Goal: Task Accomplishment & Management: Manage account settings

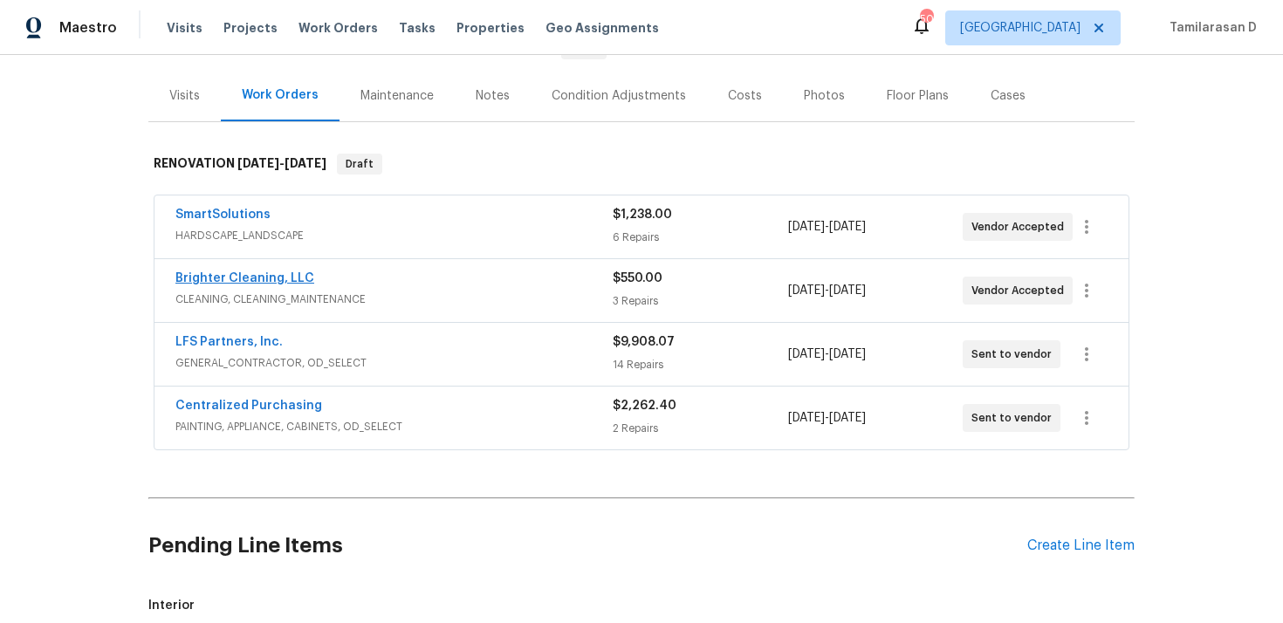
scroll to position [204, 0]
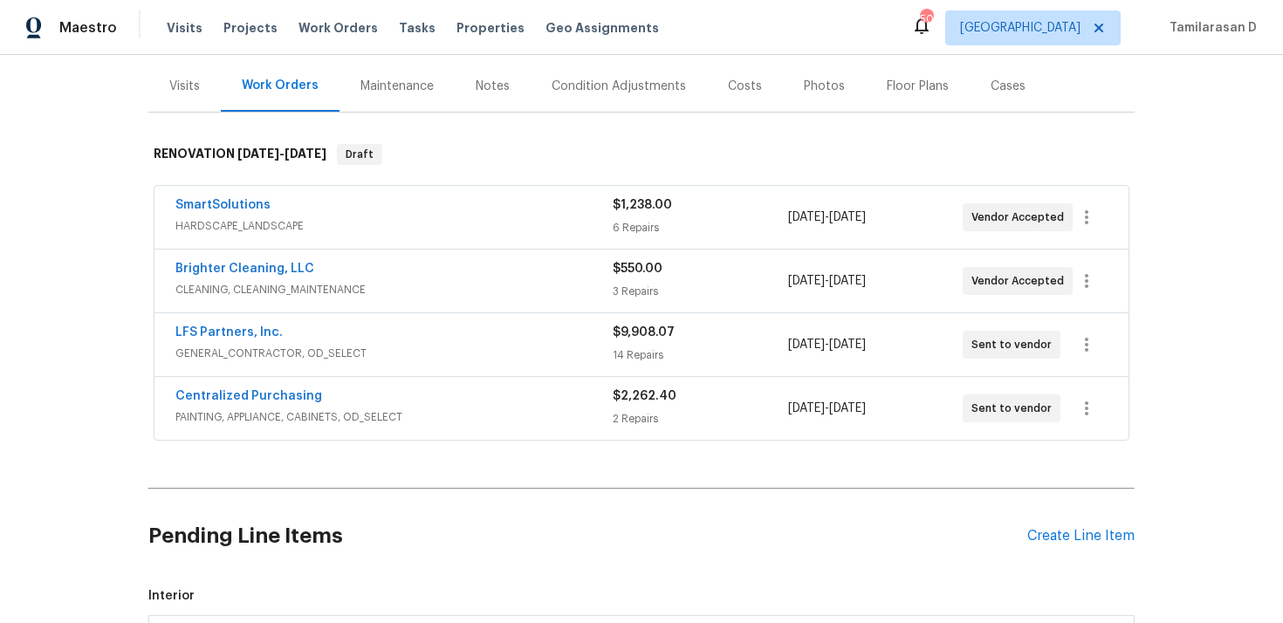
click at [334, 209] on div "SmartSolutions" at bounding box center [393, 206] width 437 height 21
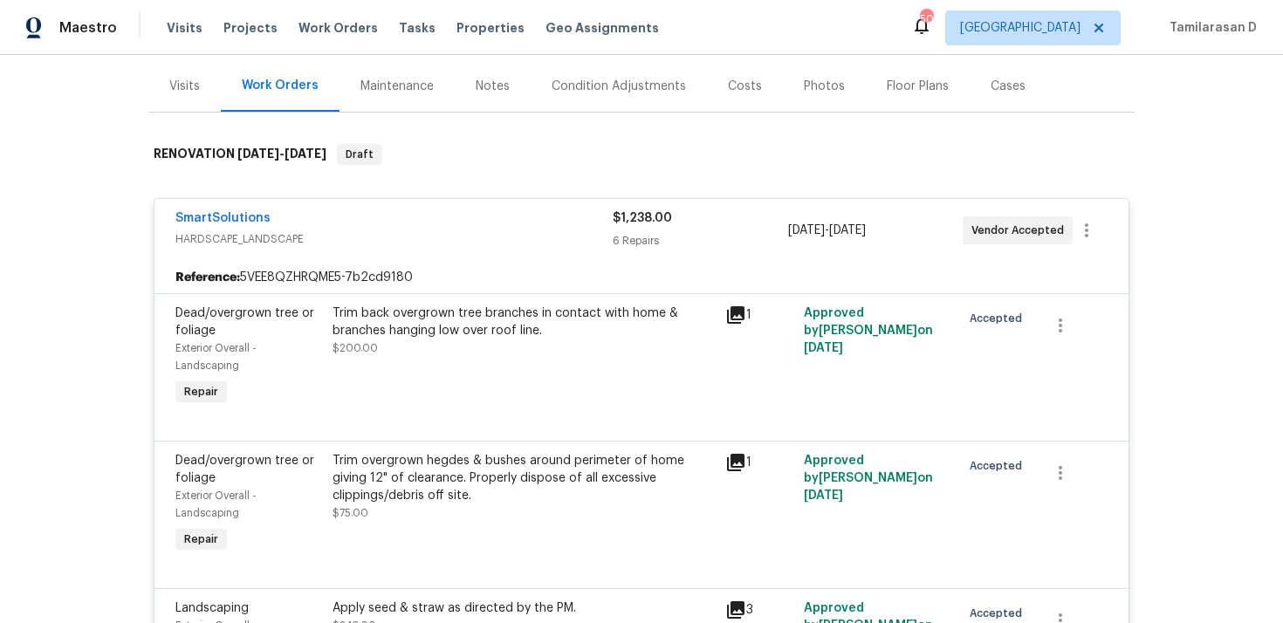
click at [414, 229] on div "SmartSolutions" at bounding box center [393, 219] width 437 height 21
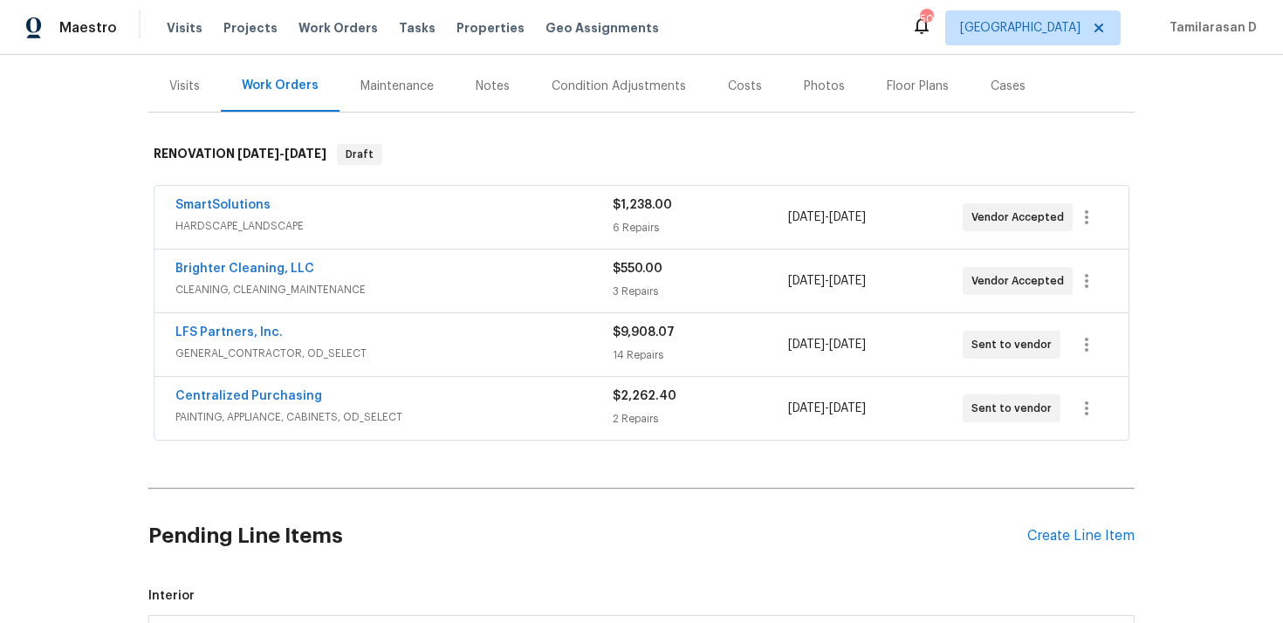
click at [420, 284] on span "CLEANING, CLEANING_MAINTENANCE" at bounding box center [393, 289] width 437 height 17
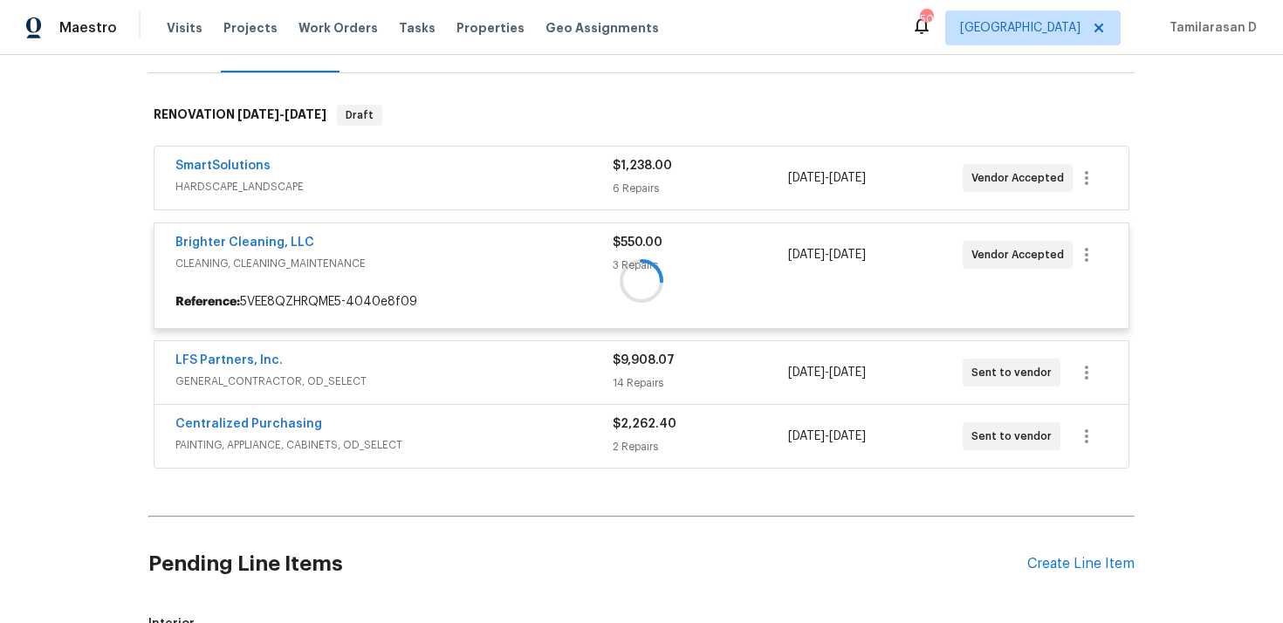
scroll to position [305, 0]
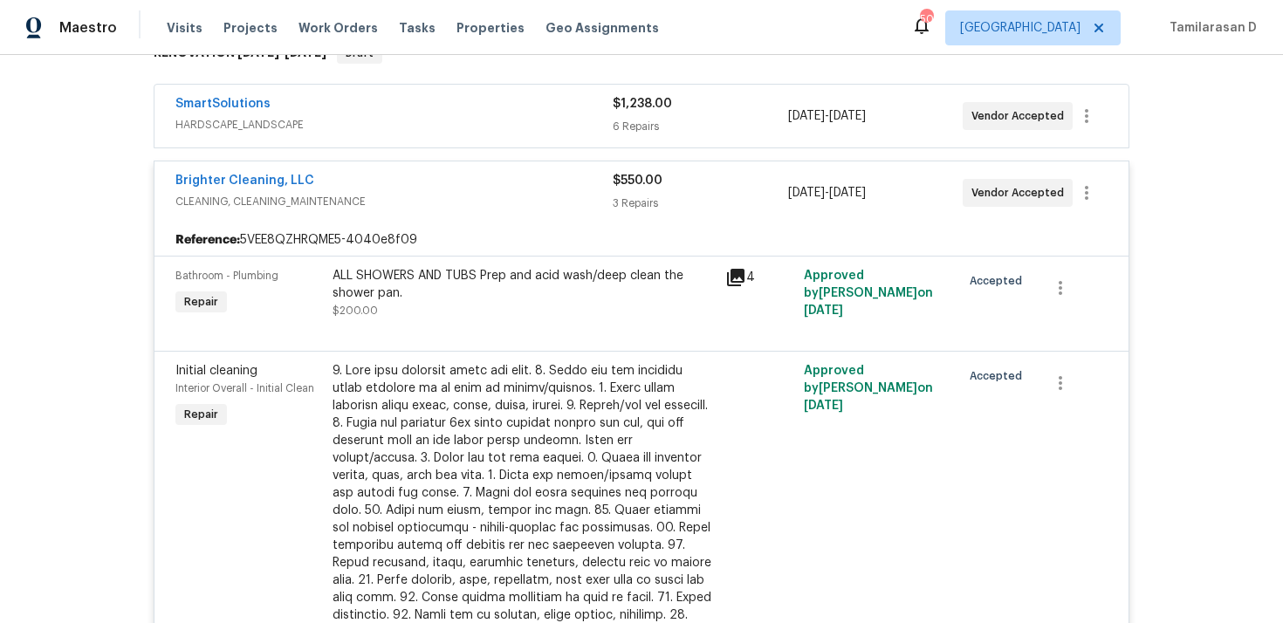
click at [422, 207] on span "CLEANING, CLEANING_MAINTENANCE" at bounding box center [393, 201] width 437 height 17
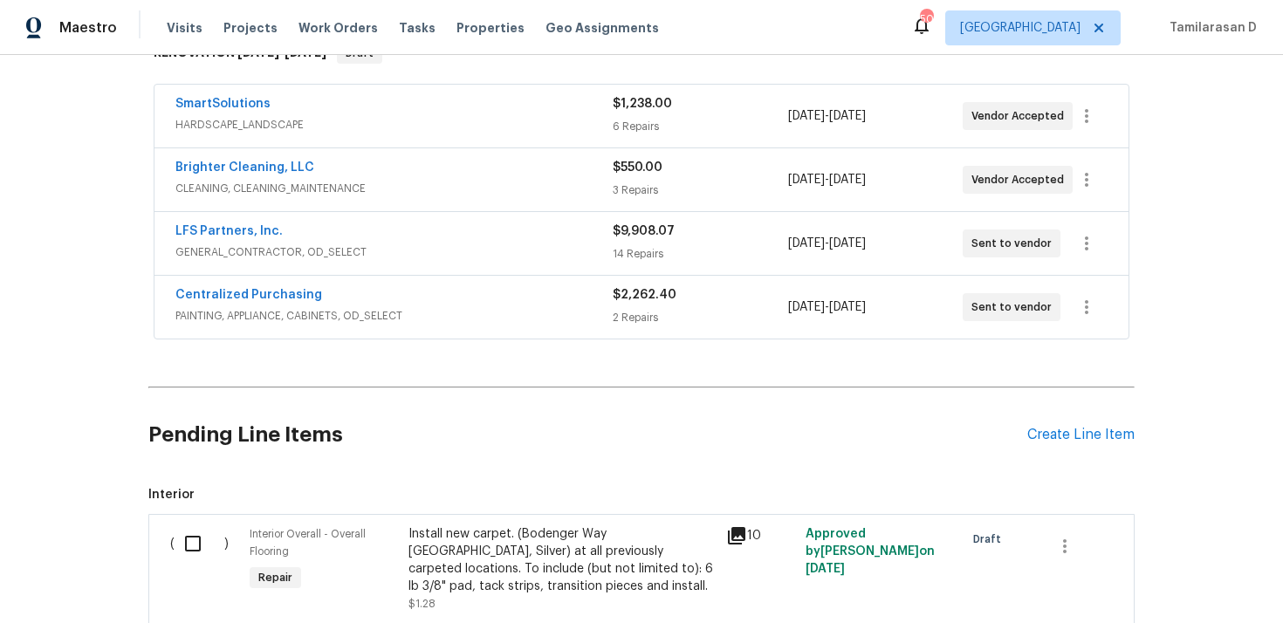
click at [420, 247] on span "GENERAL_CONTRACTOR, OD_SELECT" at bounding box center [393, 251] width 437 height 17
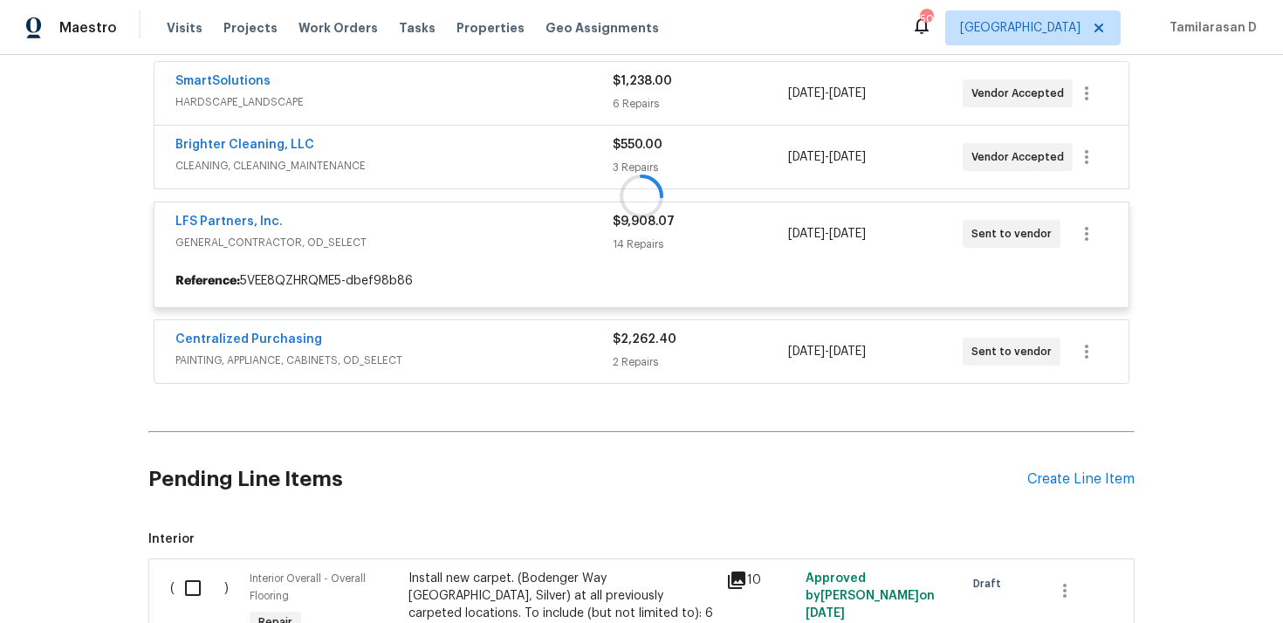
scroll to position [333, 0]
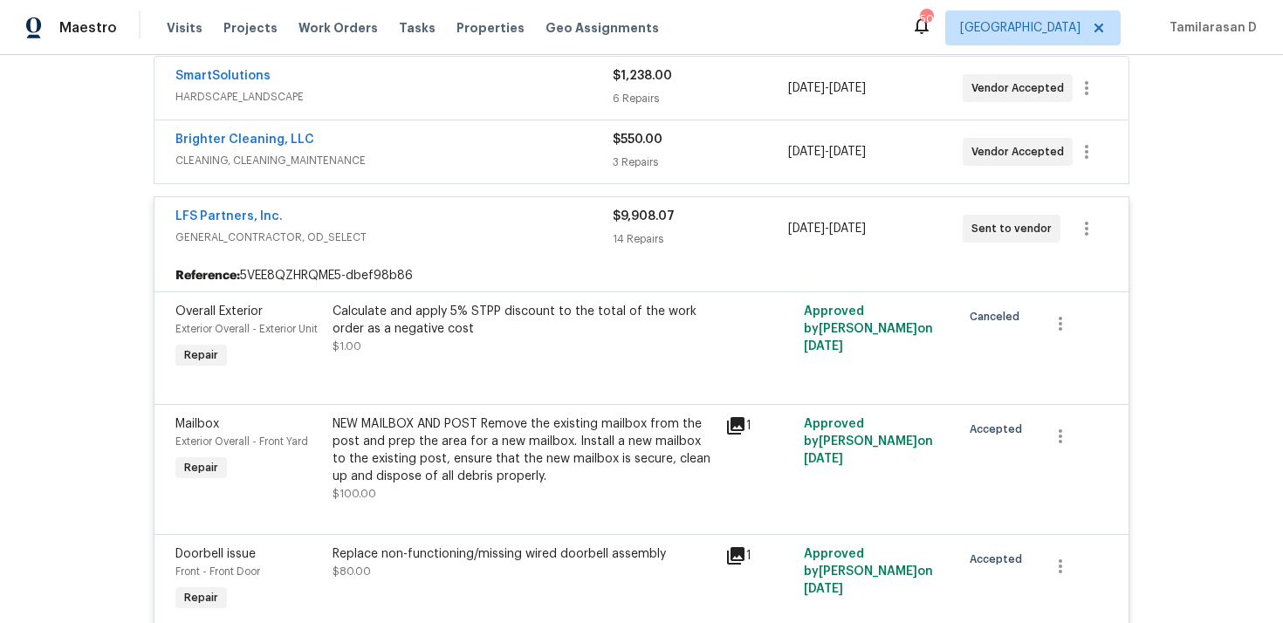
click at [428, 233] on span "GENERAL_CONTRACTOR, OD_SELECT" at bounding box center [393, 237] width 437 height 17
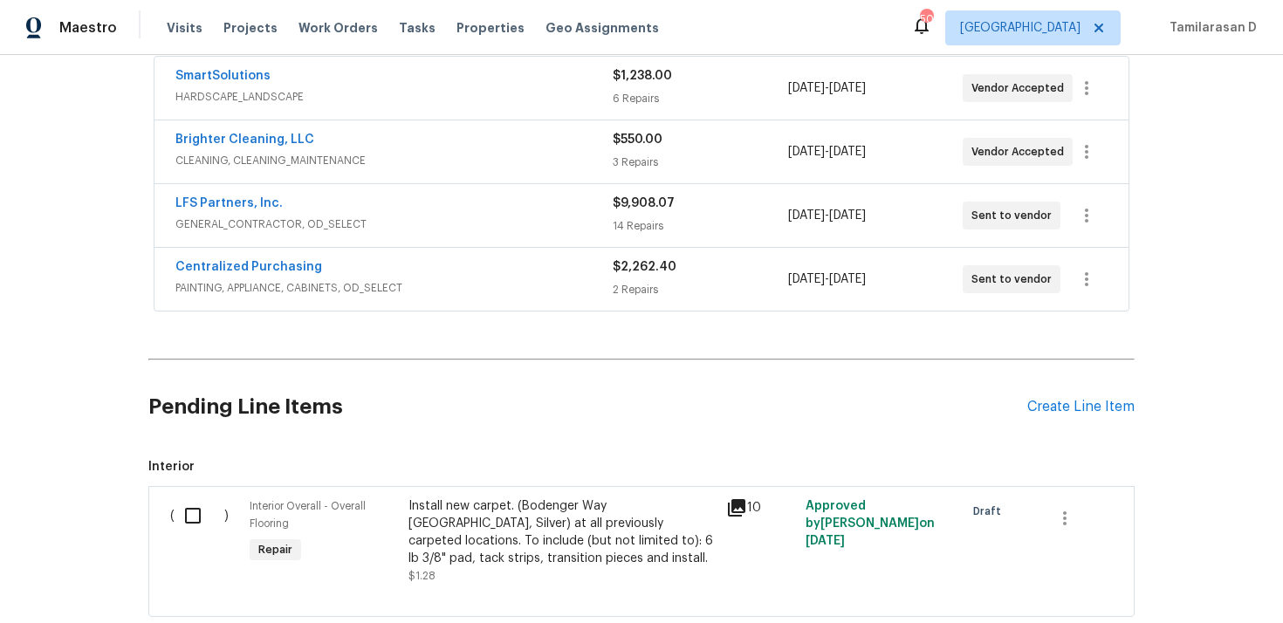
click at [414, 264] on div "Centralized Purchasing" at bounding box center [393, 268] width 437 height 21
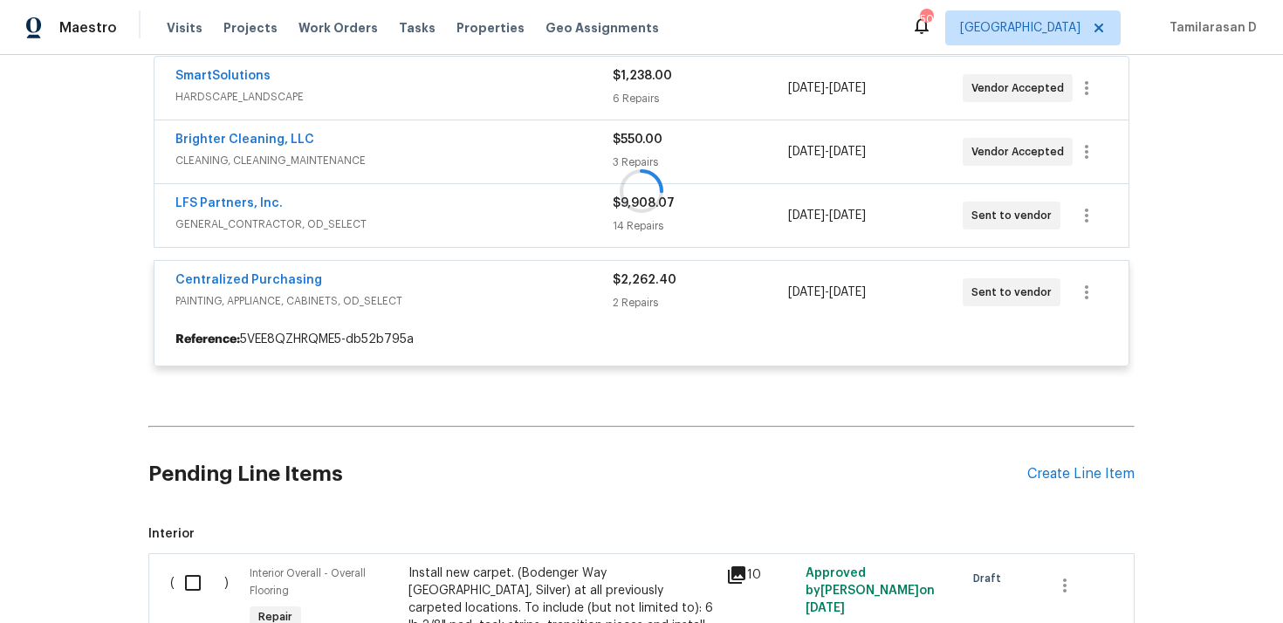
scroll to position [387, 0]
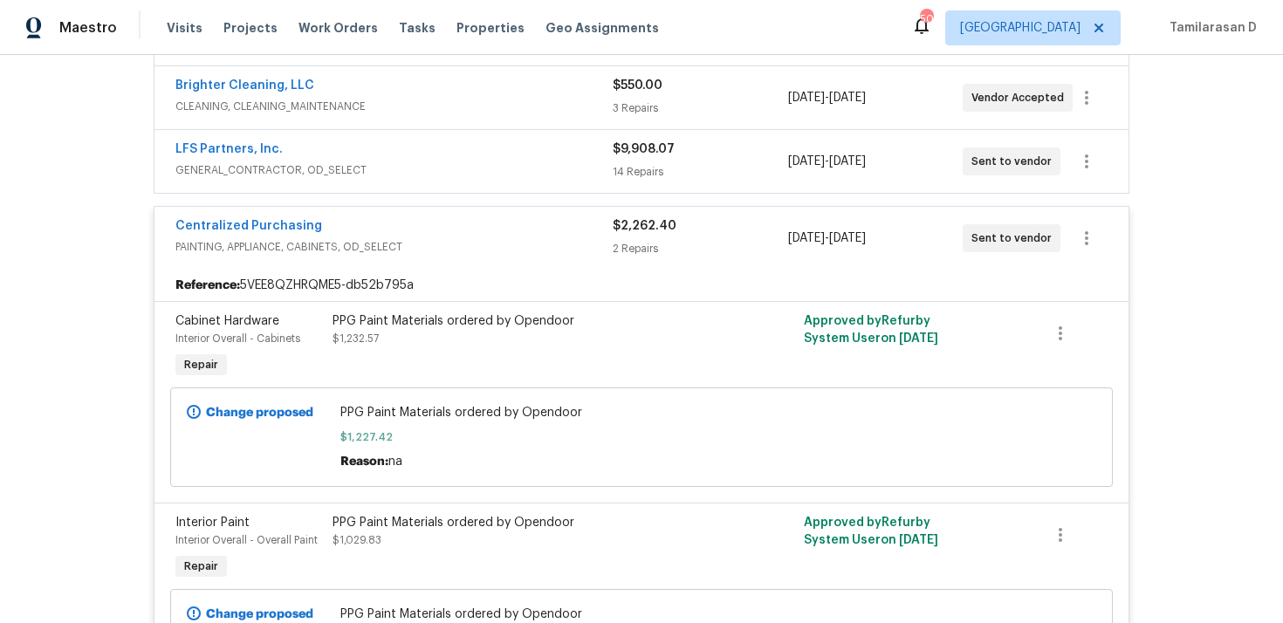
click at [450, 238] on span "PAINTING, APPLIANCE, CABINETS, OD_SELECT" at bounding box center [393, 246] width 437 height 17
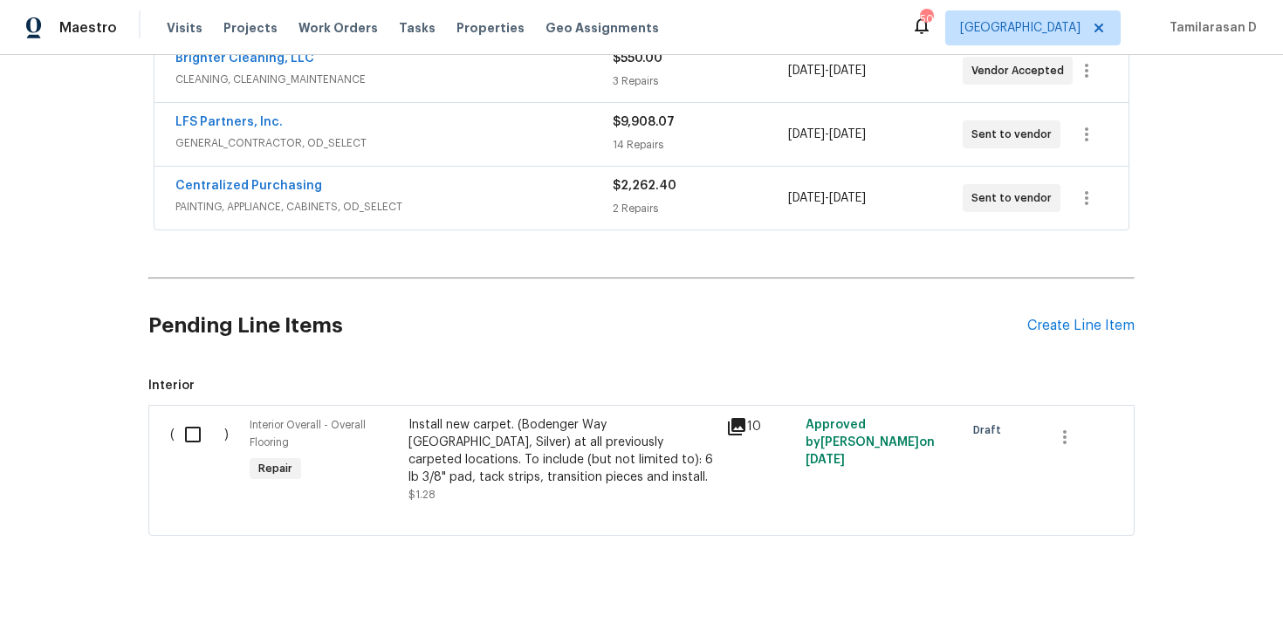
scroll to position [446, 0]
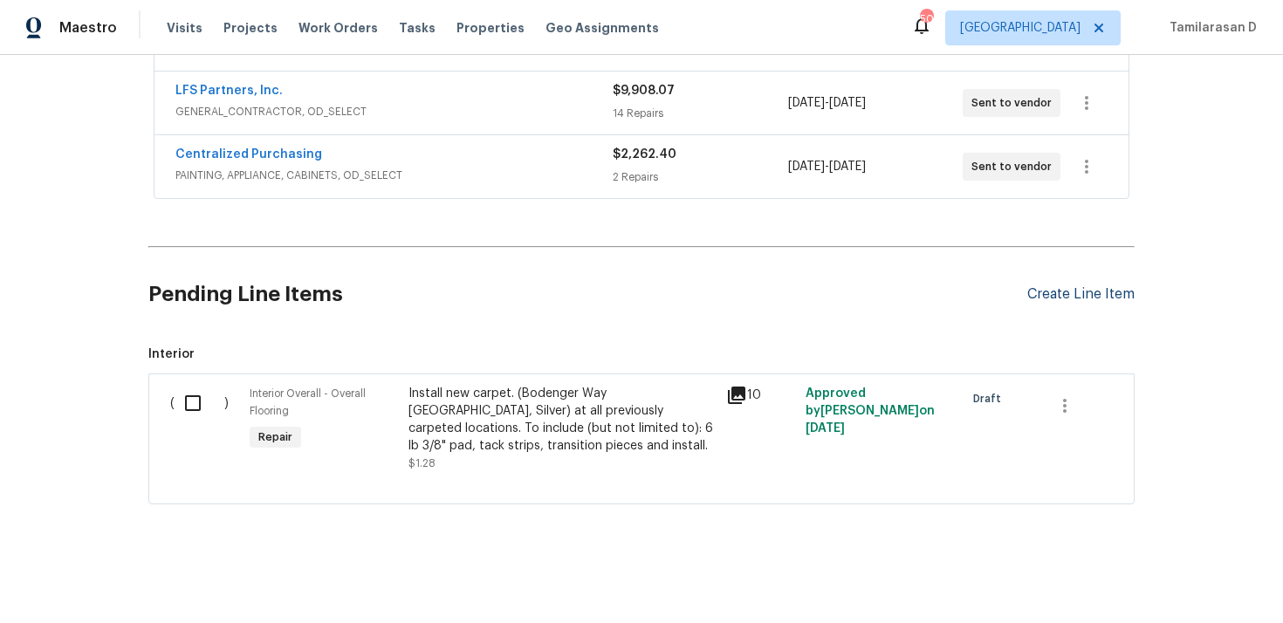
click at [1069, 286] on div "Create Line Item" at bounding box center [1080, 294] width 107 height 17
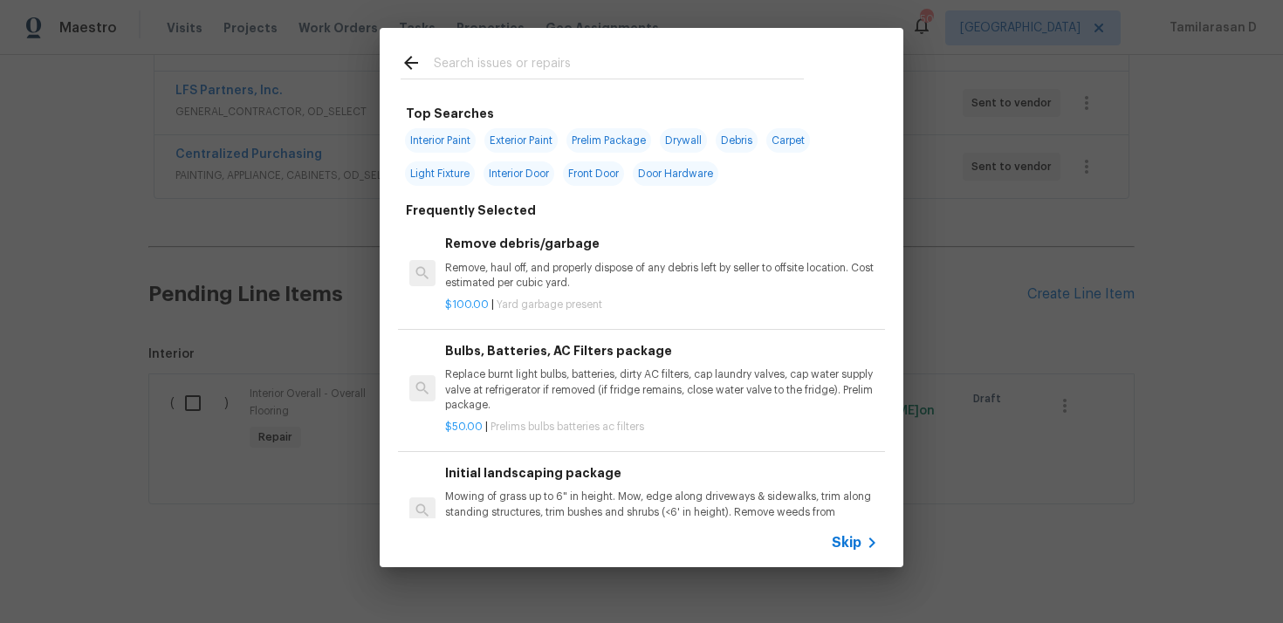
click at [846, 537] on span "Skip" at bounding box center [847, 542] width 30 height 17
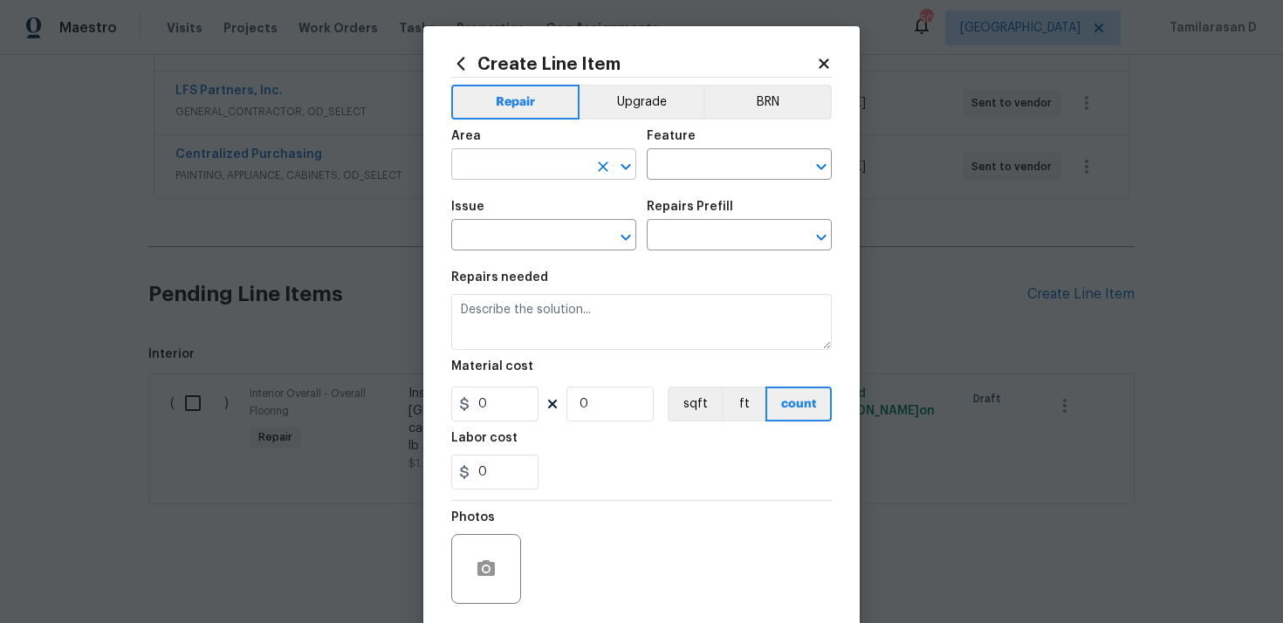
click at [517, 170] on input "text" at bounding box center [519, 166] width 136 height 27
click at [524, 222] on li "Interior Overall" at bounding box center [543, 234] width 185 height 29
type input "Interior Overall"
click at [755, 153] on input "text" at bounding box center [715, 166] width 136 height 27
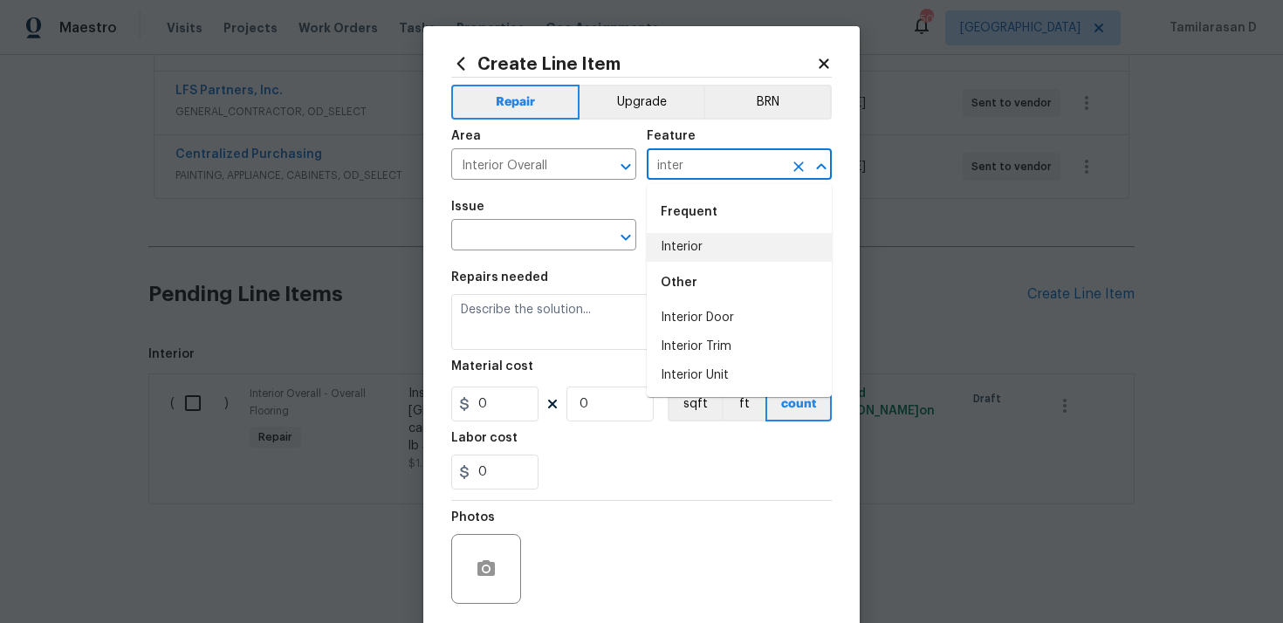
click at [701, 242] on li "Interior" at bounding box center [739, 247] width 185 height 29
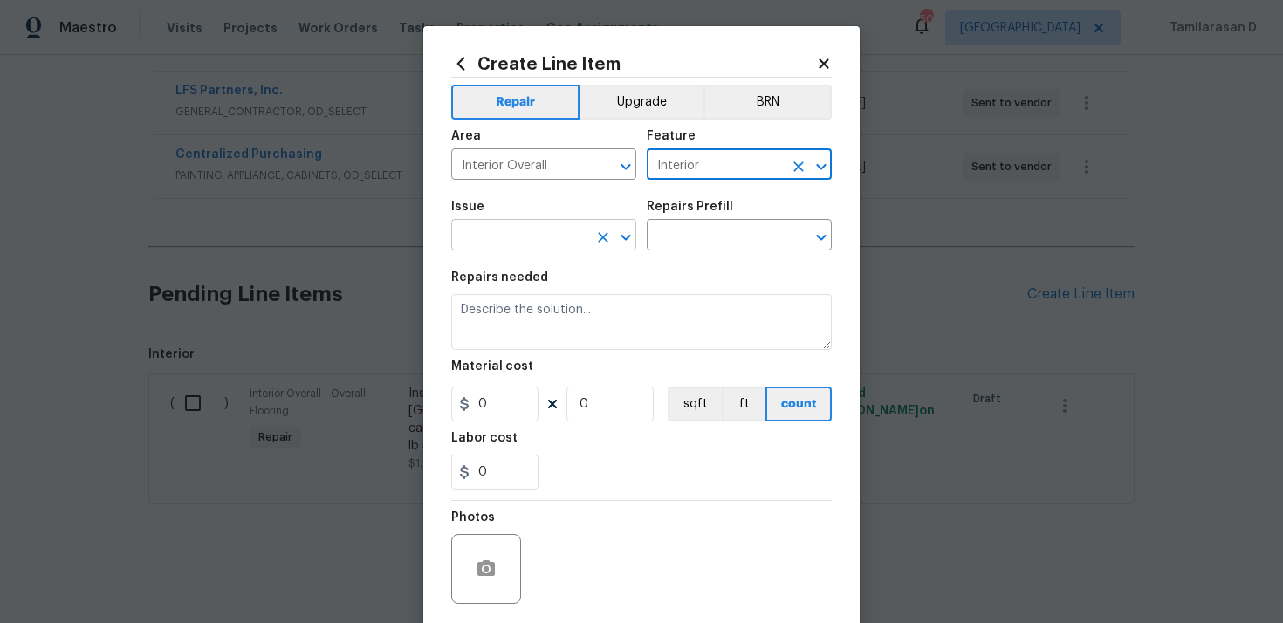
type input "Interior"
click at [526, 228] on input "text" at bounding box center [519, 236] width 136 height 27
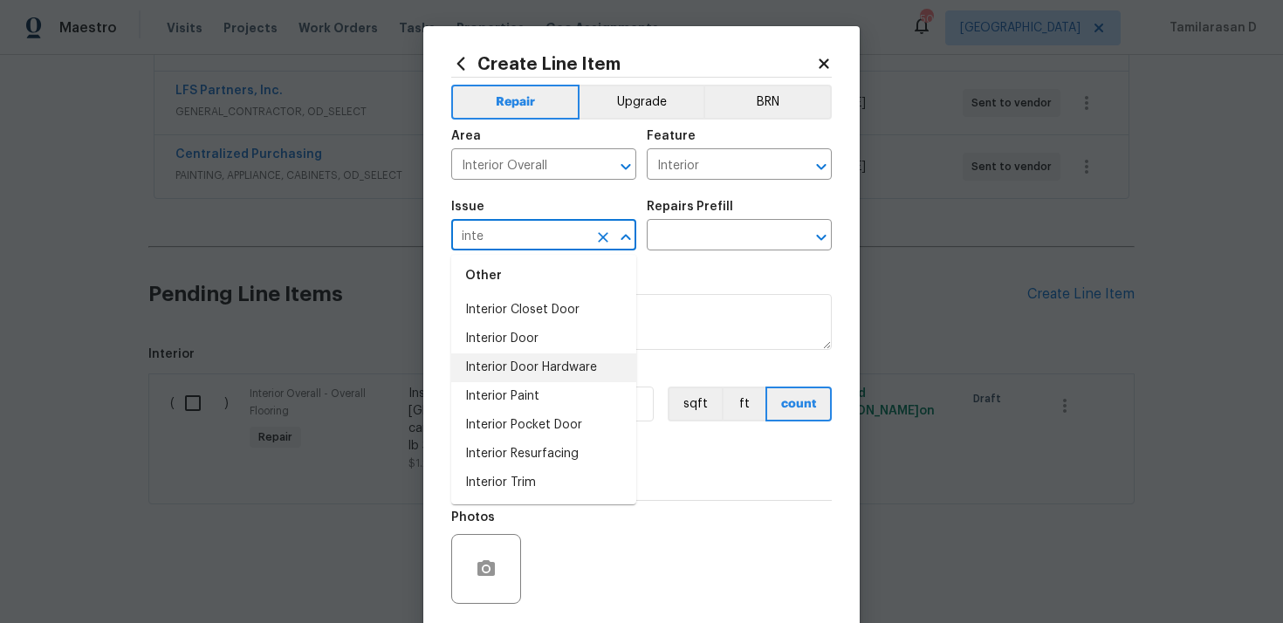
scroll to position [0, 0]
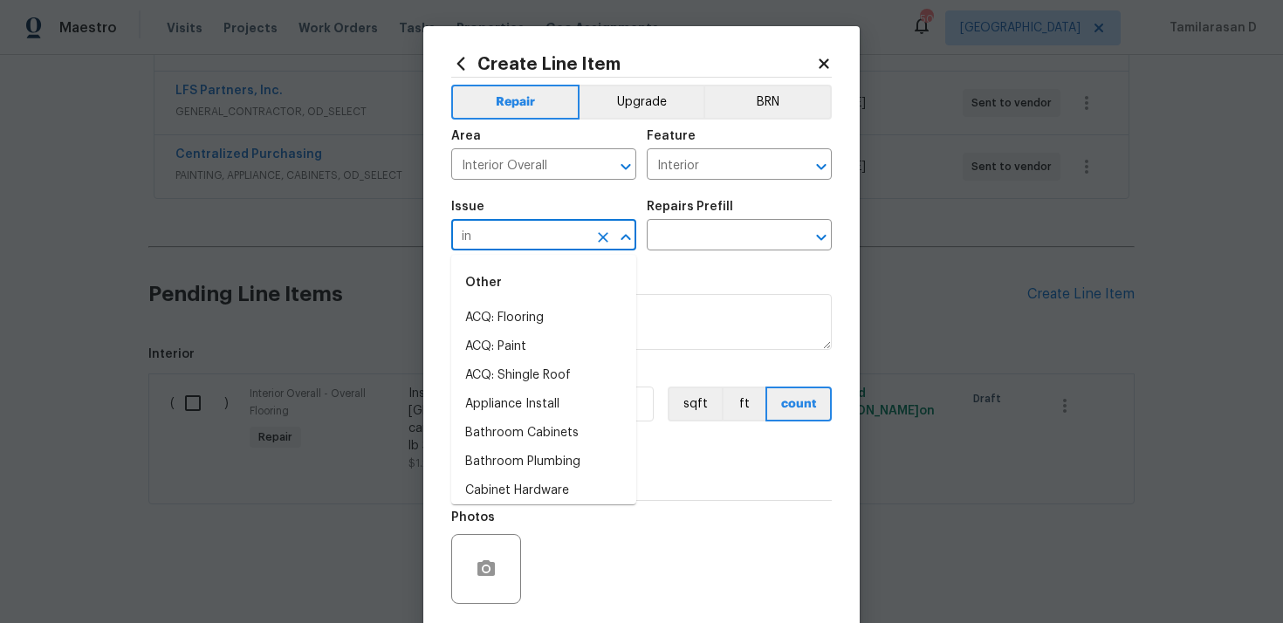
type input "i"
type input "u"
type input "g"
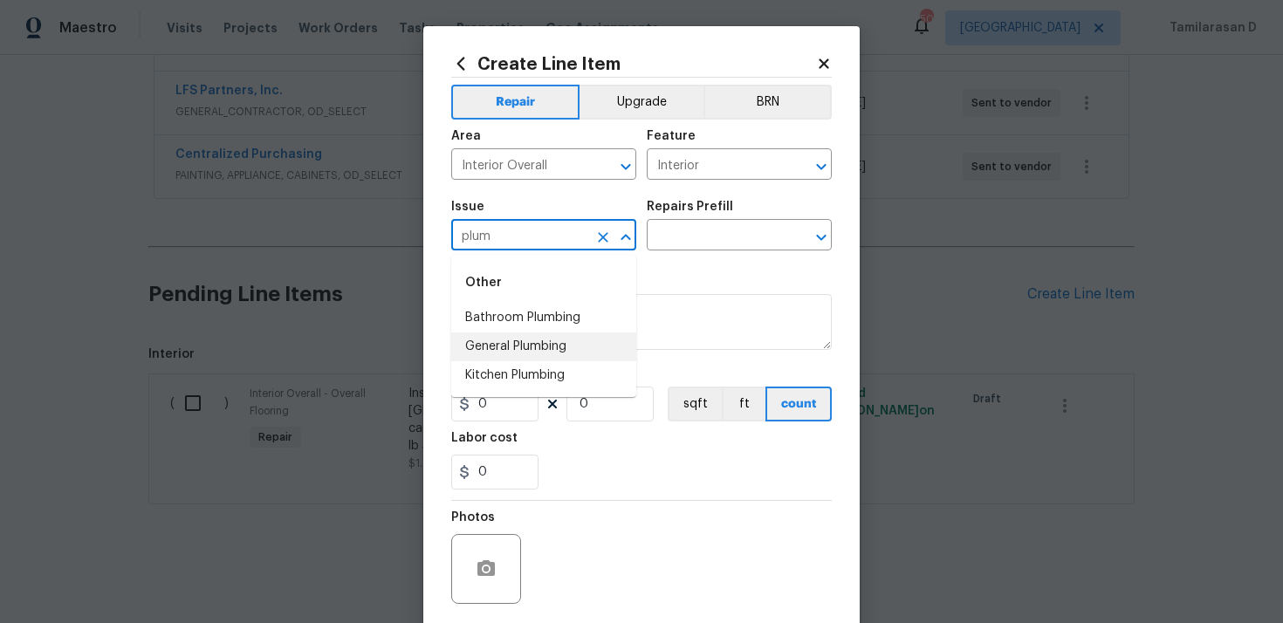
click at [519, 338] on li "General Plumbing" at bounding box center [543, 346] width 185 height 29
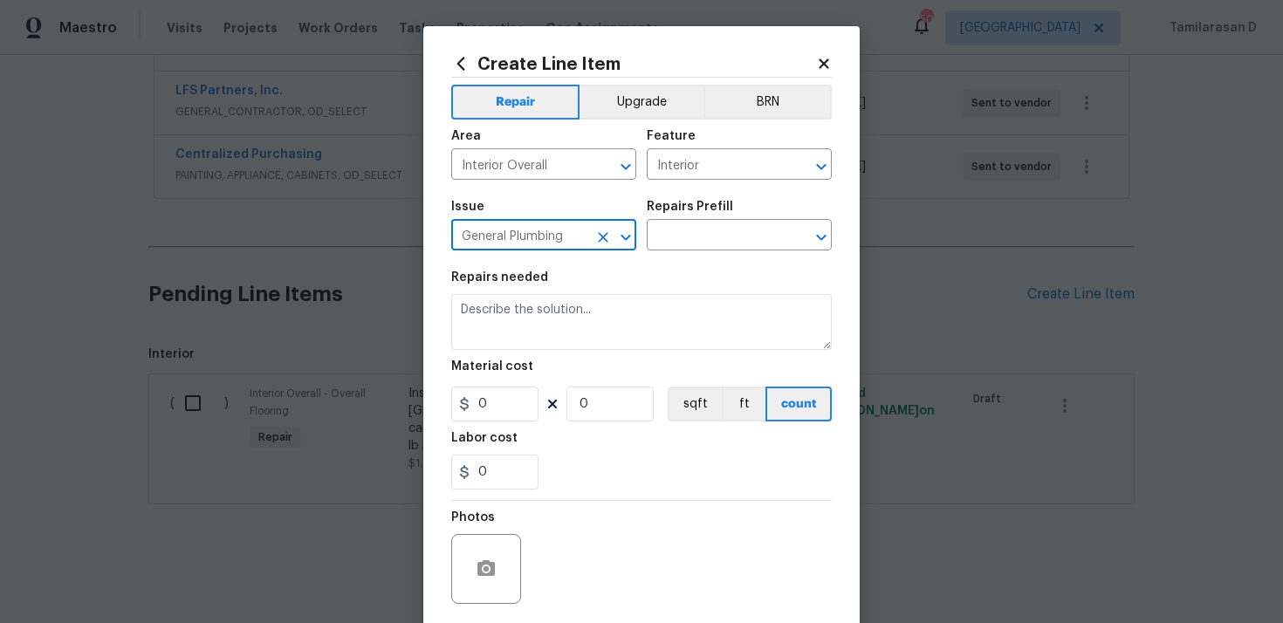
type input "General Plumbing"
click at [687, 222] on div "Repairs Prefill" at bounding box center [739, 212] width 185 height 23
click at [686, 243] on input "text" at bounding box center [715, 236] width 136 height 27
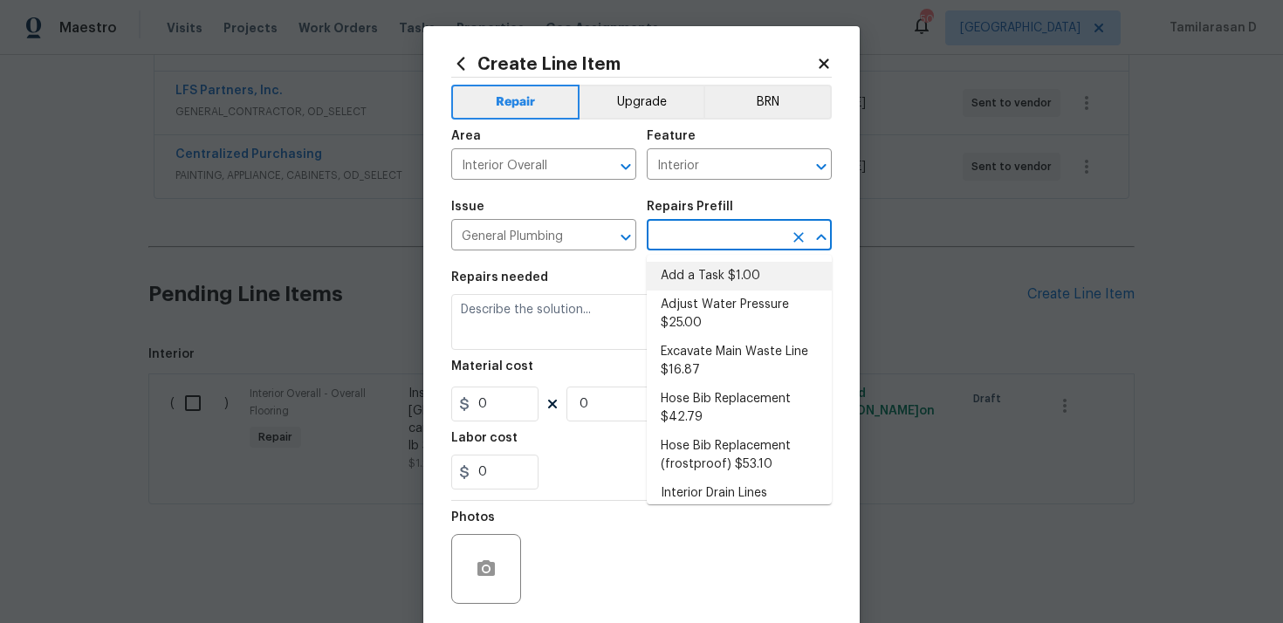
click at [699, 277] on li "Add a Task $1.00" at bounding box center [739, 276] width 185 height 29
type input "Plumbing"
type input "Add a Task $1.00"
type textarea "HPM to detail"
type input "1"
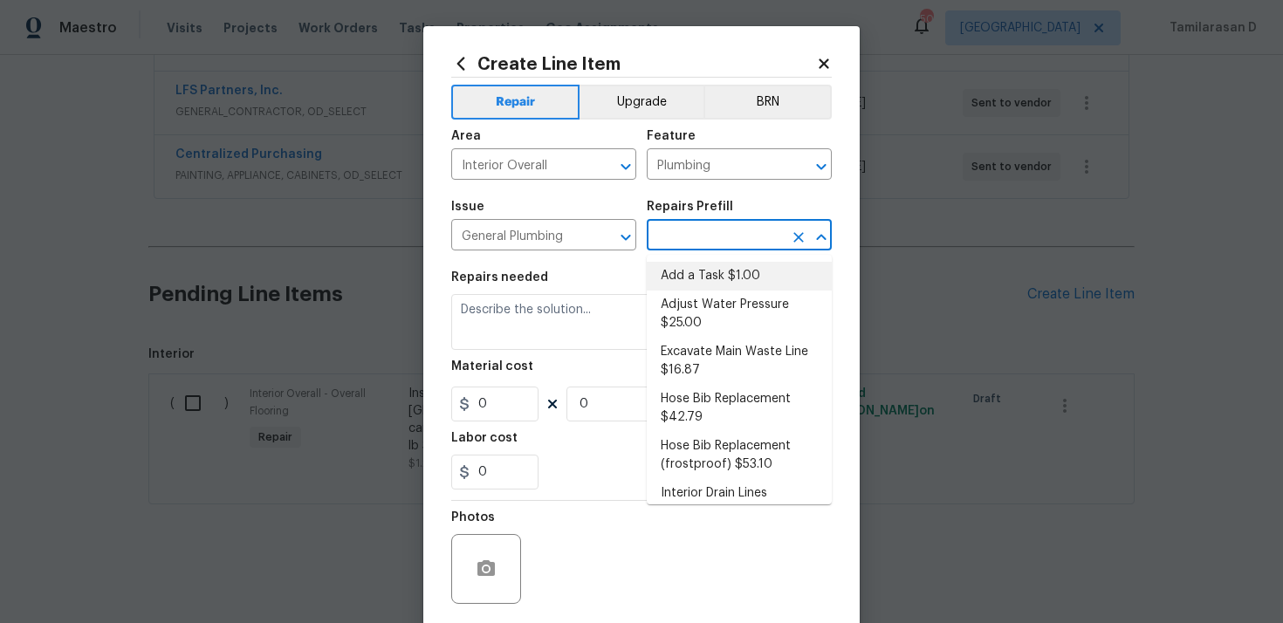
type input "1"
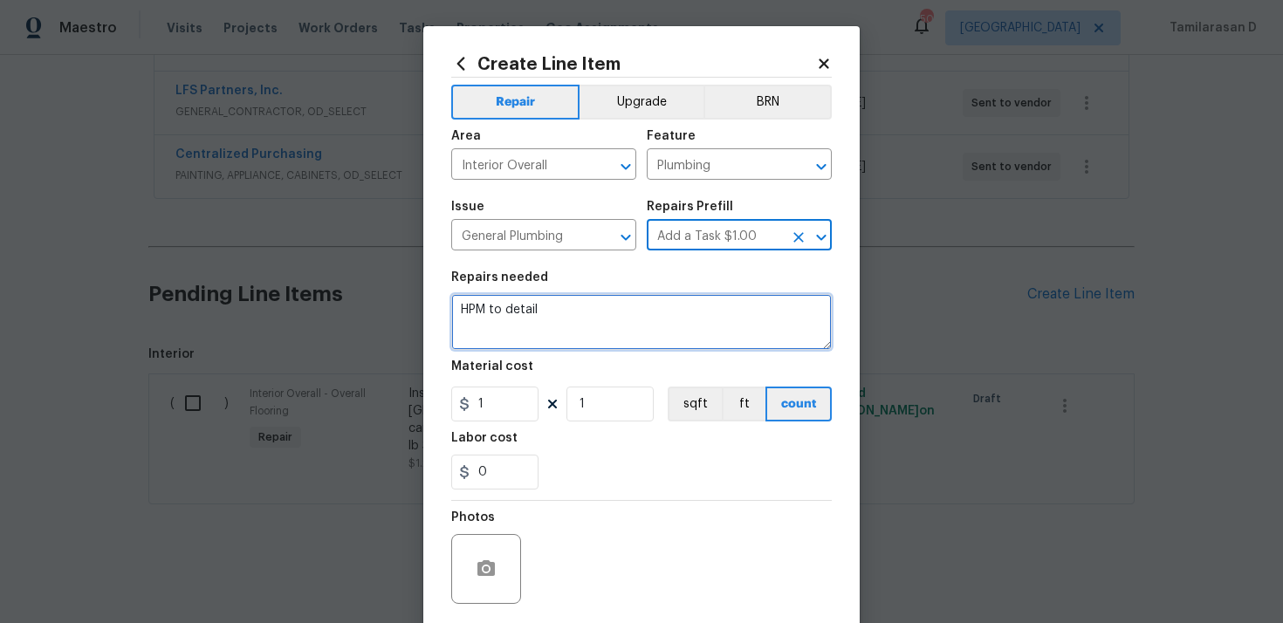
click at [523, 325] on textarea "HPM to detail" at bounding box center [641, 322] width 380 height 56
paste textarea "ire a licensed mechanical contractor to install a pressure gauge on the gas lin…"
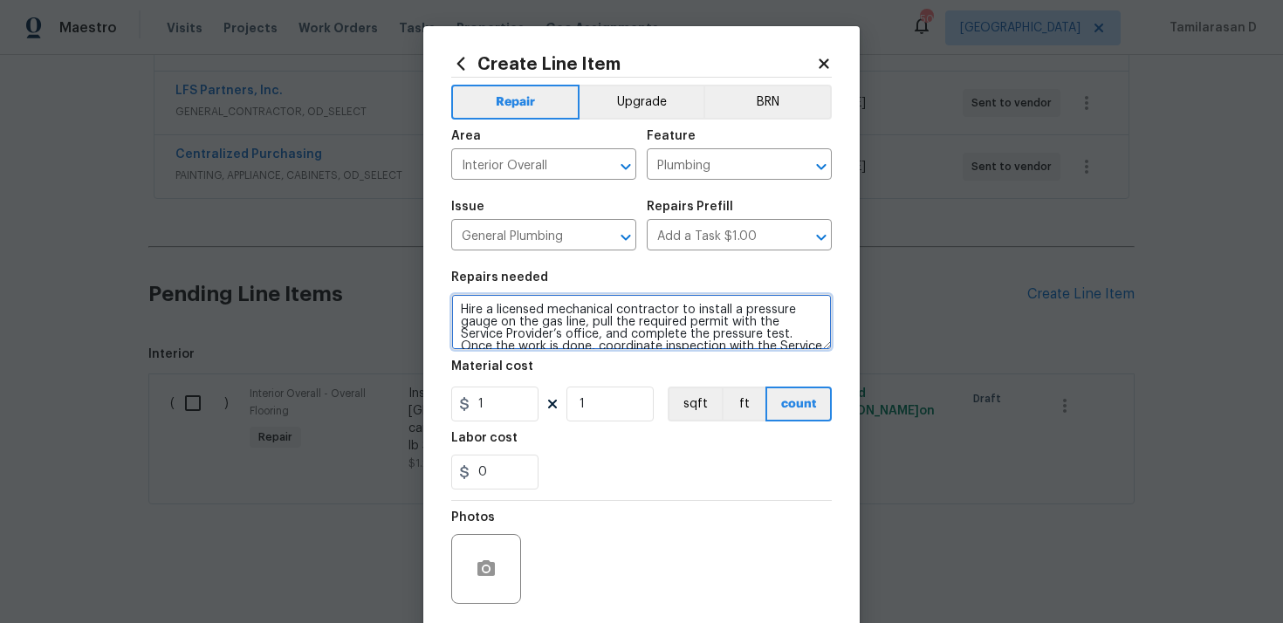
click at [599, 337] on textarea "Hire a licensed mechanical contractor to install a pressure gauge on the gas li…" at bounding box center [641, 322] width 380 height 56
click at [486, 324] on textarea "Hire a licensed mechanical contractor to install a pressure gauge on the gas li…" at bounding box center [641, 322] width 380 height 56
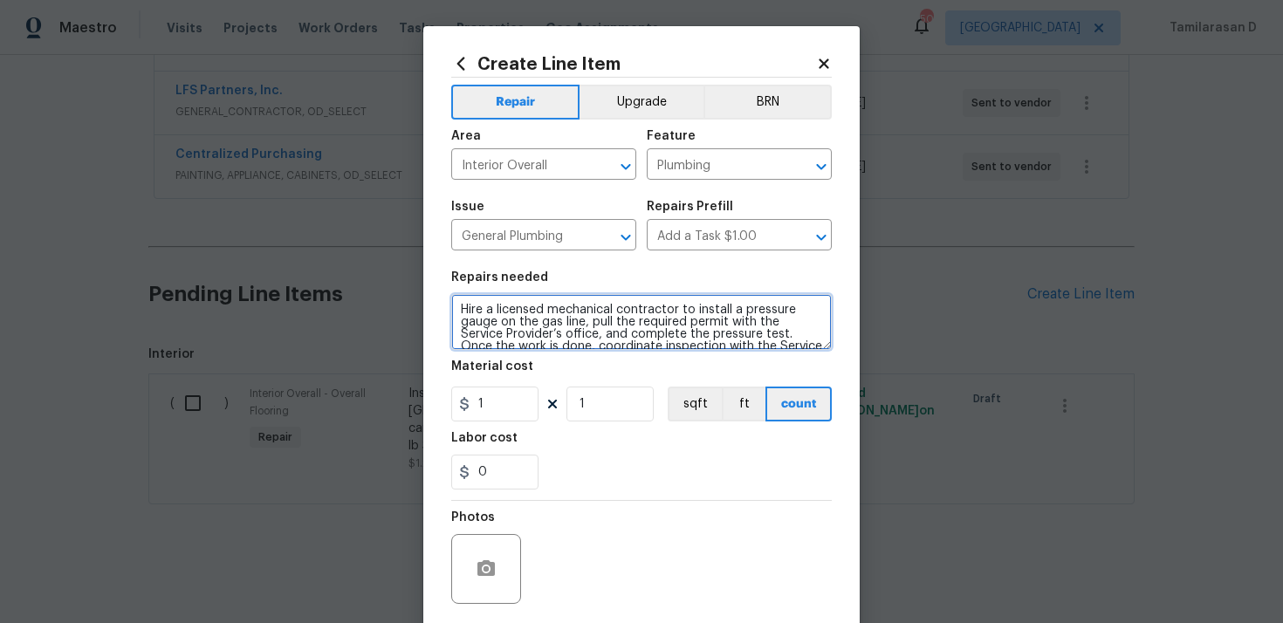
click at [486, 324] on textarea "Hire a licensed mechanical contractor to install a pressure gauge on the gas li…" at bounding box center [641, 322] width 380 height 56
paste textarea "Please visit the property"
type textarea "Please visit the property to install a pressure gauge on the gas line, pull the…"
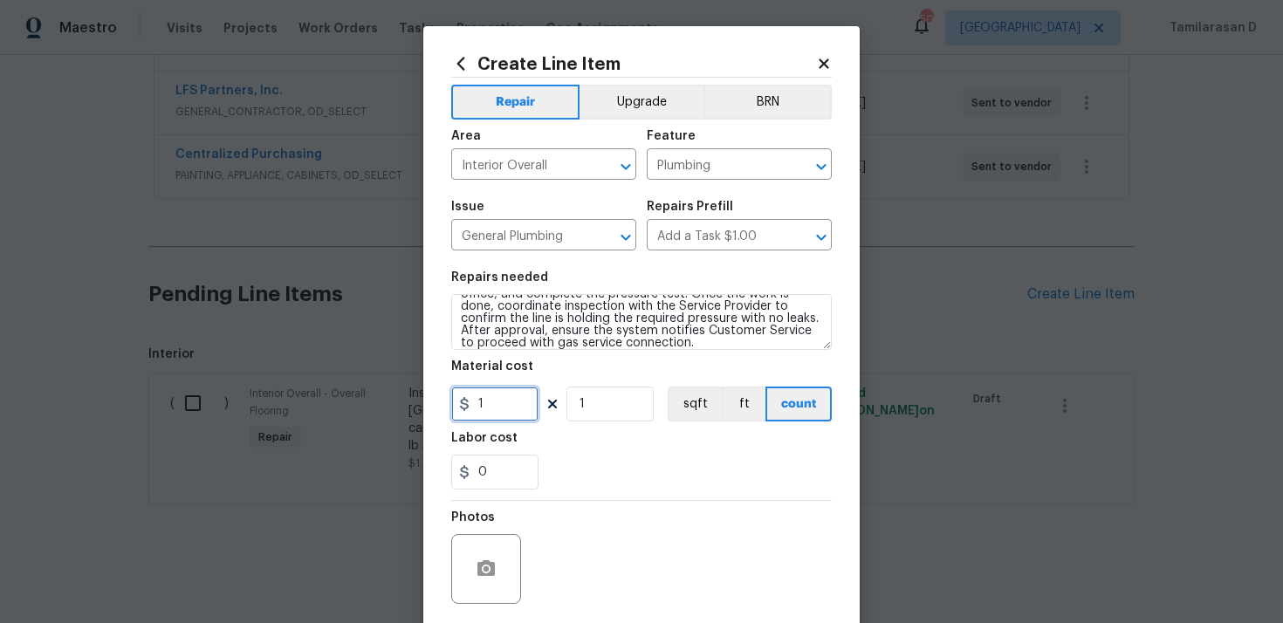
click at [518, 408] on input "1" at bounding box center [494, 404] width 87 height 35
type input "75"
click at [658, 492] on section "Repairs needed Please visit the property to install a pressure gauge on the gas…" at bounding box center [641, 380] width 380 height 239
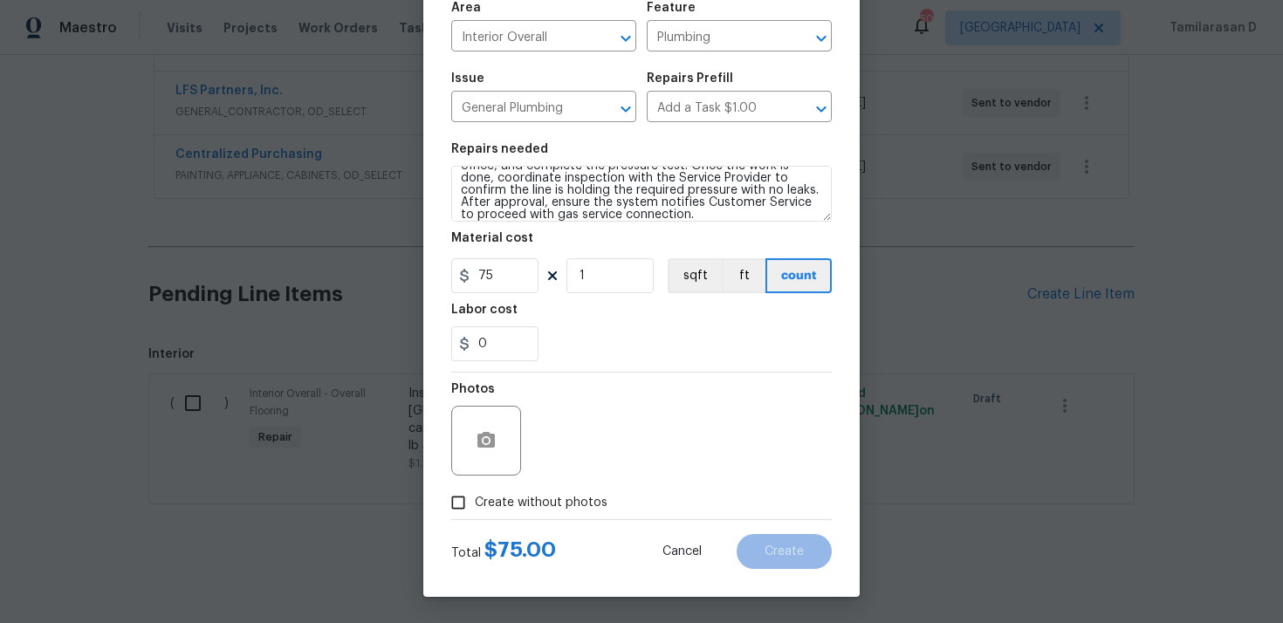
click at [449, 482] on div "Create Line Item Repair Upgrade BRN Area Interior Overall ​ Feature Plumbing ​ …" at bounding box center [641, 247] width 436 height 699
click at [474, 499] on input "Create without photos" at bounding box center [458, 502] width 33 height 33
checkbox input "true"
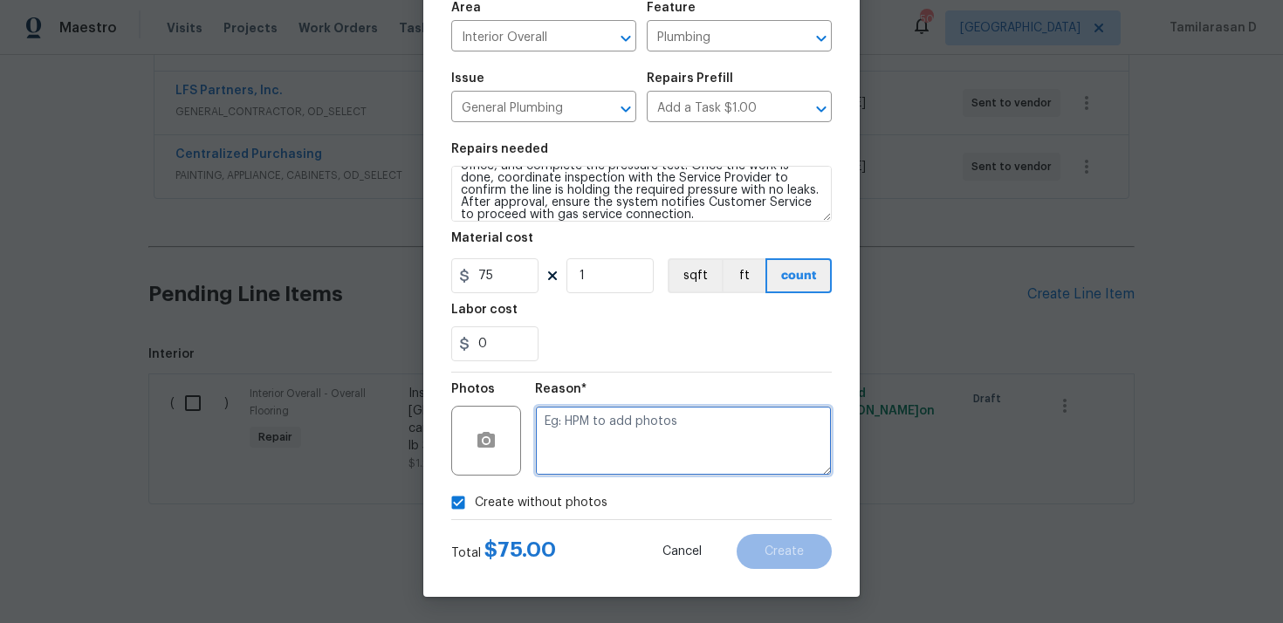
click at [572, 454] on textarea at bounding box center [683, 441] width 297 height 70
type textarea "N/A"
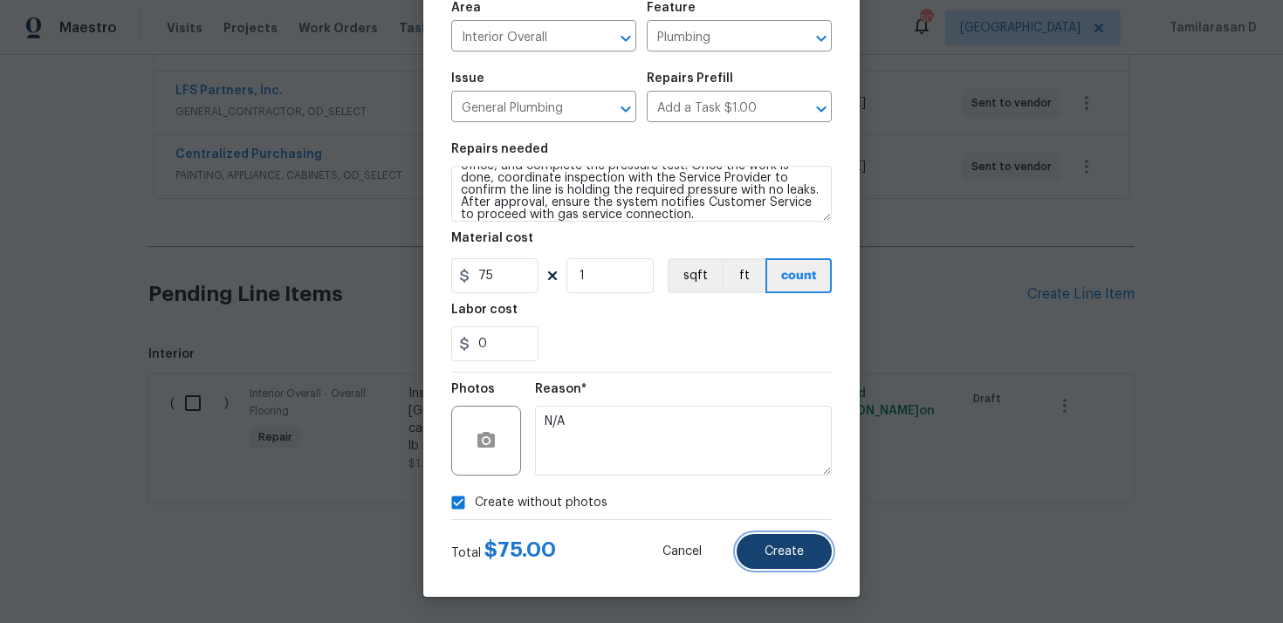
click at [781, 545] on span "Create" at bounding box center [783, 551] width 39 height 13
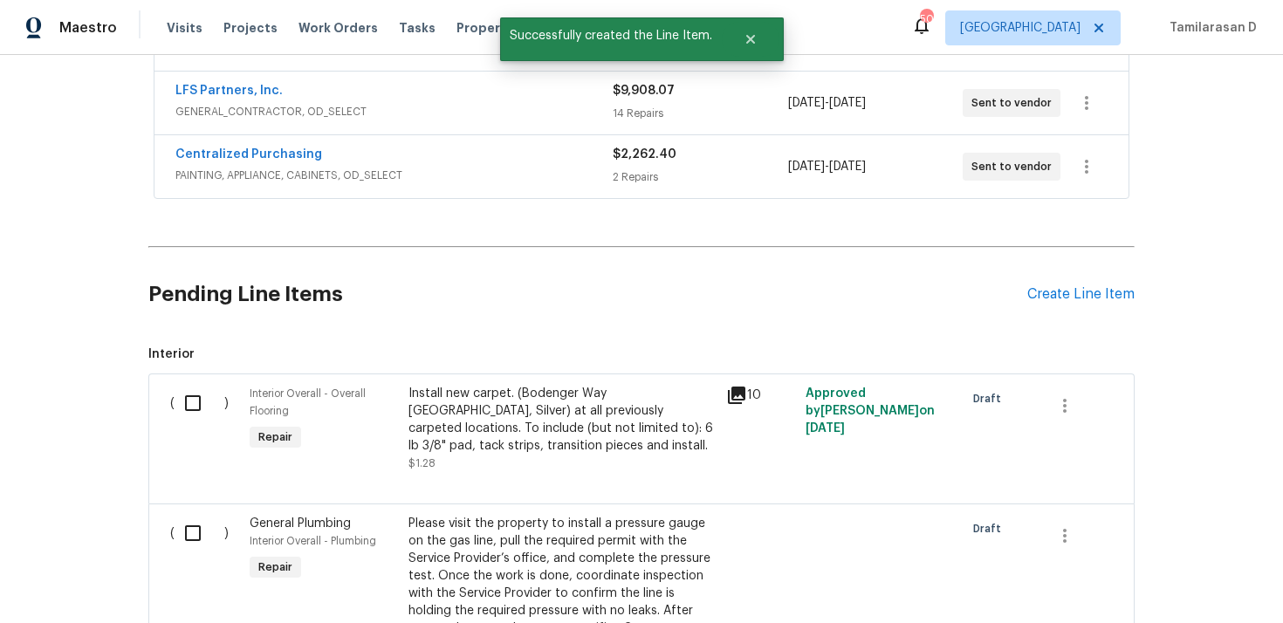
scroll to position [532, 0]
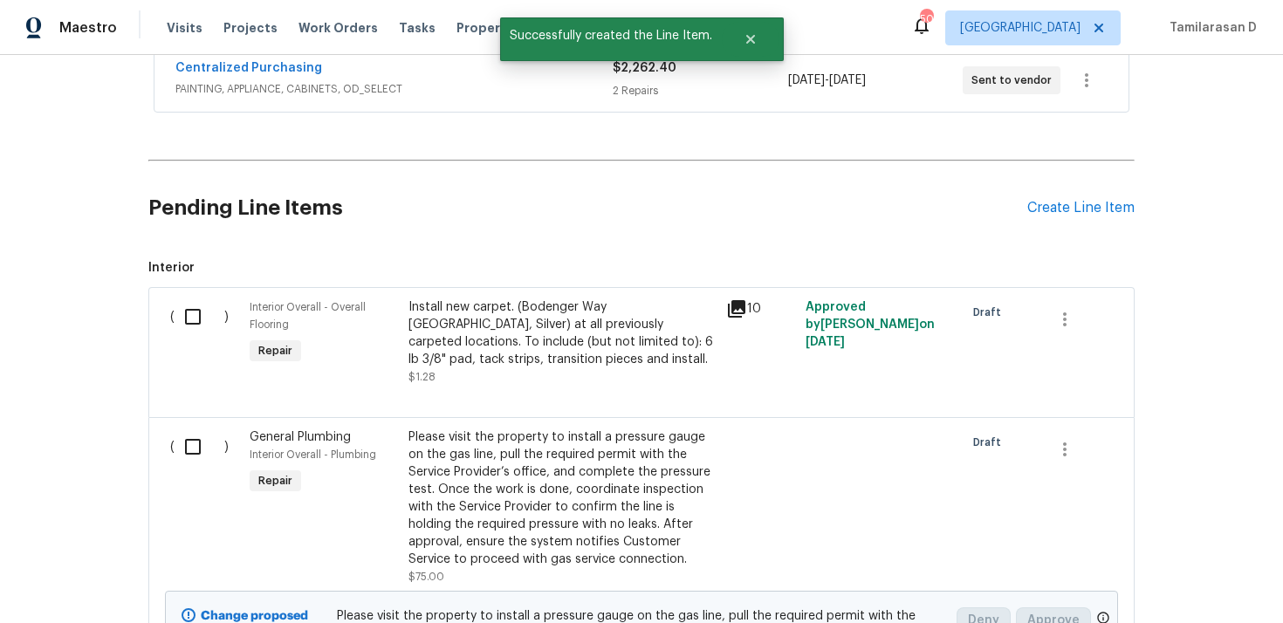
click at [207, 522] on div "( )" at bounding box center [204, 507] width 79 height 168
click at [181, 458] on input "checkbox" at bounding box center [200, 446] width 50 height 37
checkbox input "true"
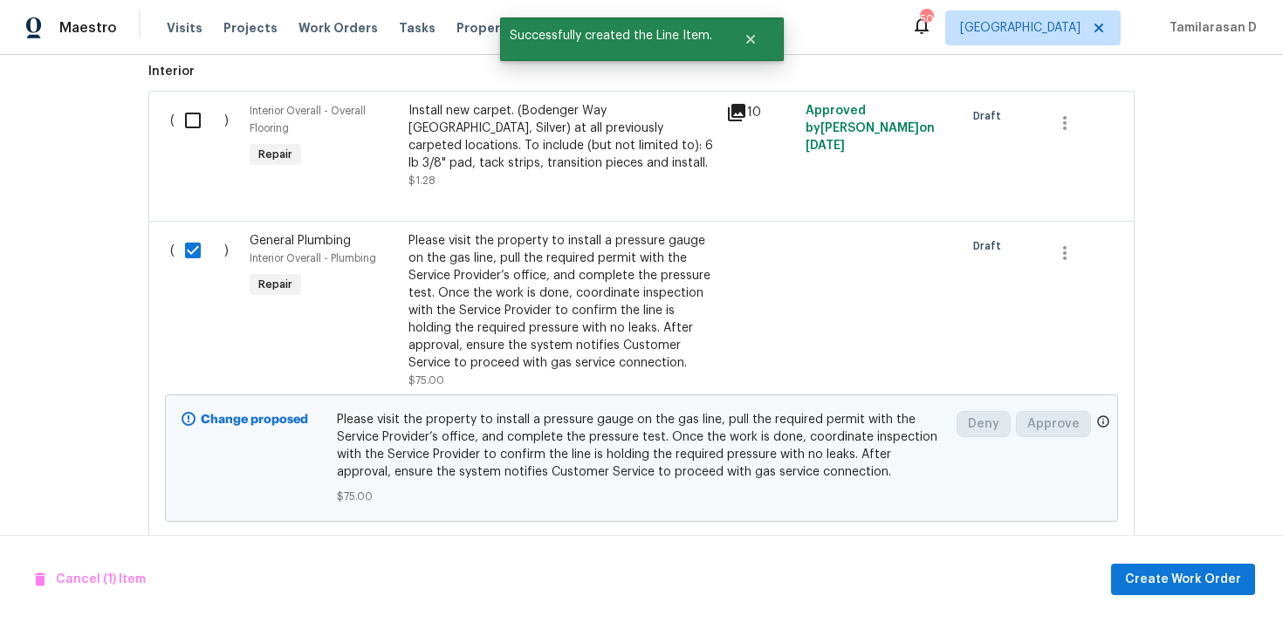
scroll to position [764, 0]
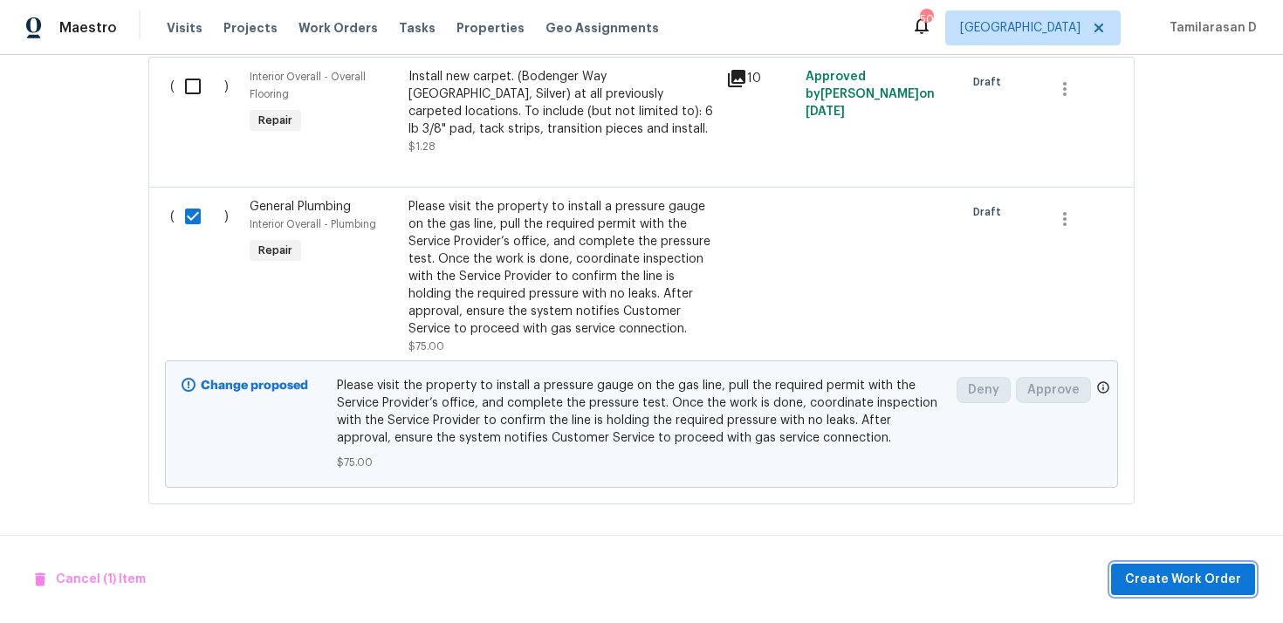
click at [1194, 574] on span "Create Work Order" at bounding box center [1183, 580] width 116 height 22
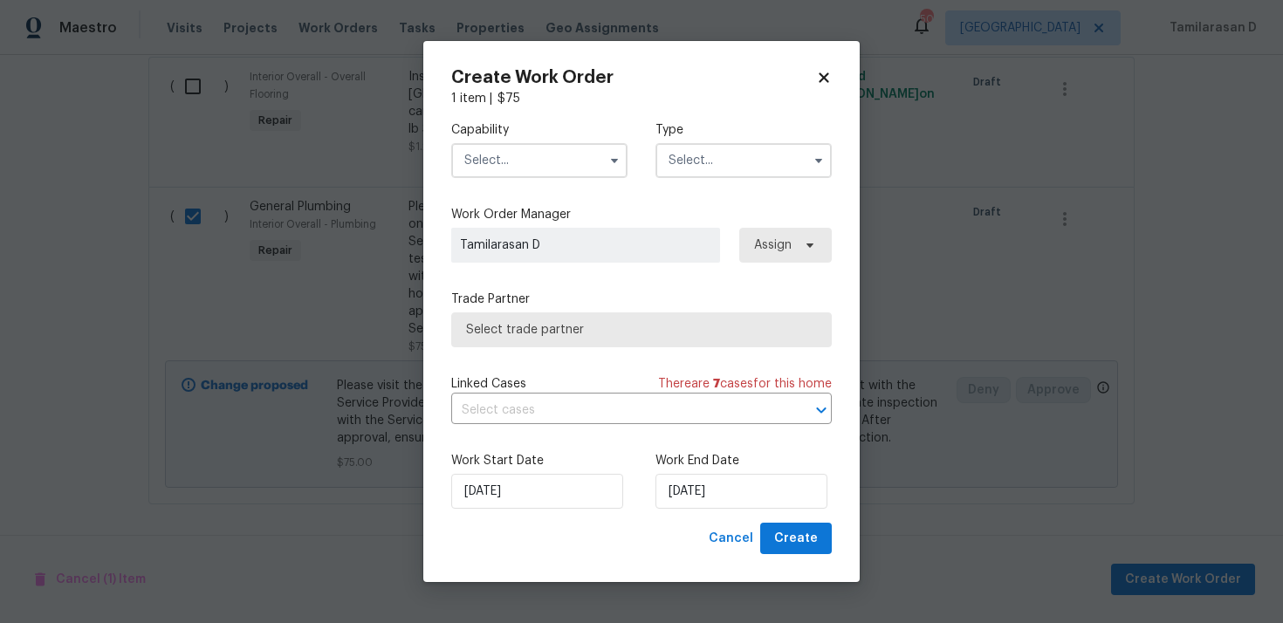
click at [762, 157] on input "text" at bounding box center [743, 160] width 176 height 35
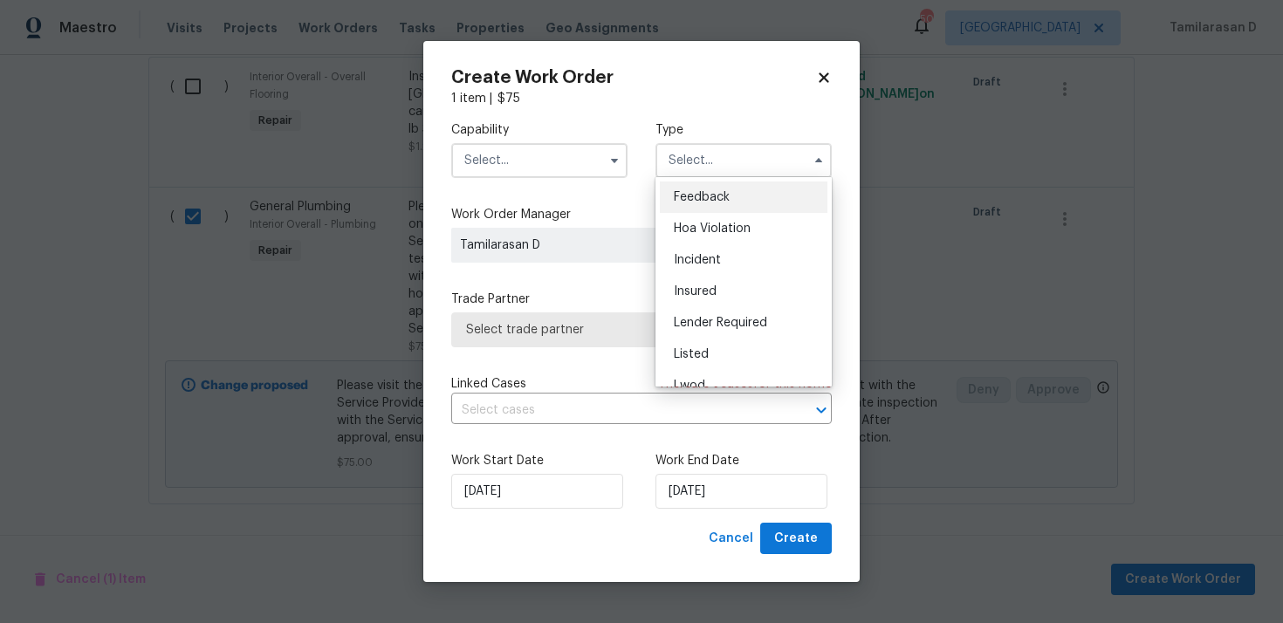
click at [696, 192] on span "Feedback" at bounding box center [702, 197] width 56 height 12
type input "Feedback"
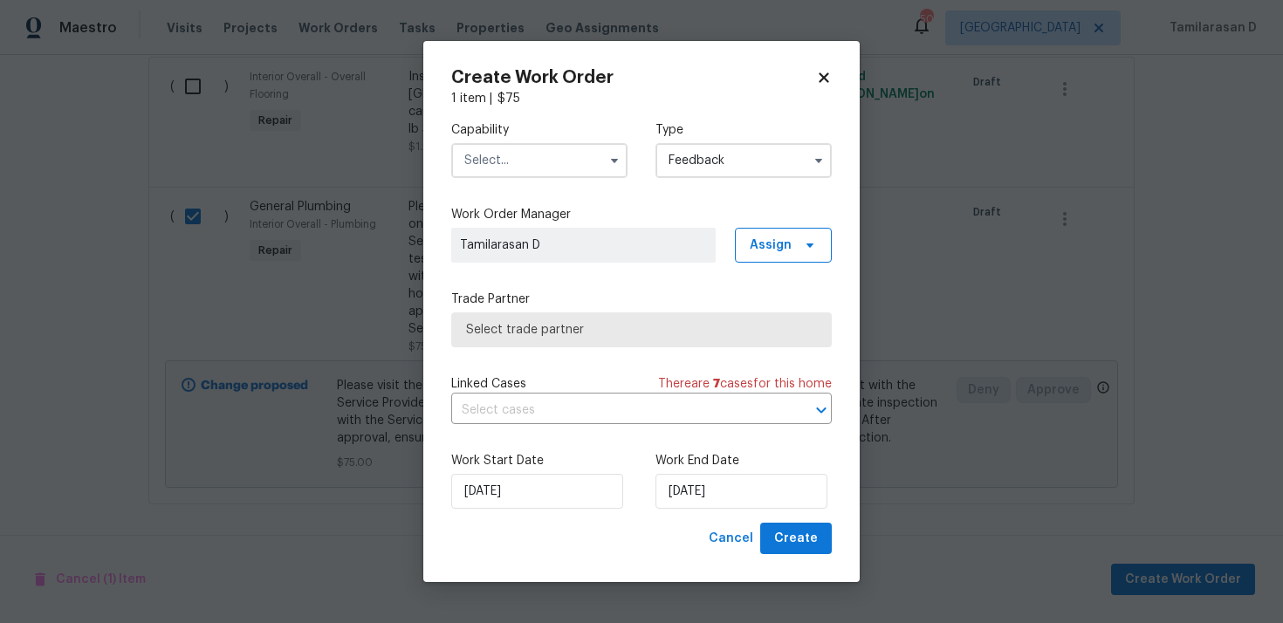
click at [580, 169] on input "text" at bounding box center [539, 160] width 176 height 35
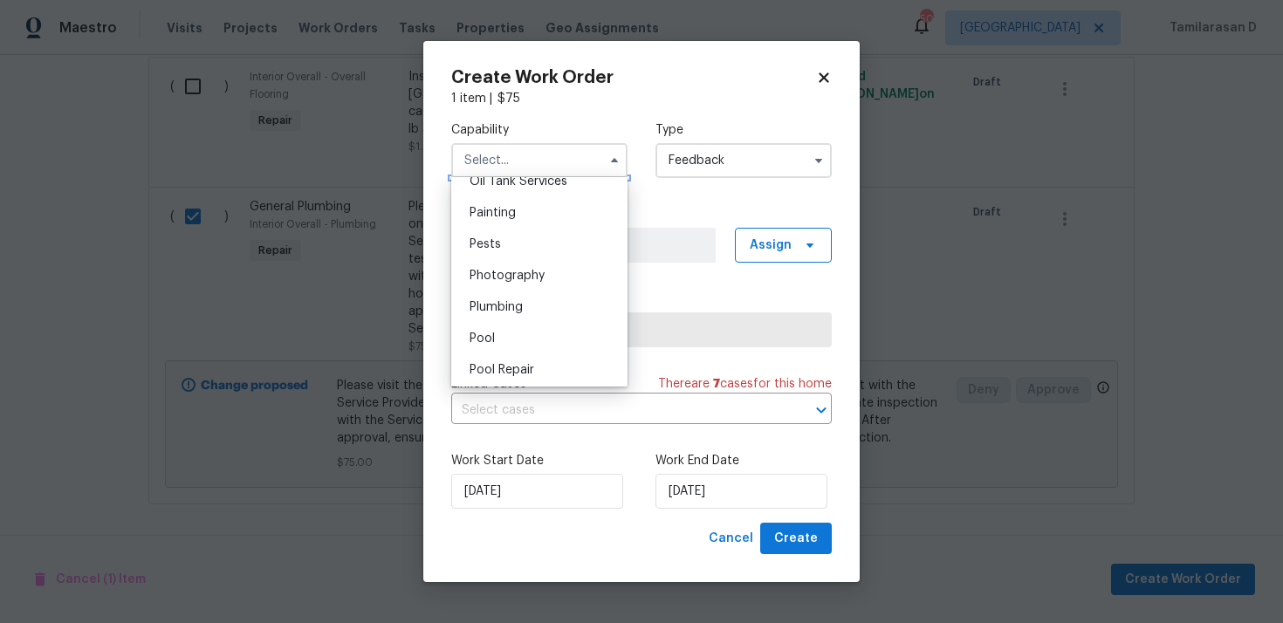
scroll to position [1483, 0]
click at [495, 264] on div "Plumbing" at bounding box center [539, 274] width 168 height 31
type input "Plumbing"
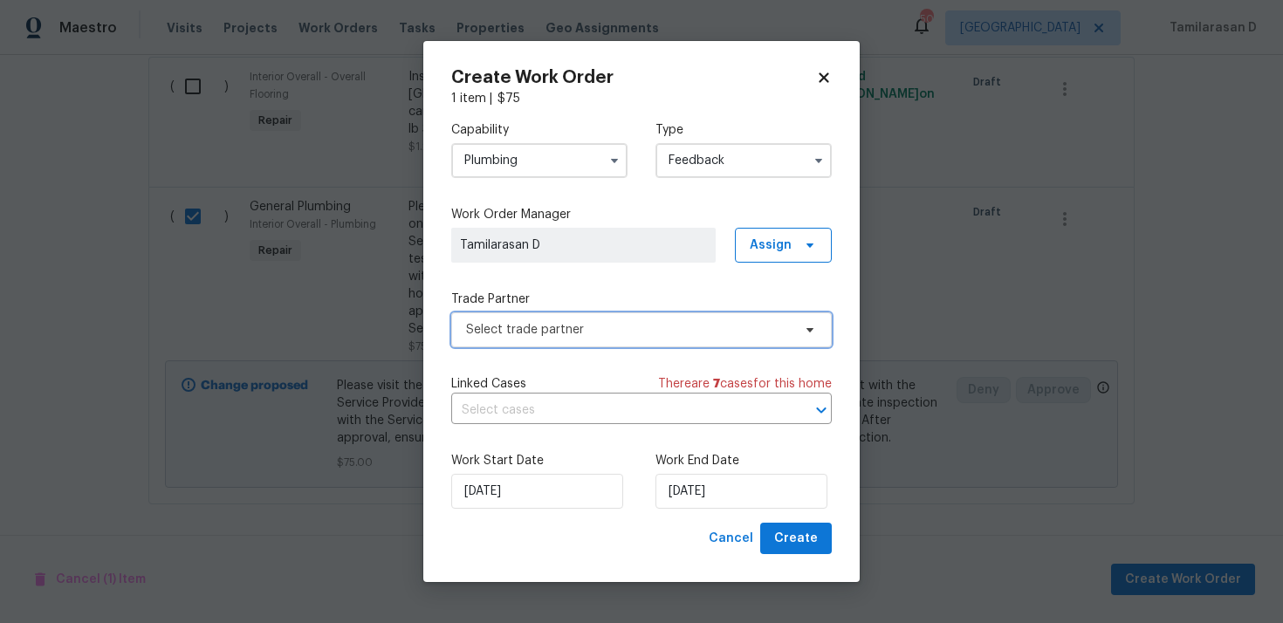
click at [546, 330] on span "Select trade partner" at bounding box center [628, 329] width 325 height 17
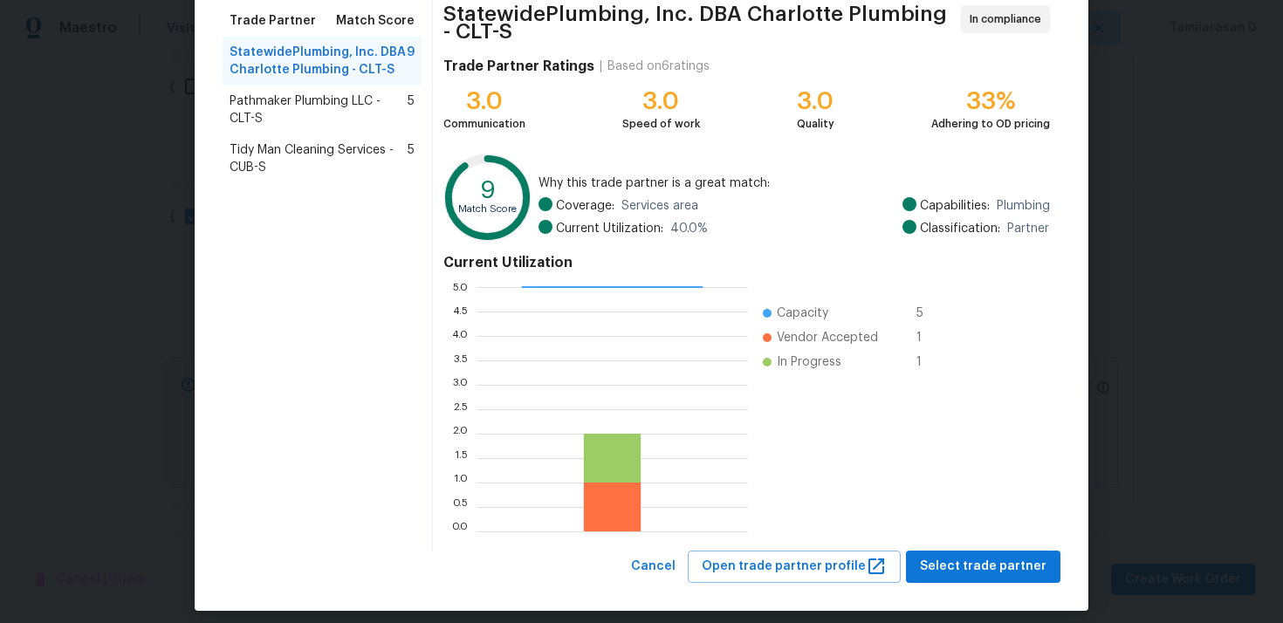
scroll to position [154, 0]
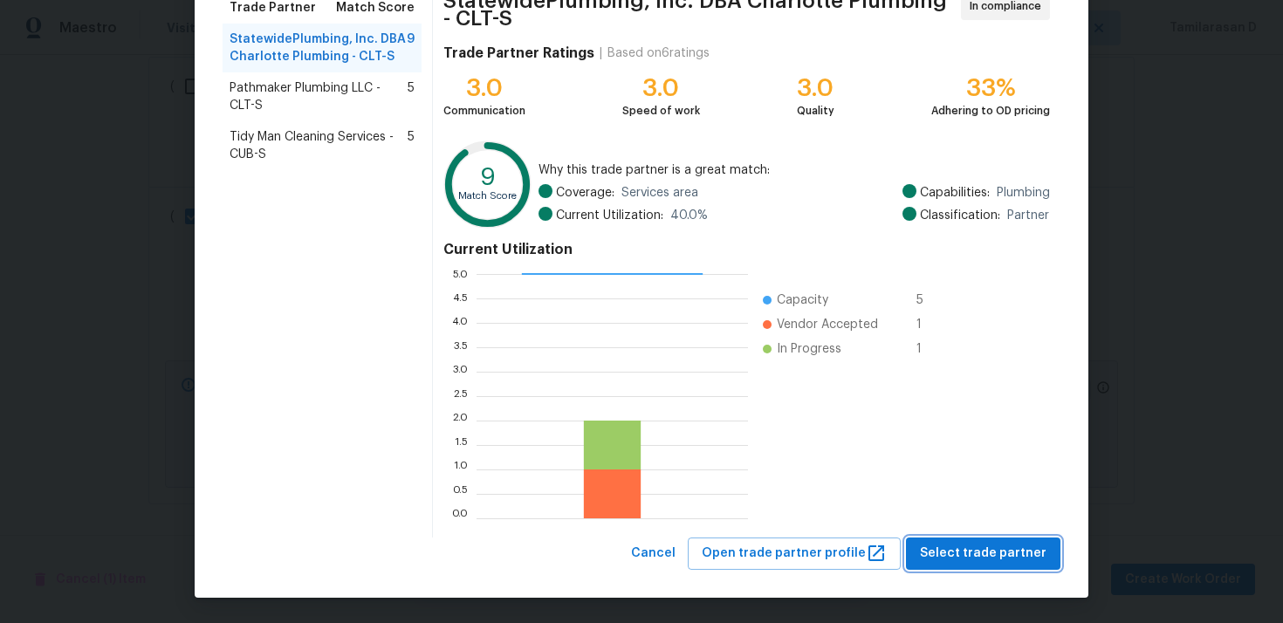
click at [990, 558] on span "Select trade partner" at bounding box center [983, 554] width 127 height 22
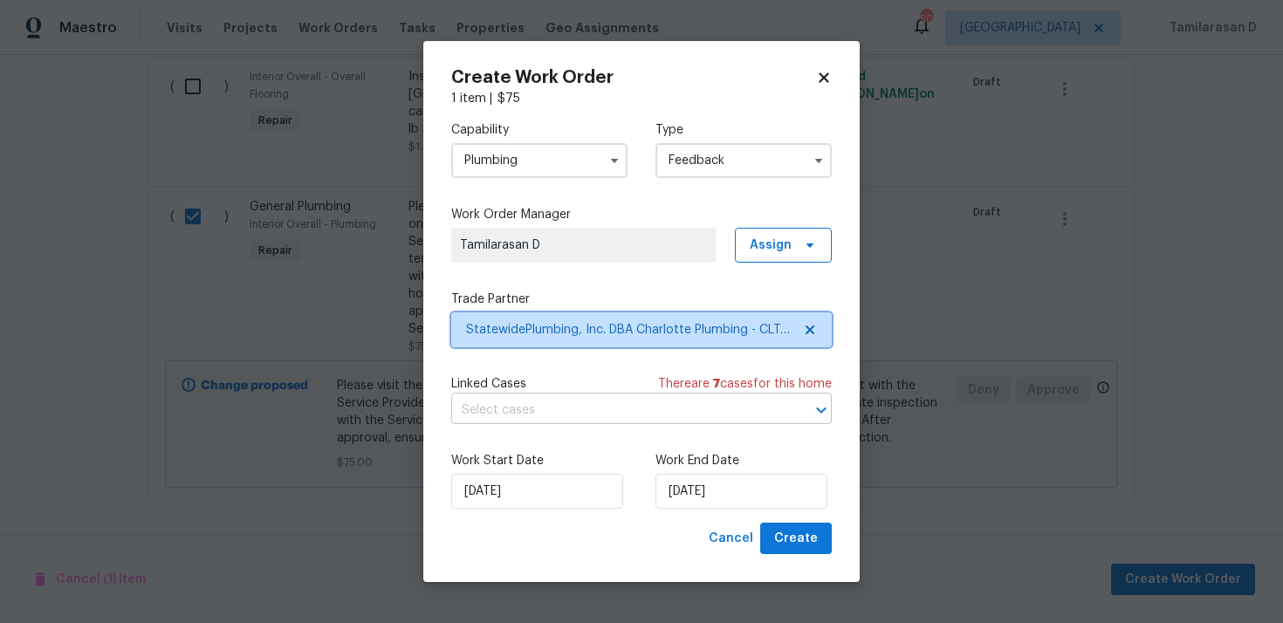
scroll to position [0, 0]
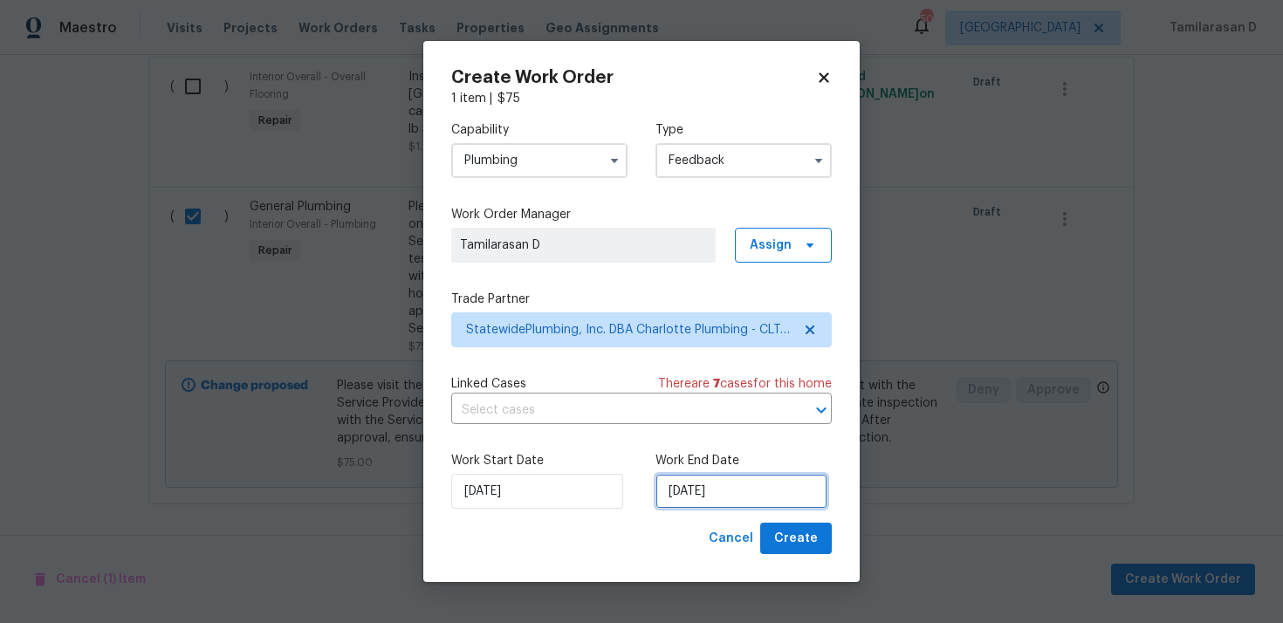
click at [687, 491] on input "02/10/2025" at bounding box center [741, 491] width 172 height 35
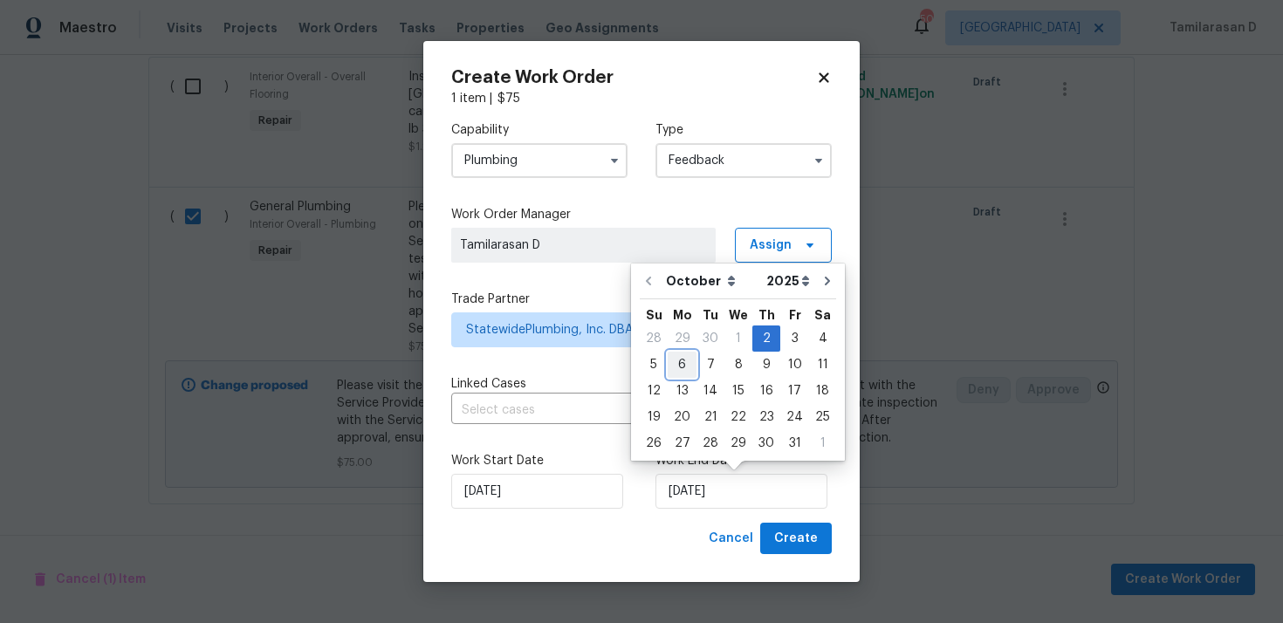
click at [684, 364] on div "6" at bounding box center [682, 365] width 29 height 24
type input "06/10/2025"
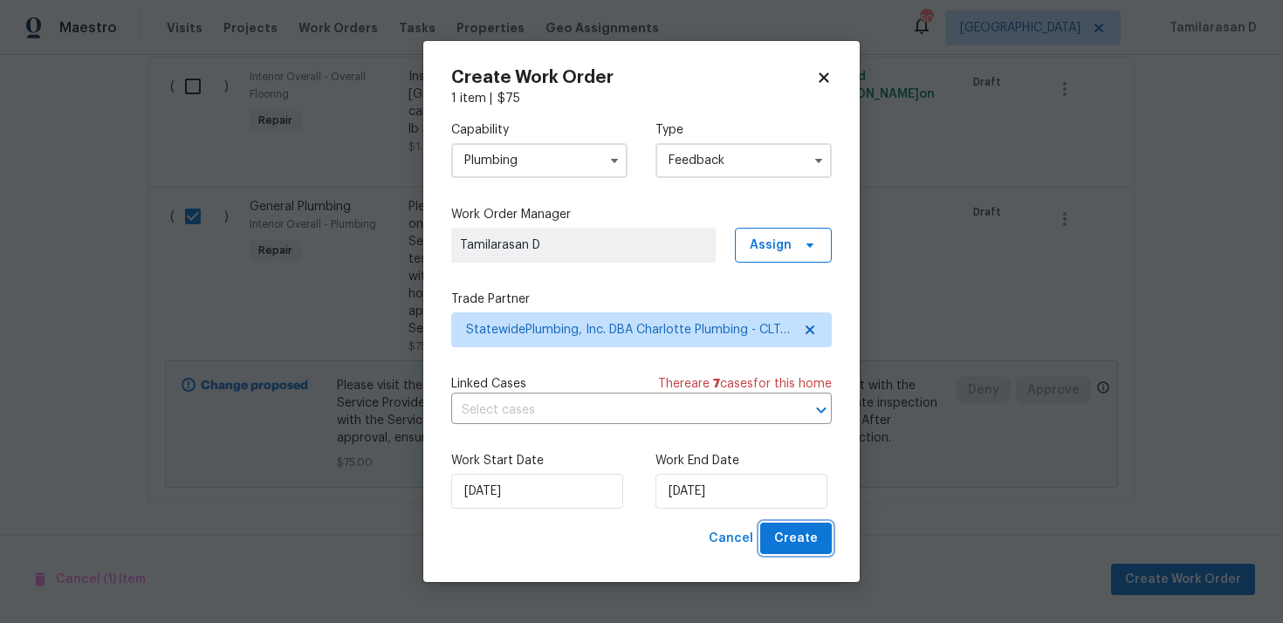
click at [799, 543] on span "Create" at bounding box center [796, 539] width 44 height 22
checkbox input "false"
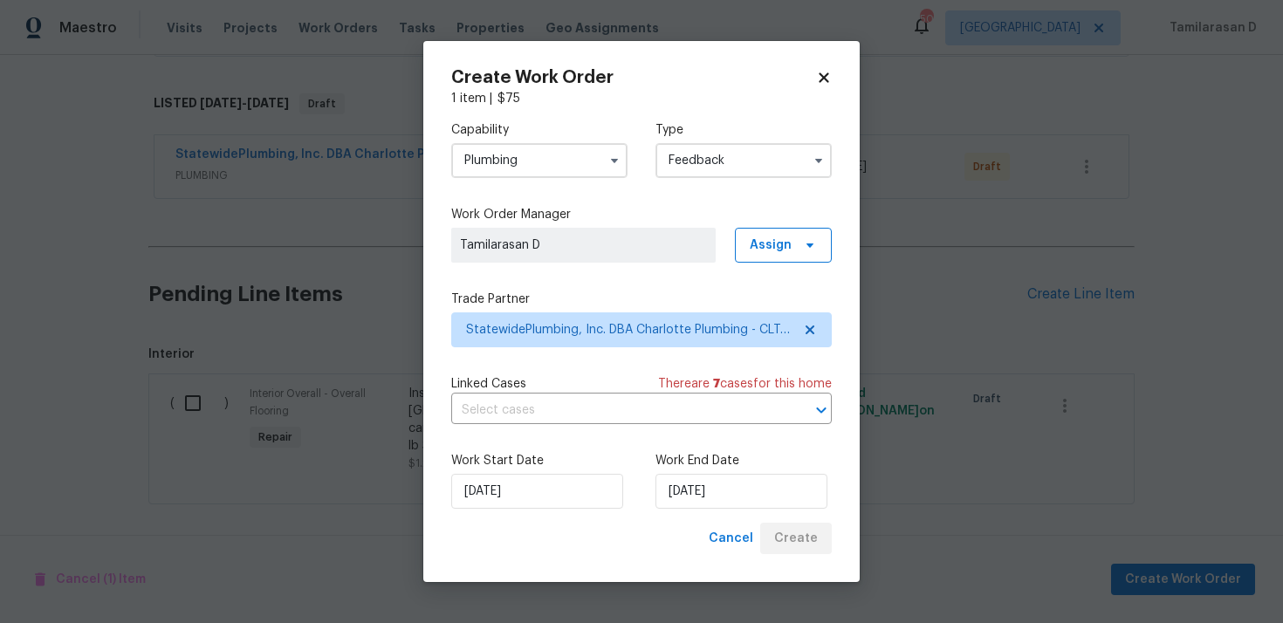
scroll to position [588, 0]
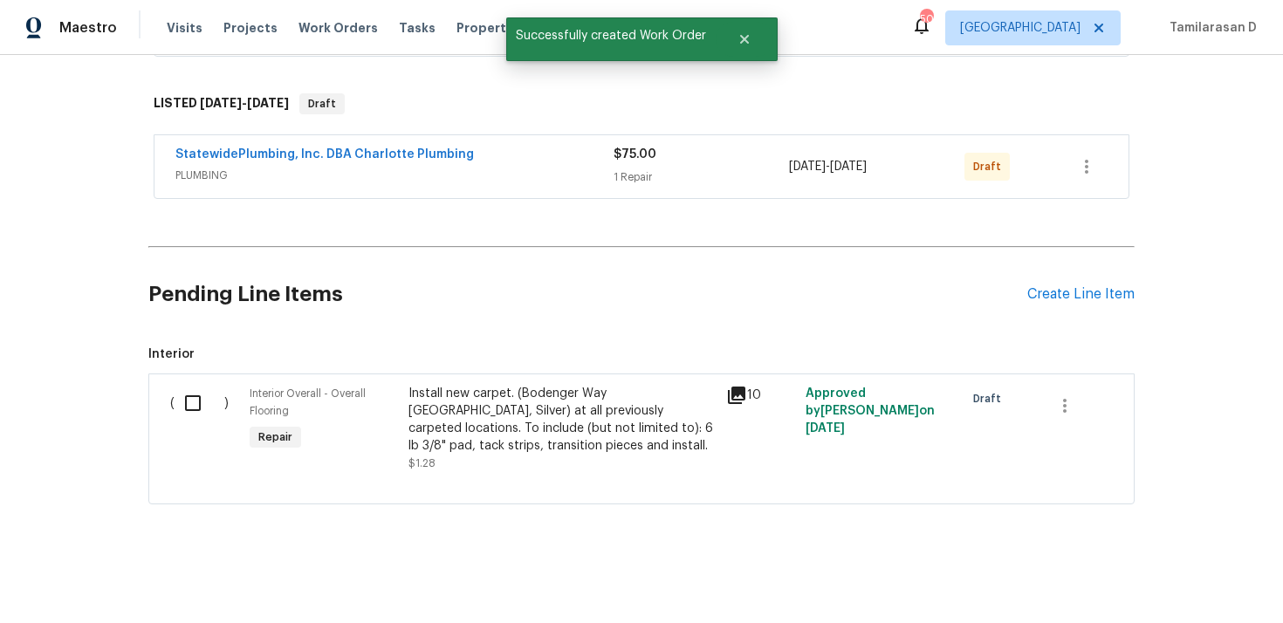
click at [205, 408] on input "checkbox" at bounding box center [200, 403] width 50 height 37
click at [180, 411] on input "checkbox" at bounding box center [200, 403] width 50 height 37
checkbox input "false"
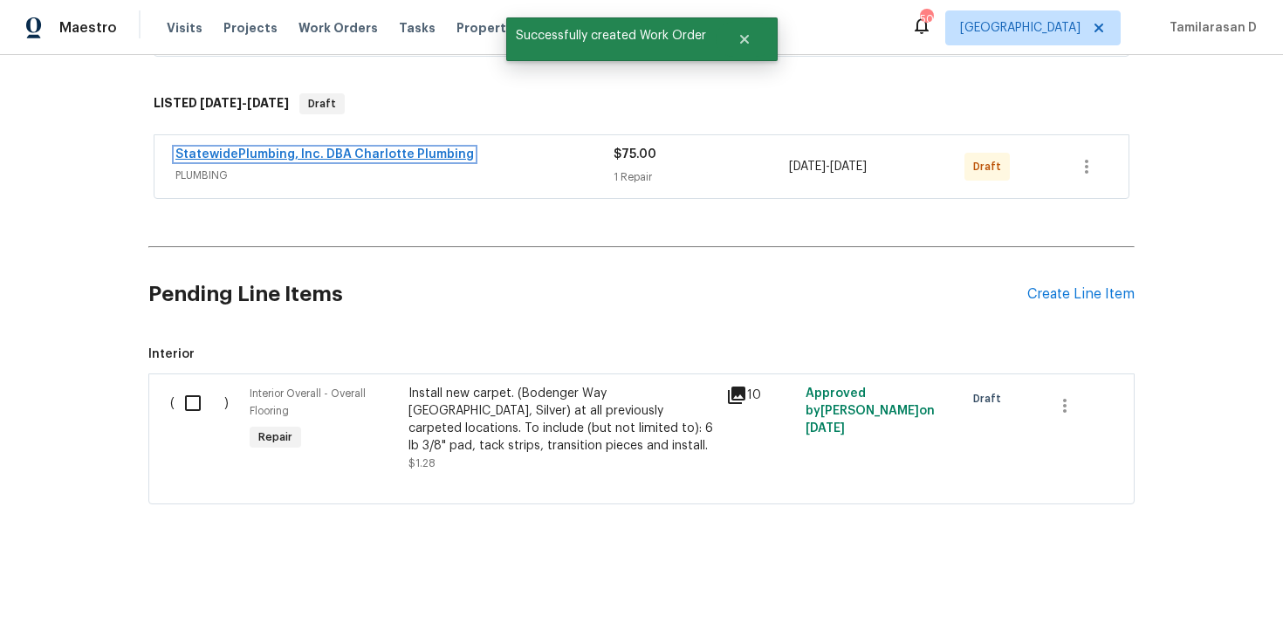
click at [321, 158] on link "StatewidePlumbing, Inc. DBA Charlotte Plumbing" at bounding box center [324, 154] width 298 height 12
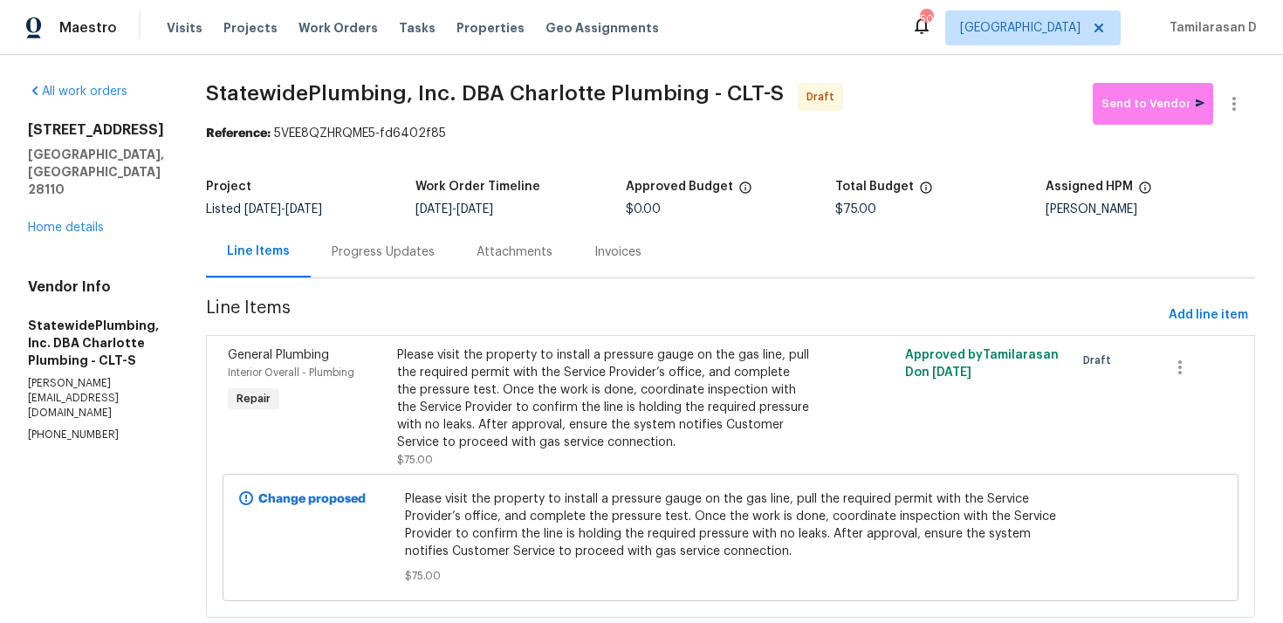
click at [398, 265] on div "Progress Updates" at bounding box center [383, 251] width 145 height 51
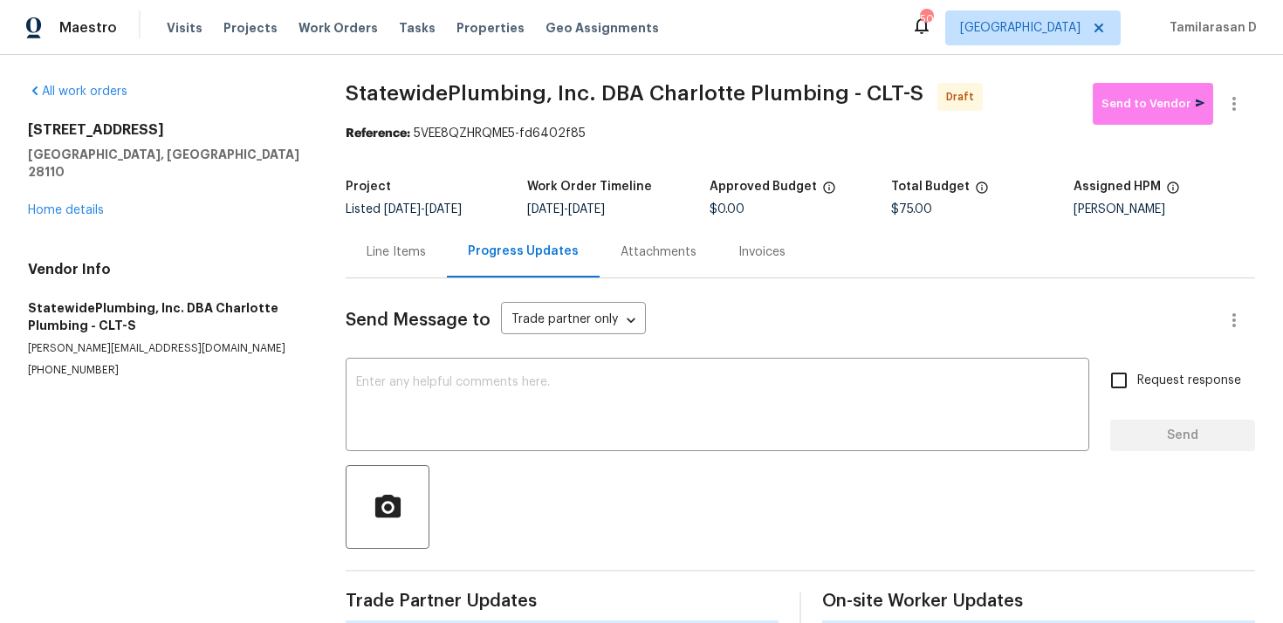
scroll to position [25, 0]
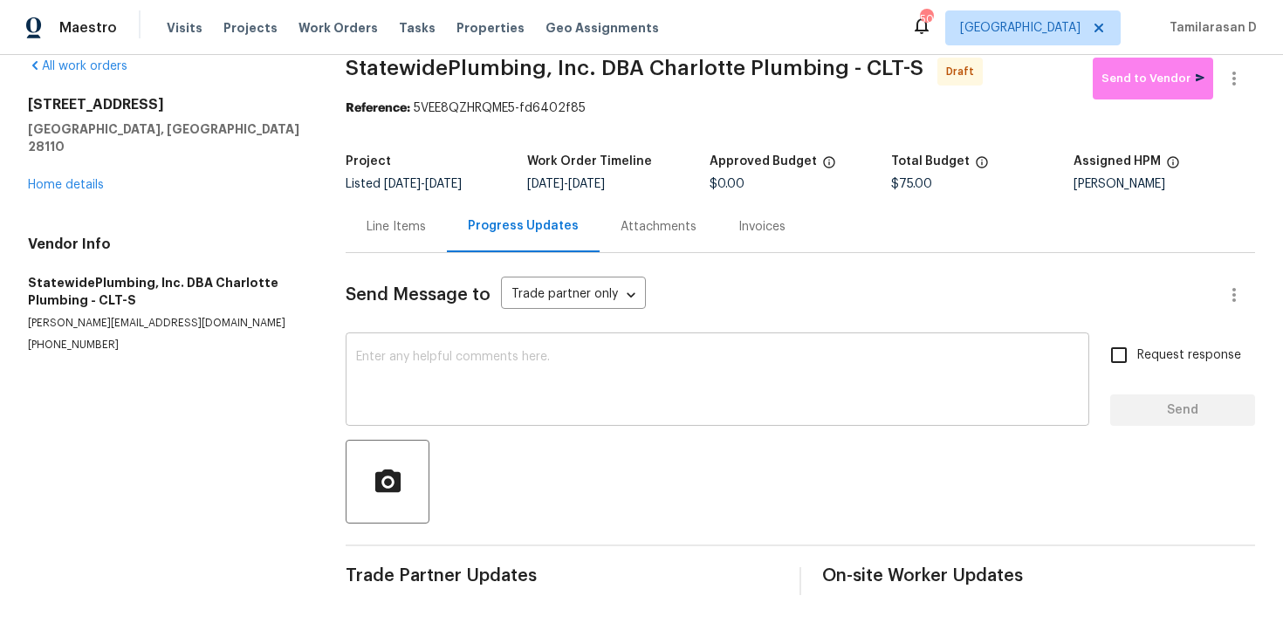
click at [368, 337] on div "x ​" at bounding box center [717, 381] width 743 height 89
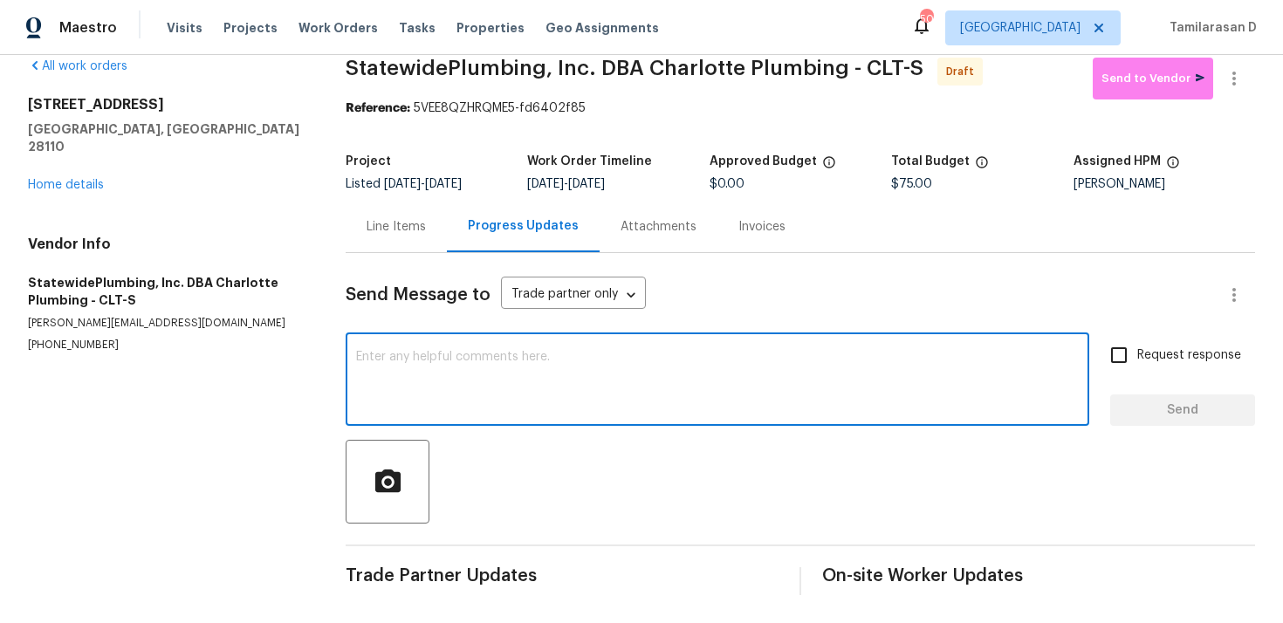
paste textarea "Hey, this is Tamil from Opendoor. I’m confirming you received the WO for the pr…"
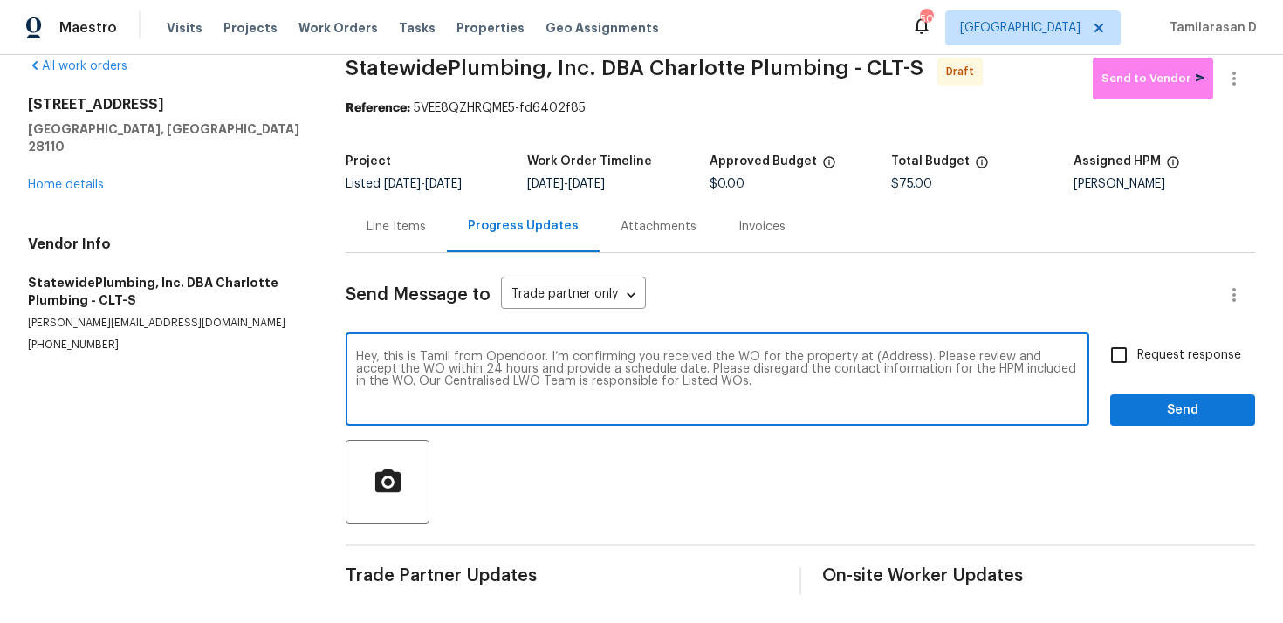
click at [897, 359] on textarea "Hey, this is Tamil from Opendoor. I’m confirming you received the WO for the pr…" at bounding box center [717, 381] width 723 height 61
paste textarea "2811 Iveywood Dr, Monroe, NC 28110"
type textarea "Hey, this is Tamil from Opendoor. I’m confirming you received the WO for the pr…"
click at [1150, 365] on label "Request response" at bounding box center [1170, 355] width 140 height 37
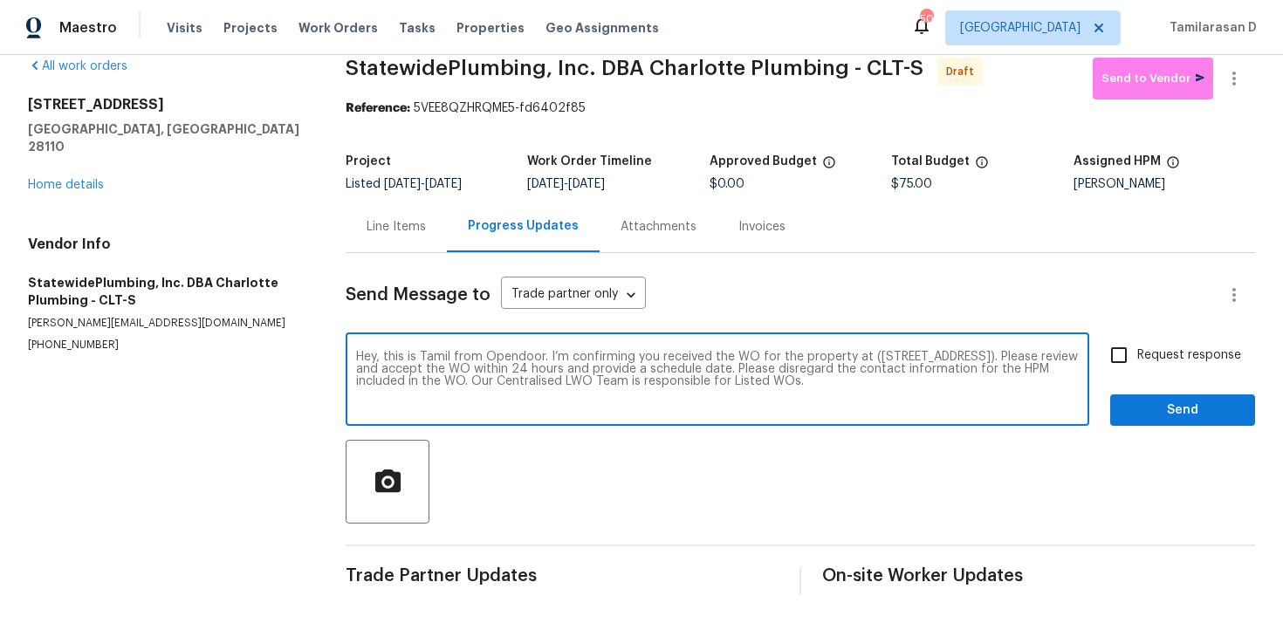
click at [1137, 365] on input "Request response" at bounding box center [1118, 355] width 37 height 37
checkbox input "true"
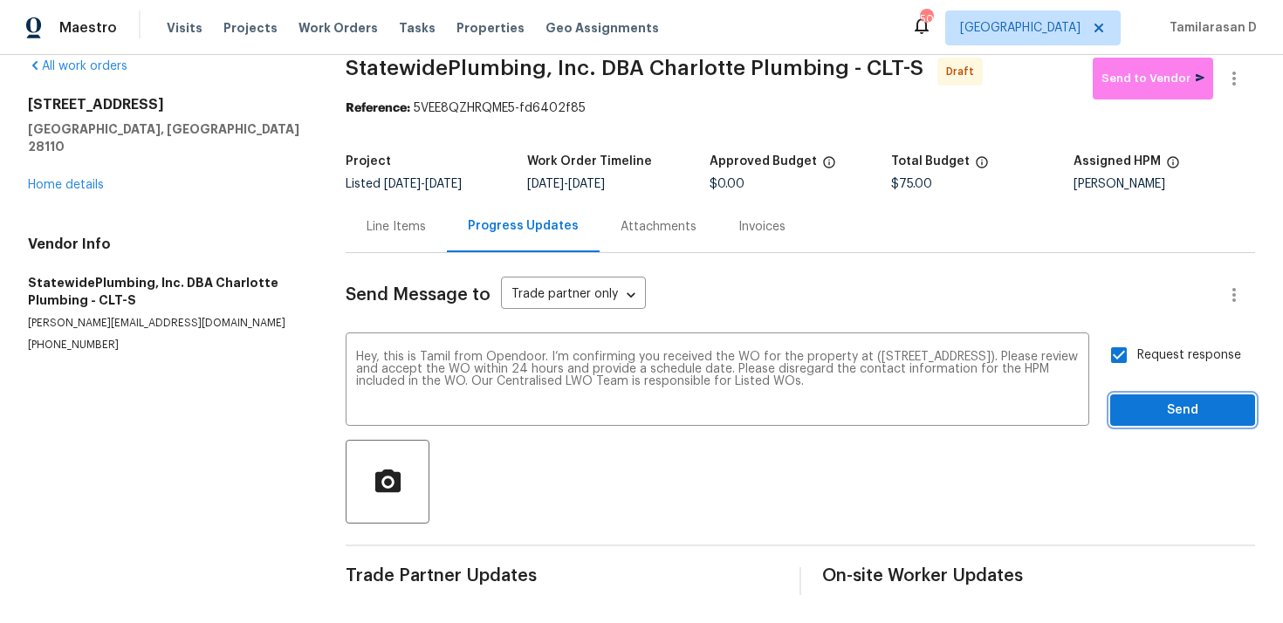
click at [1169, 417] on span "Send" at bounding box center [1182, 411] width 117 height 22
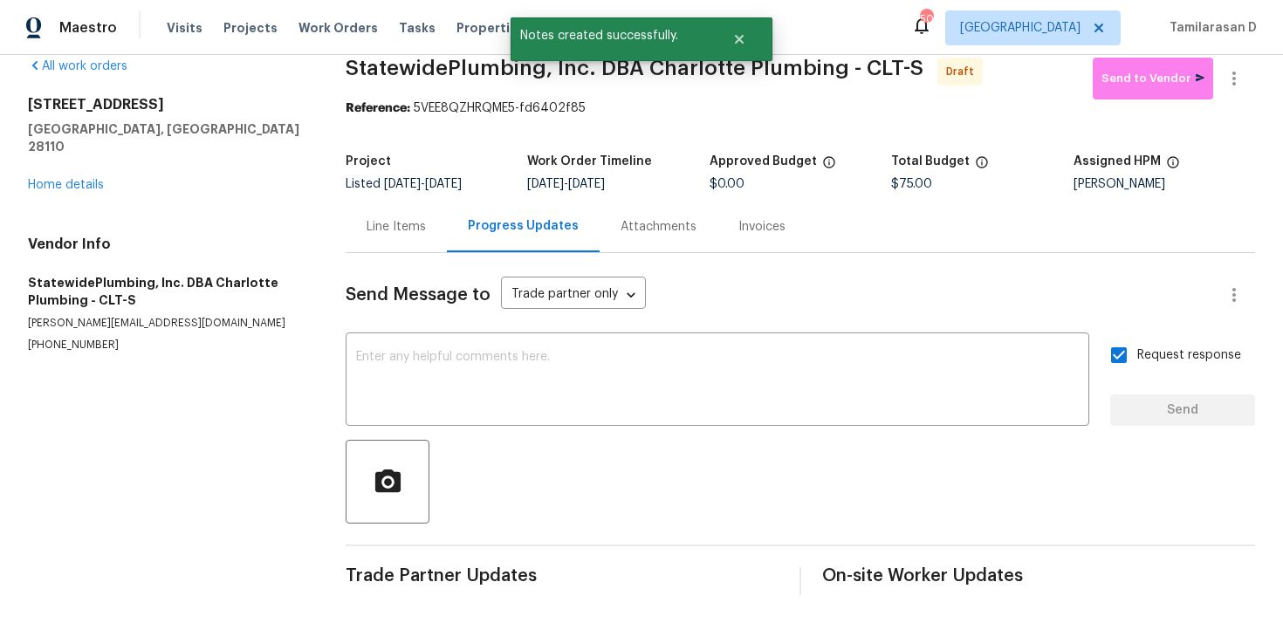
scroll to position [29, 0]
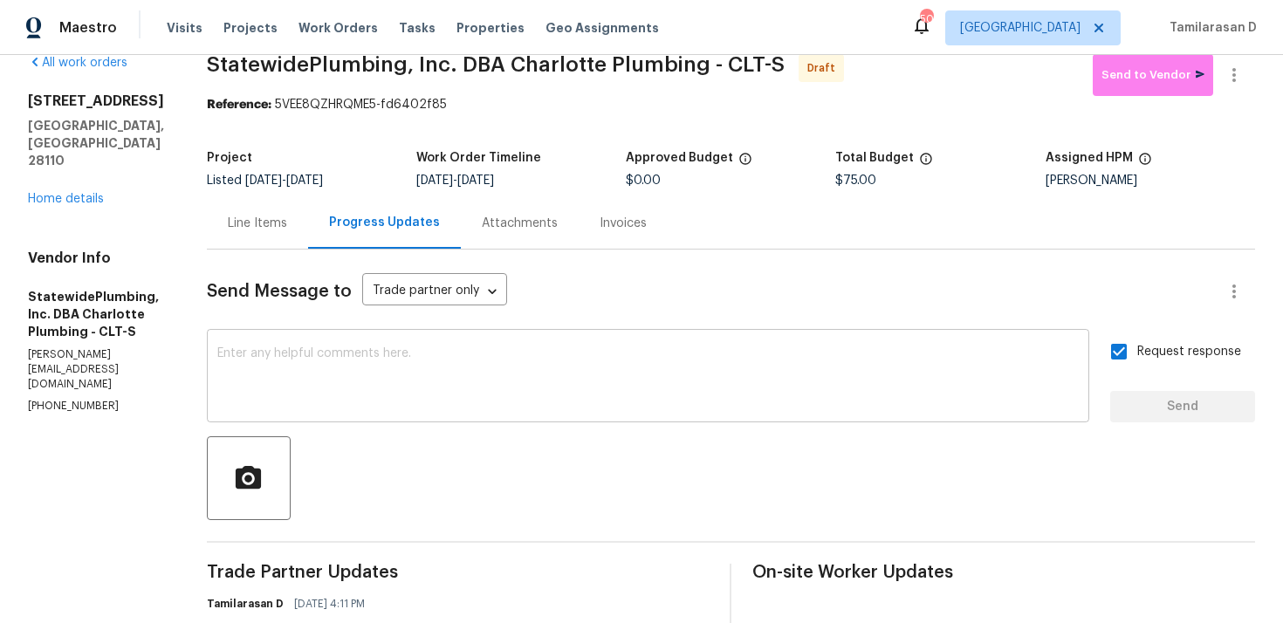
click at [540, 370] on textarea at bounding box center [647, 377] width 861 height 61
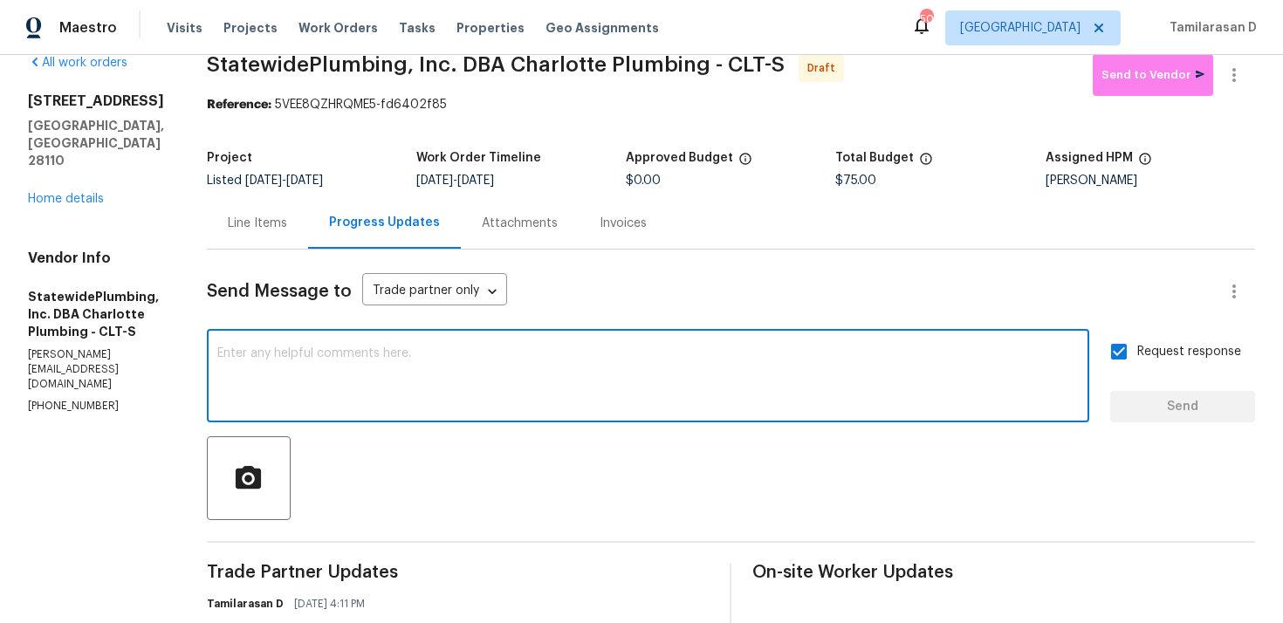
paste textarea "Attention All Work Orders must include before-photos (both close-up and wide-an…"
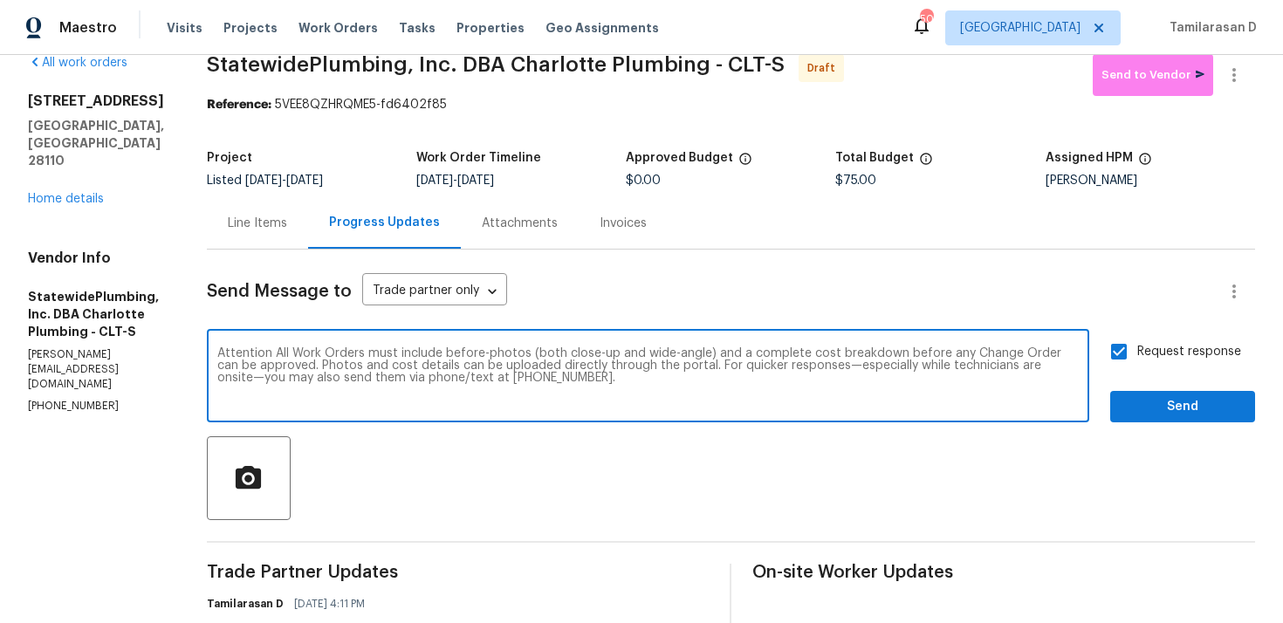
type textarea "Attention All Work Orders must include before-photos (both close-up and wide-an…"
click at [1189, 424] on div "Send Message to Trade partner only Trade partner only ​ Attention All Work Orde…" at bounding box center [731, 481] width 1048 height 462
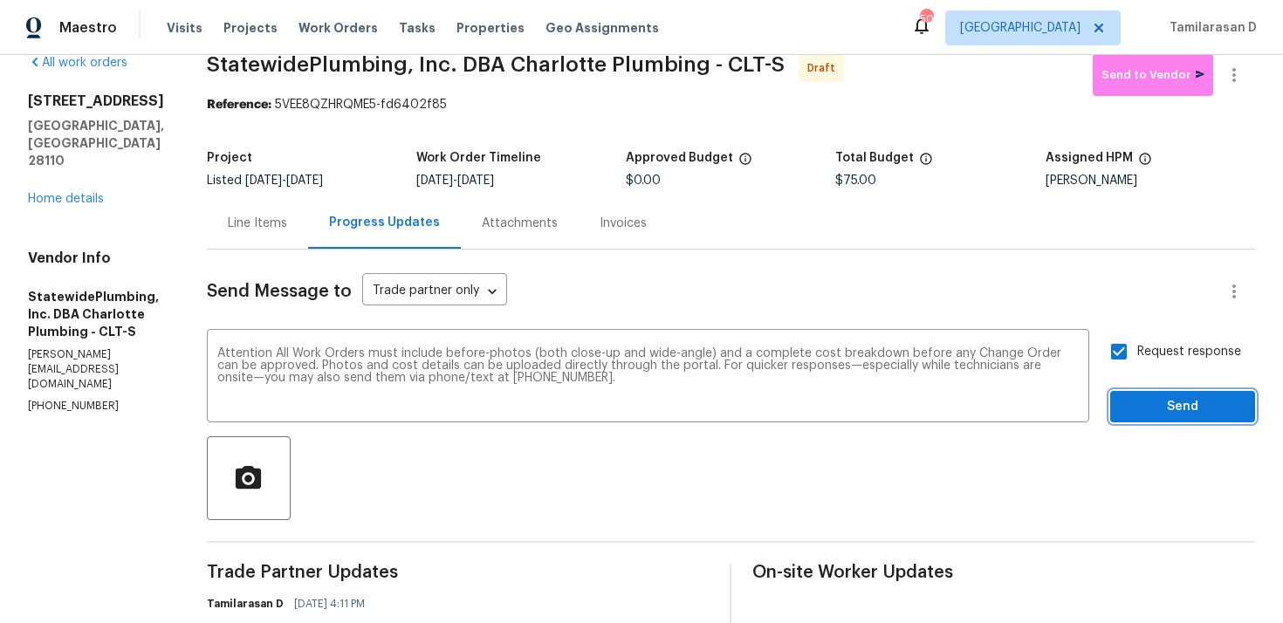
click at [1181, 414] on span "Send" at bounding box center [1182, 407] width 117 height 22
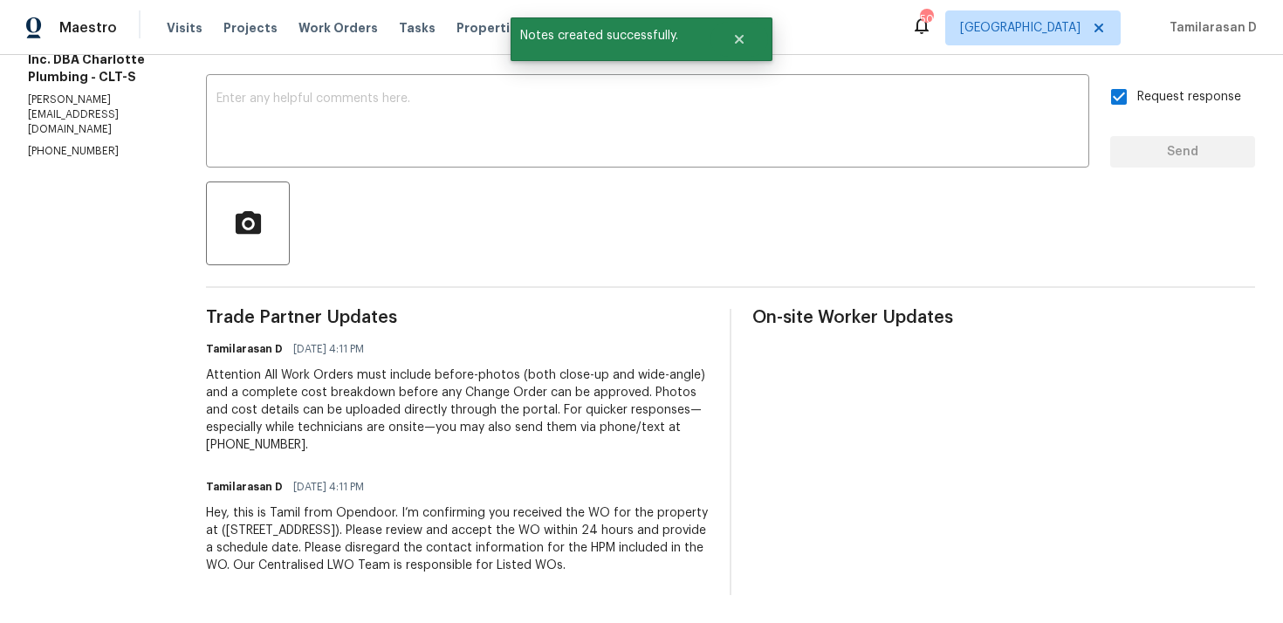
scroll to position [0, 0]
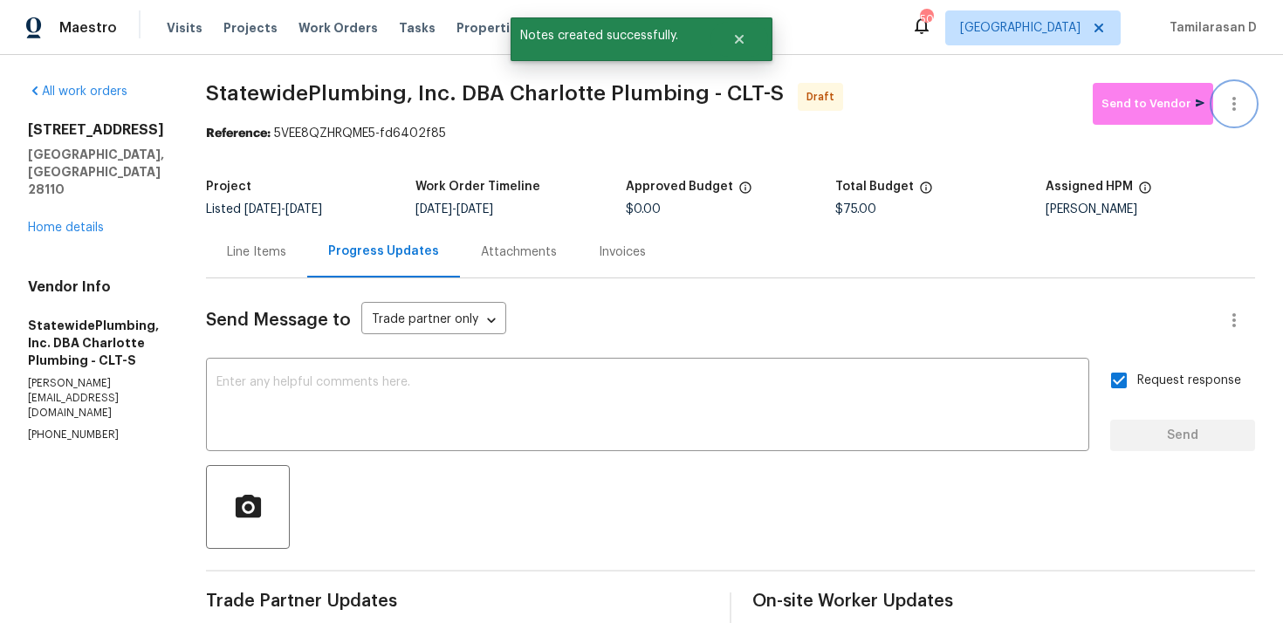
click at [1237, 107] on icon "button" at bounding box center [1233, 103] width 21 height 21
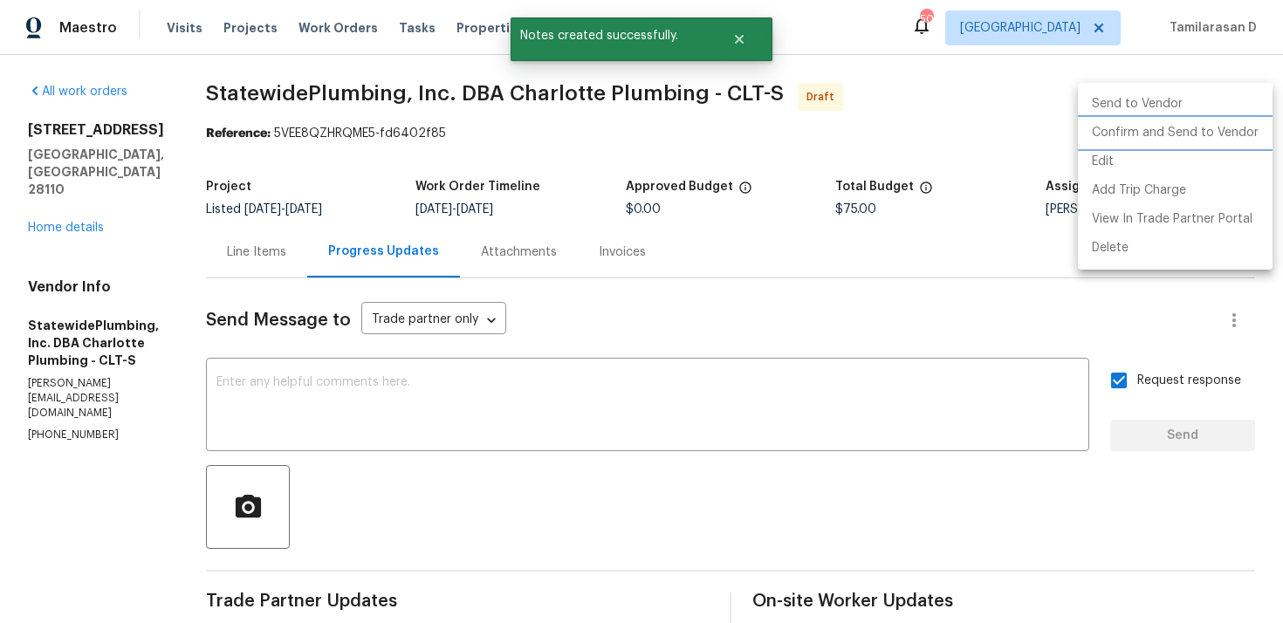
click at [1141, 135] on li "Confirm and Send to Vendor" at bounding box center [1175, 133] width 195 height 29
click at [887, 126] on div at bounding box center [641, 311] width 1283 height 623
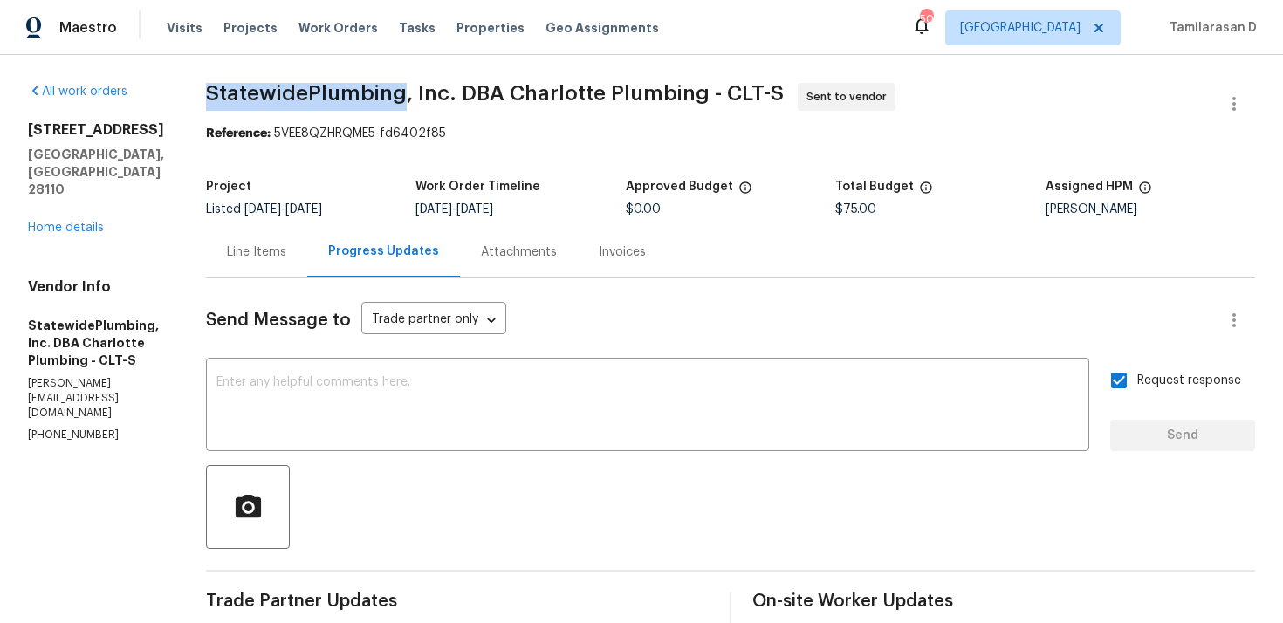
drag, startPoint x: 241, startPoint y: 95, endPoint x: 428, endPoint y: 89, distance: 187.7
click at [428, 89] on span "StatewidePlumbing, Inc. DBA Charlotte Plumbing - CLT-S" at bounding box center [495, 93] width 578 height 21
copy span "StatewidePlumbing"
click at [235, 61] on div "All work orders 2811 Iveywood Dr Monroe, NC 28110 Home details Vendor Info Stat…" at bounding box center [641, 481] width 1283 height 852
click at [321, 154] on section "StatewidePlumbing, Inc. DBA Charlotte Plumbing - CLT-S Sent to vendor Reference…" at bounding box center [730, 481] width 1049 height 796
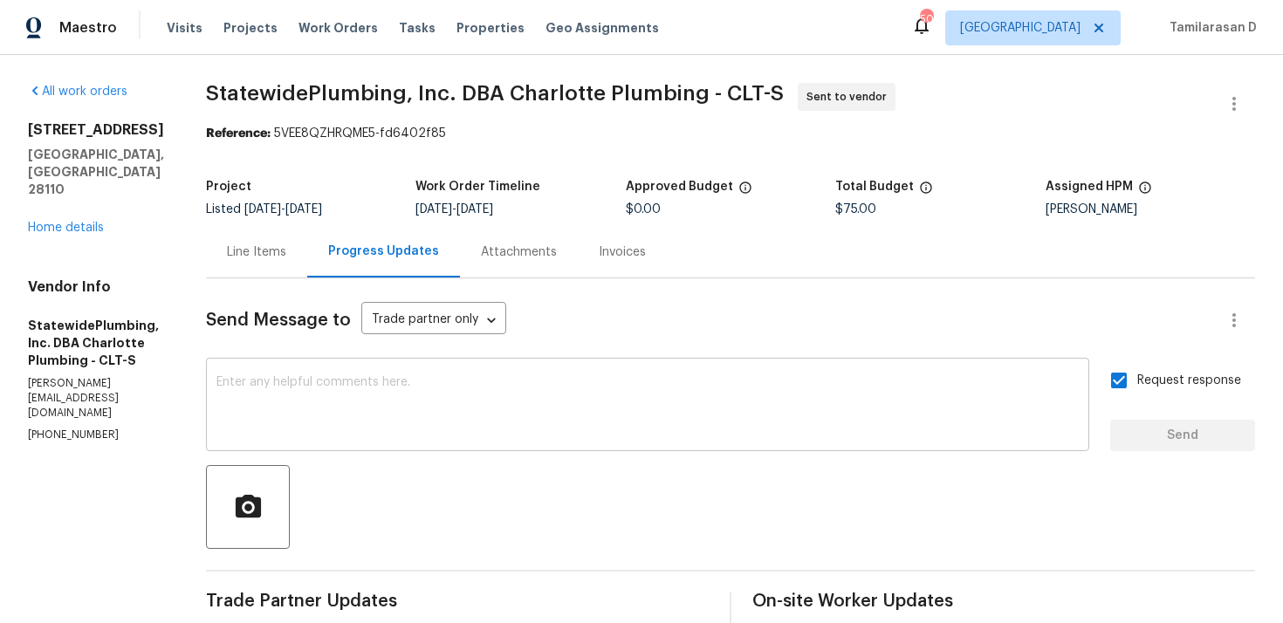
click at [366, 438] on div "x ​" at bounding box center [647, 406] width 883 height 89
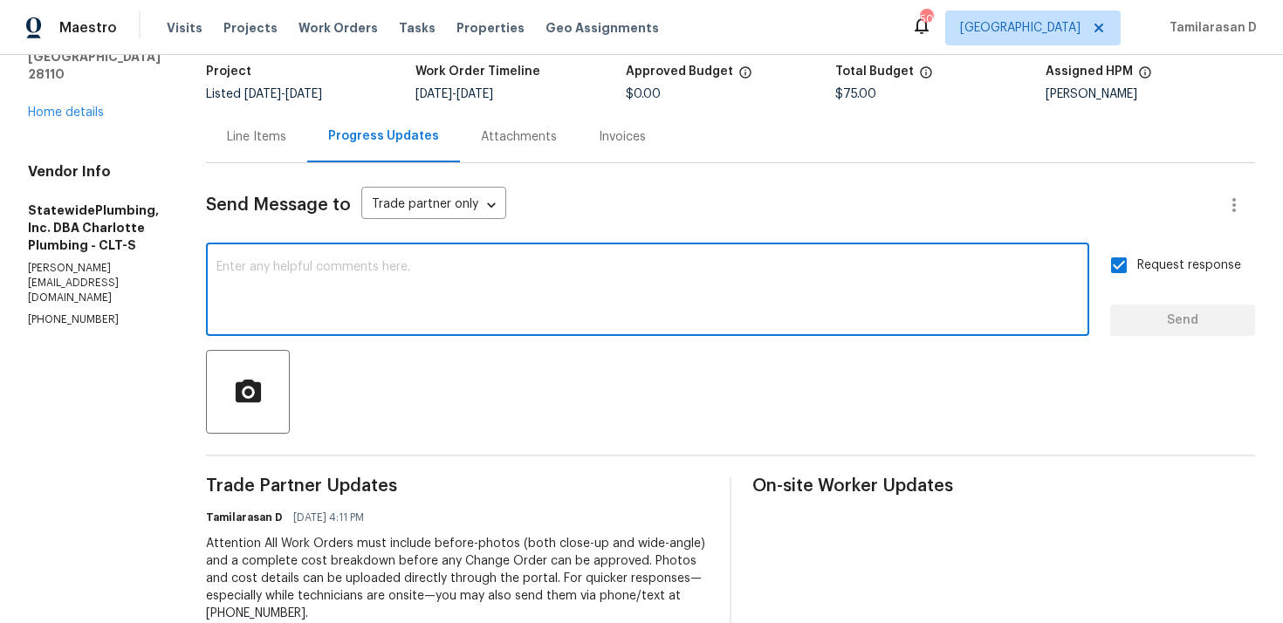
scroll to position [253, 0]
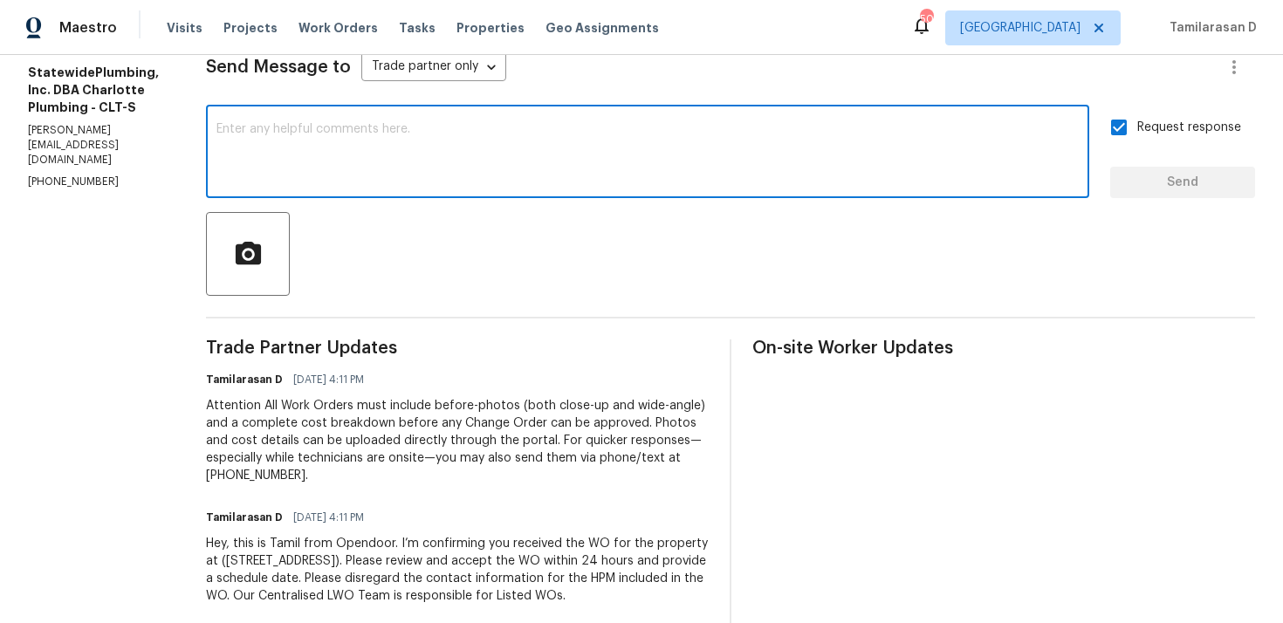
click at [418, 101] on div "Send Message to Trade partner only Trade partner only ​ x ​ Request response Se…" at bounding box center [730, 325] width 1049 height 600
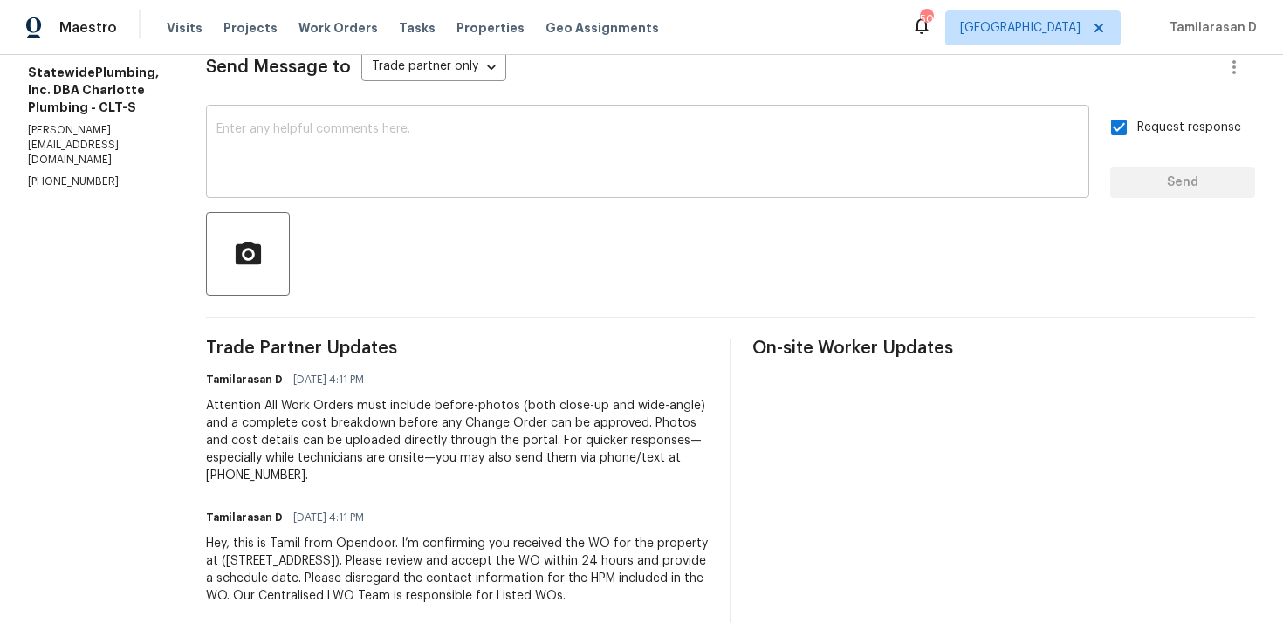
click at [407, 141] on textarea at bounding box center [647, 153] width 862 height 61
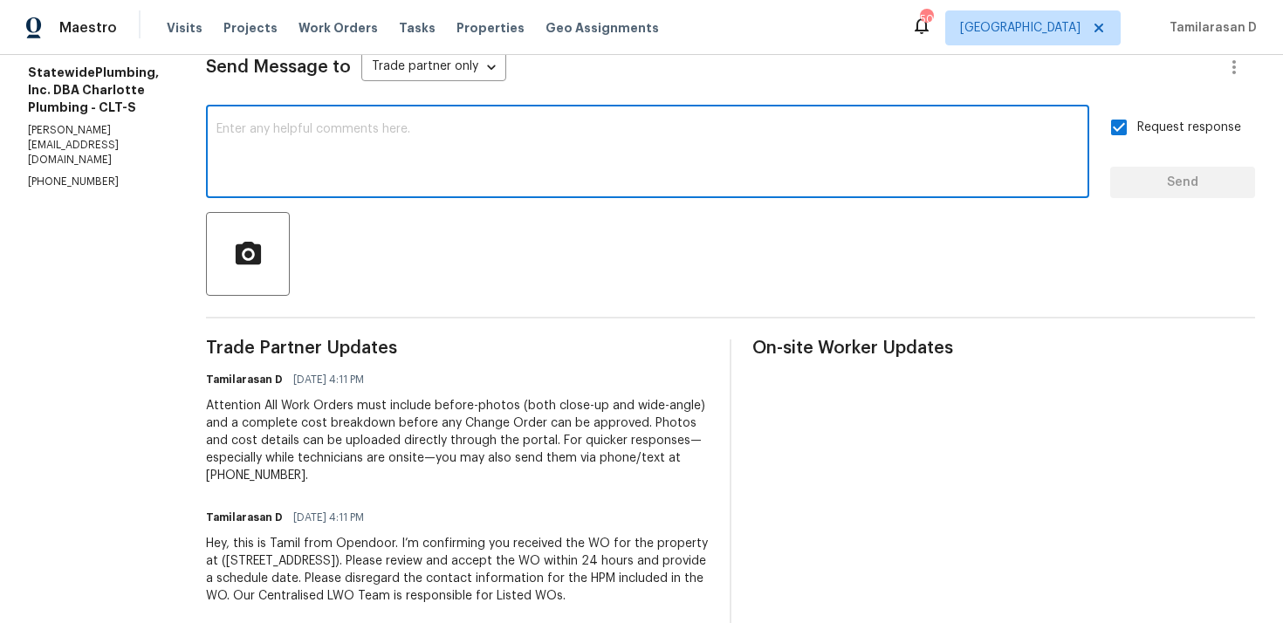
paste textarea "SP name - City of Monroe - (704) 282-4511"
type textarea "SP name - City of Monroe - (704) 282-4511"
click at [1126, 123] on input "Request response" at bounding box center [1118, 127] width 37 height 37
checkbox input "false"
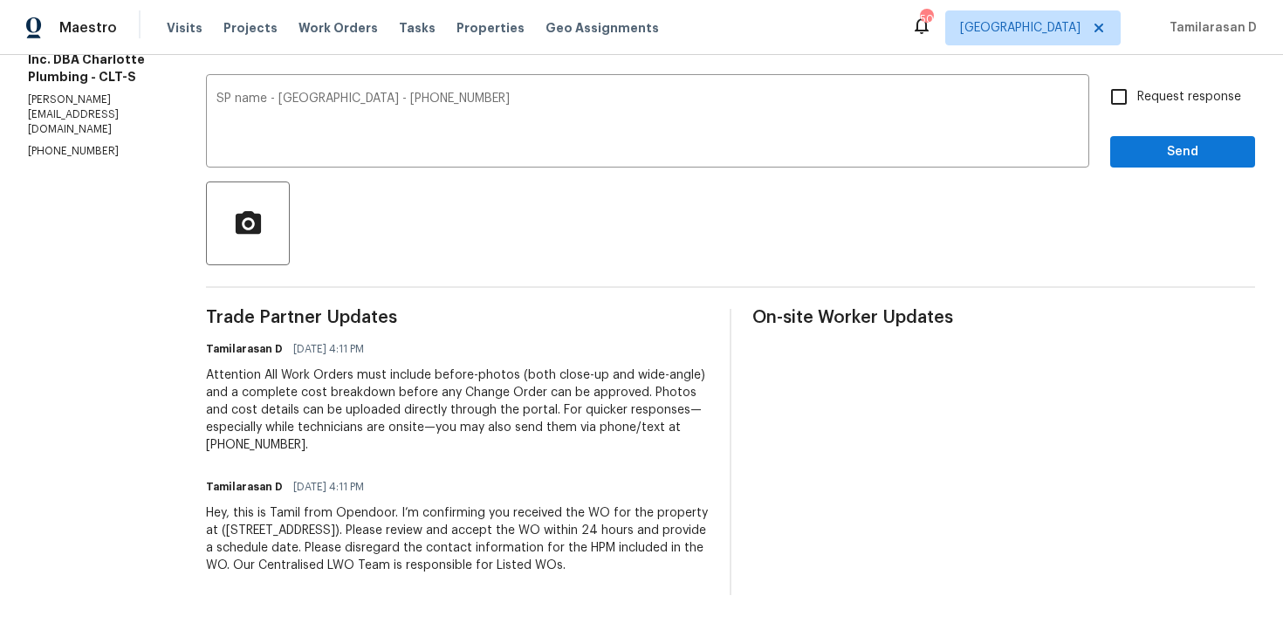
scroll to position [0, 0]
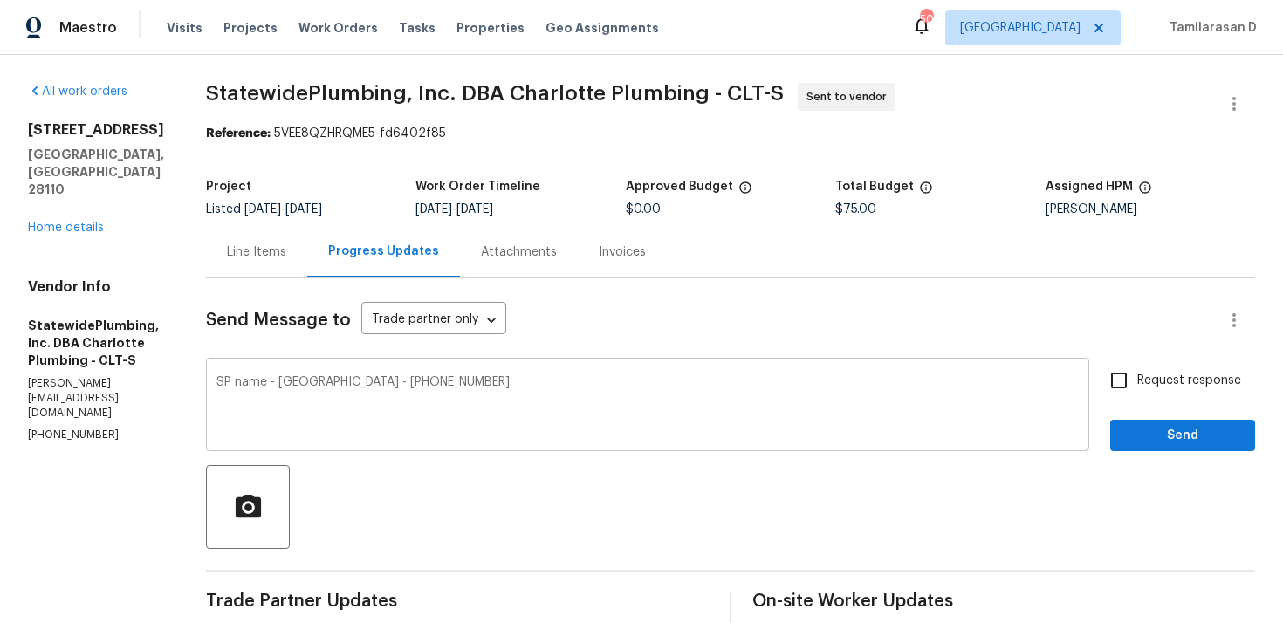
click at [329, 380] on textarea "SP name - City of Monroe - (704) 282-4511" at bounding box center [647, 406] width 862 height 61
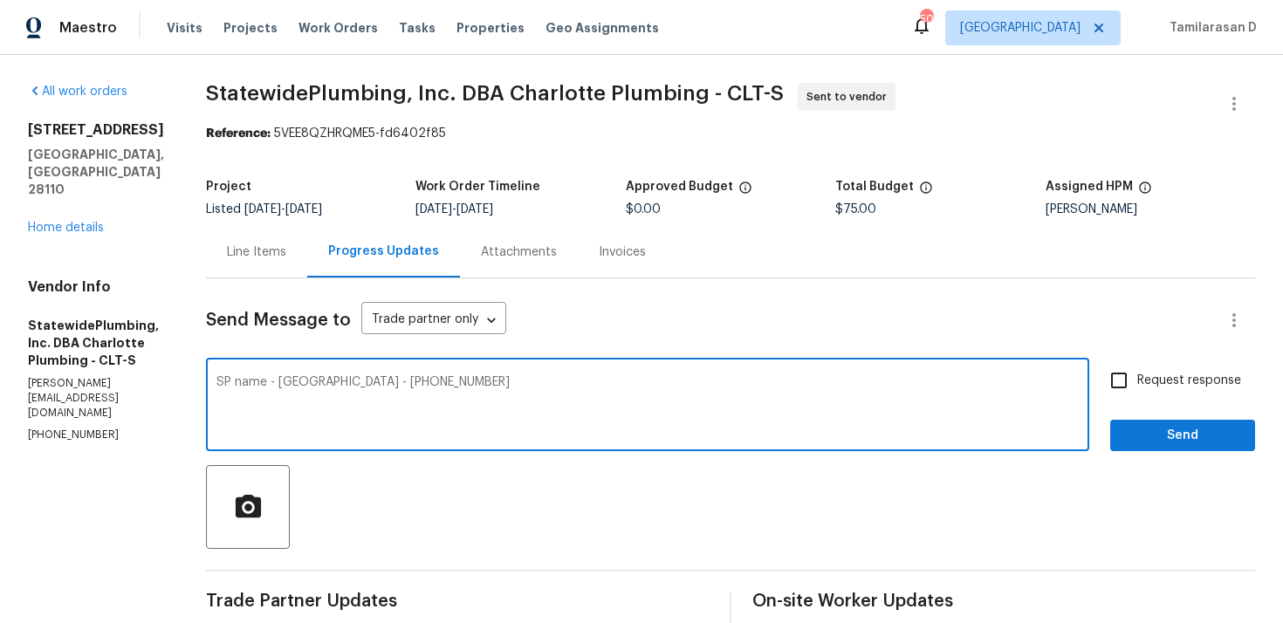
click at [329, 380] on textarea "SP name - City of Monroe - (704) 282-4511" at bounding box center [647, 406] width 862 height 61
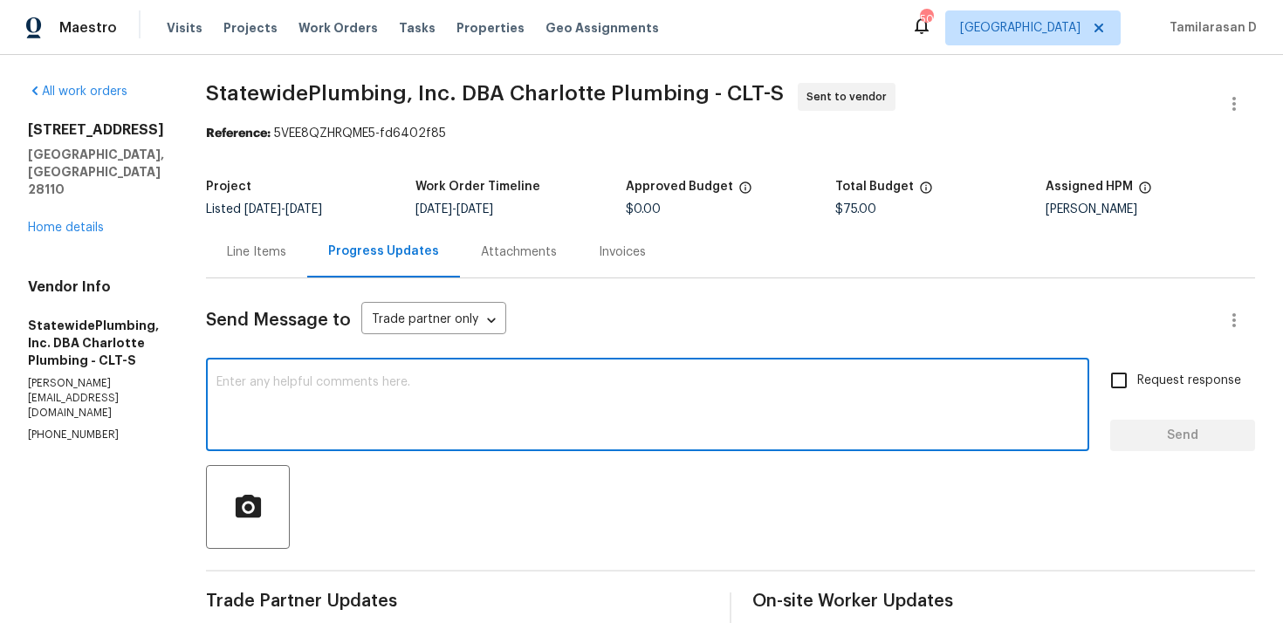
click at [280, 263] on div "Line Items" at bounding box center [256, 251] width 101 height 51
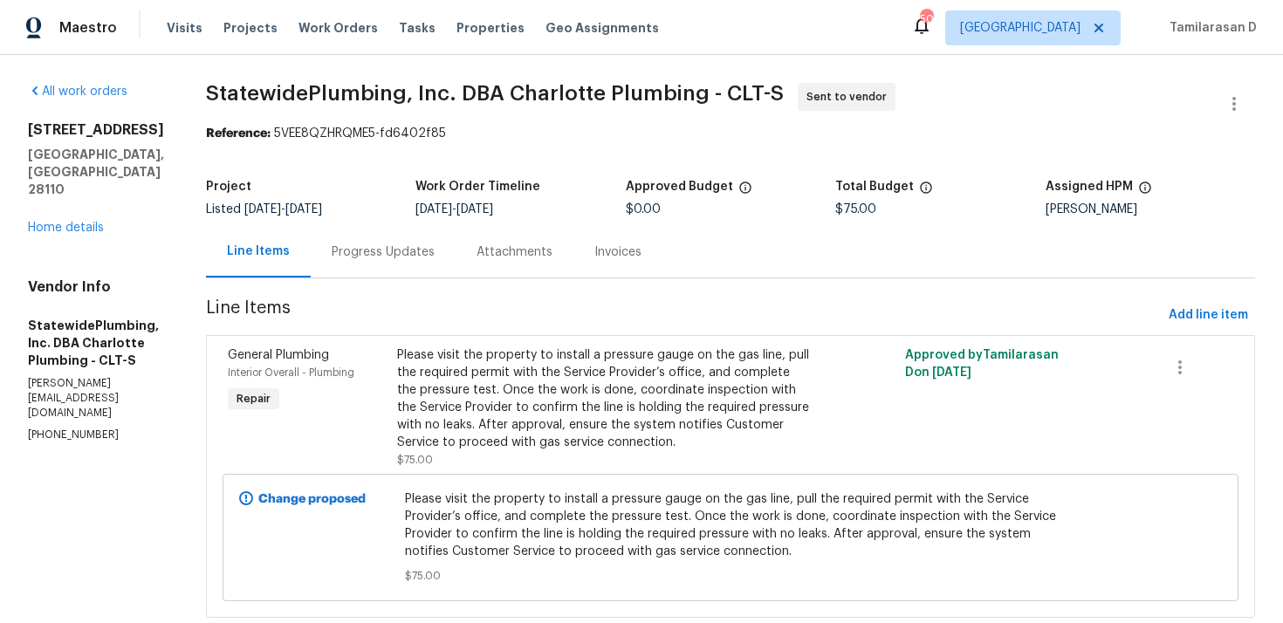
click at [368, 257] on div "Progress Updates" at bounding box center [383, 251] width 103 height 17
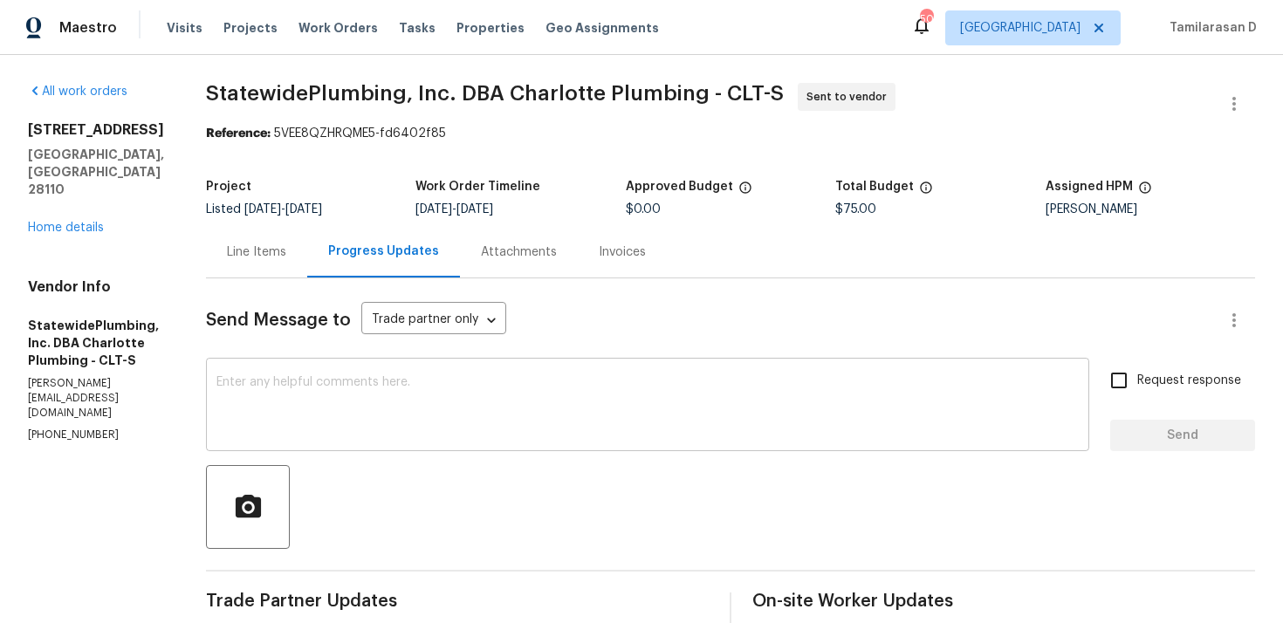
click at [387, 396] on textarea at bounding box center [647, 406] width 862 height 61
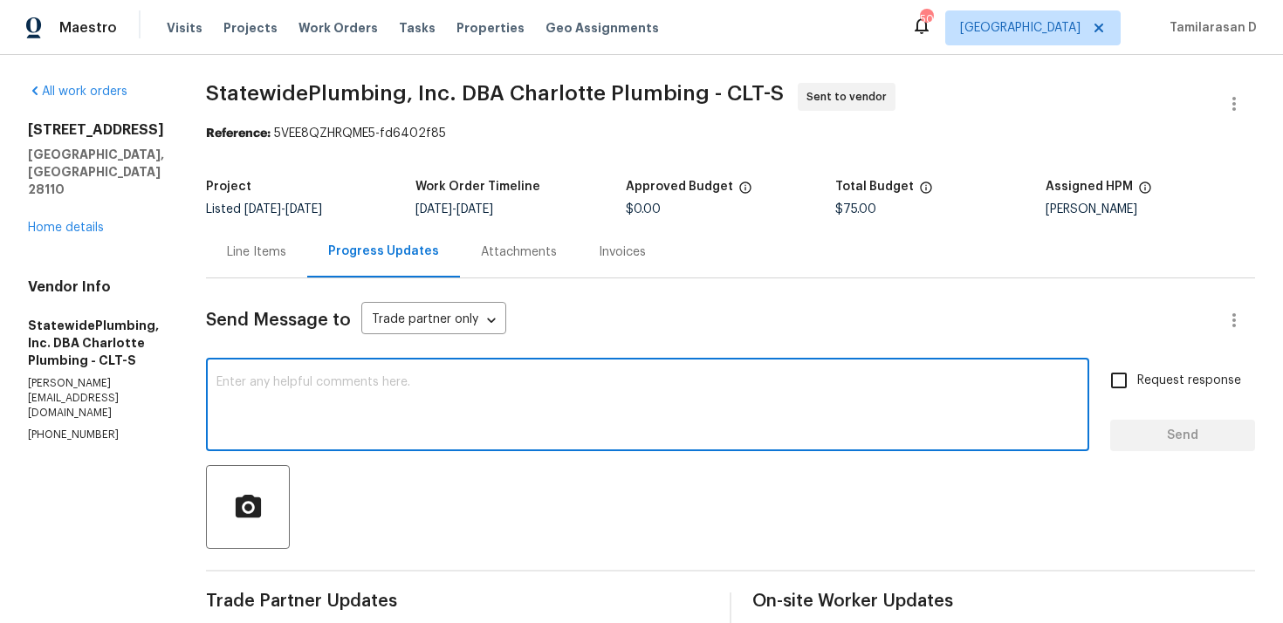
paste textarea "SP name - City of Monroe - (704) 282-4511"
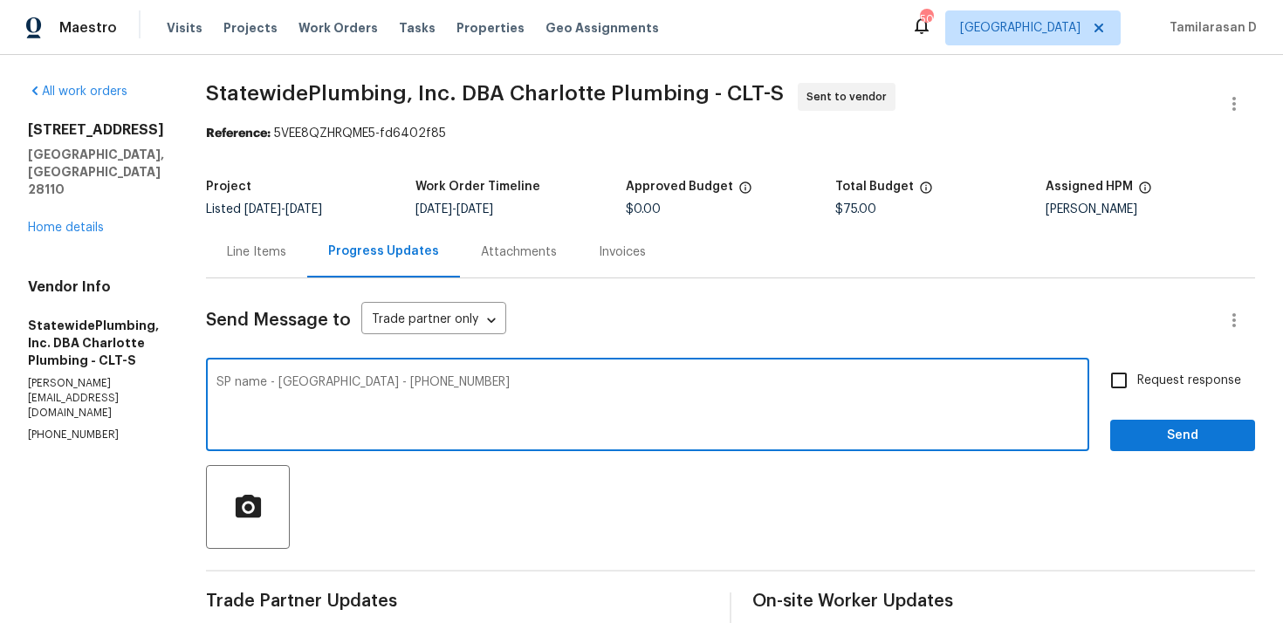
click at [259, 382] on textarea "SP name - City of Monroe - (704) 282-4511" at bounding box center [647, 406] width 862 height 61
click at [606, 379] on textarea "Service Provider name - City of Monroe - (704) 282-4511" at bounding box center [647, 406] width 862 height 61
type textarea "Service Provider name - City of Monroe - (704) 282-4511"
click at [1198, 423] on button "Send" at bounding box center [1182, 436] width 145 height 32
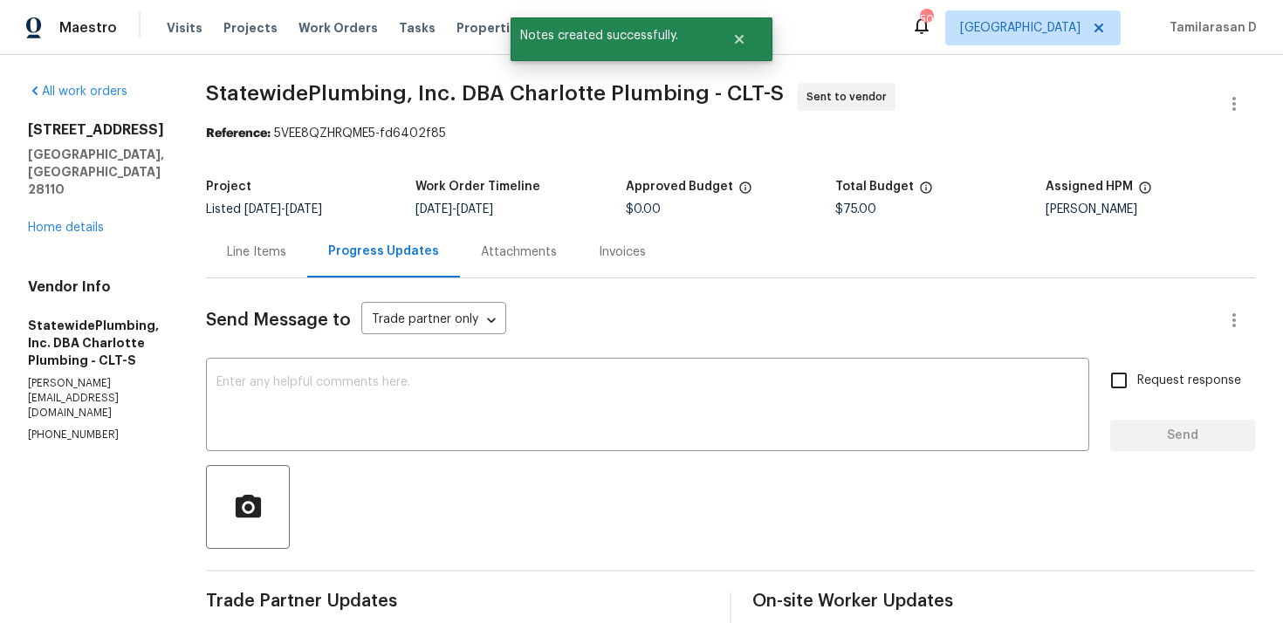
click at [302, 242] on div "Line Items" at bounding box center [256, 251] width 101 height 51
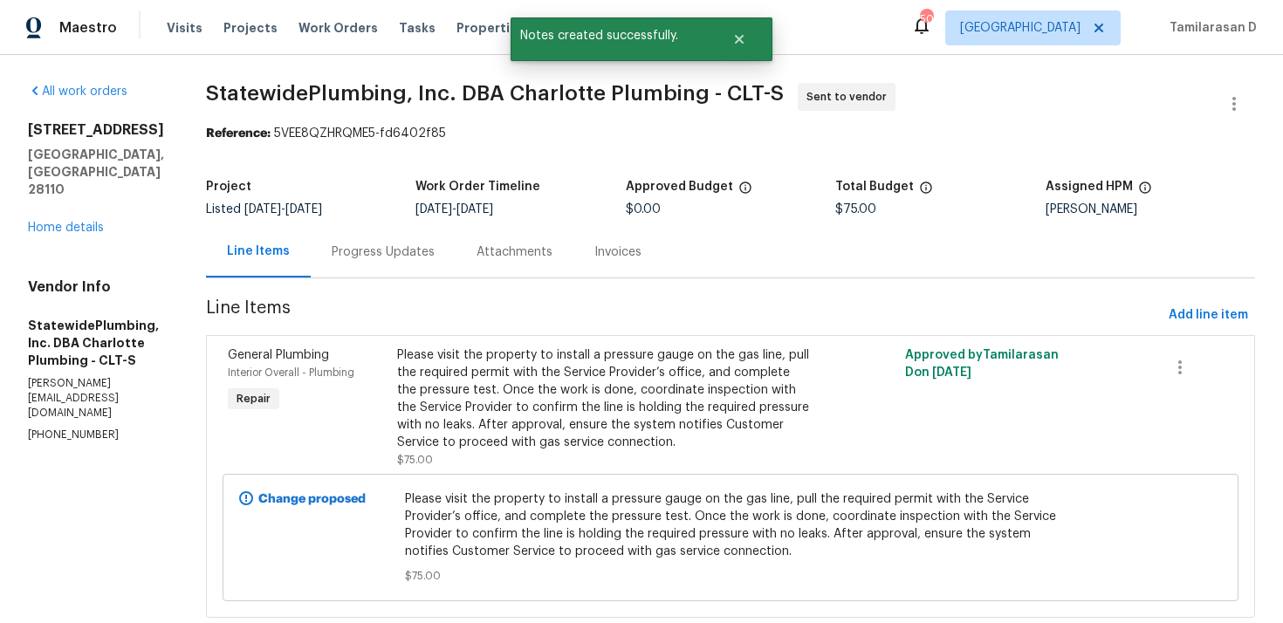
click at [523, 385] on div "Please visit the property to install a pressure gauge on the gas line, pull the…" at bounding box center [603, 398] width 413 height 105
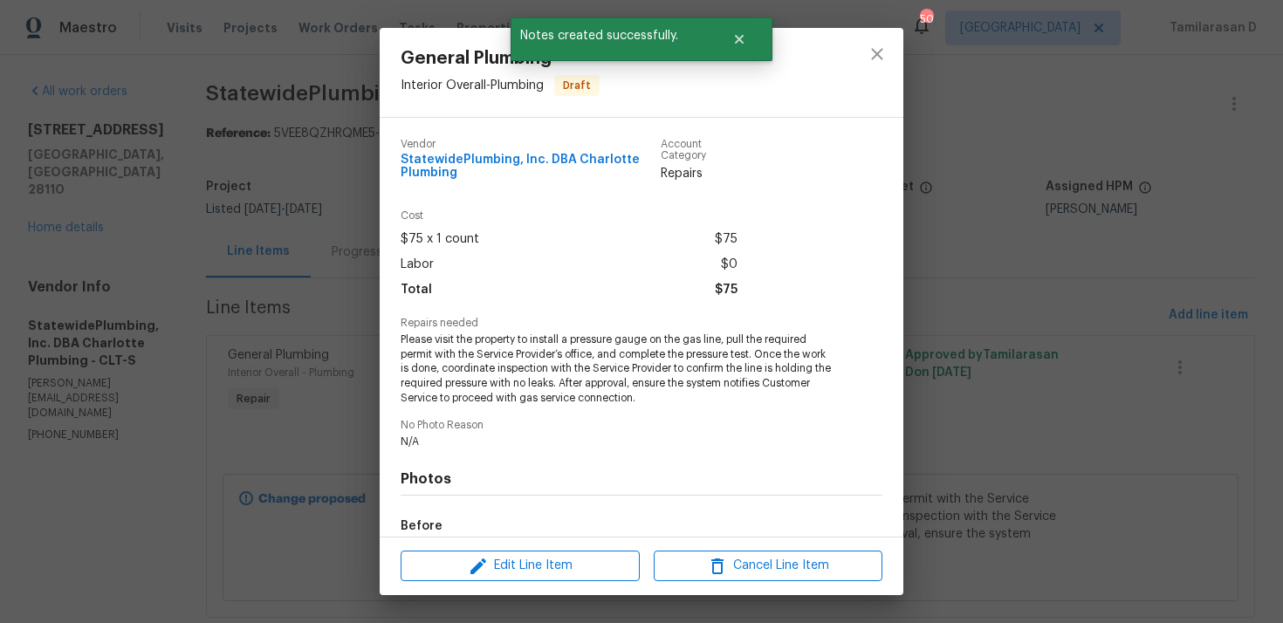
scroll to position [206, 0]
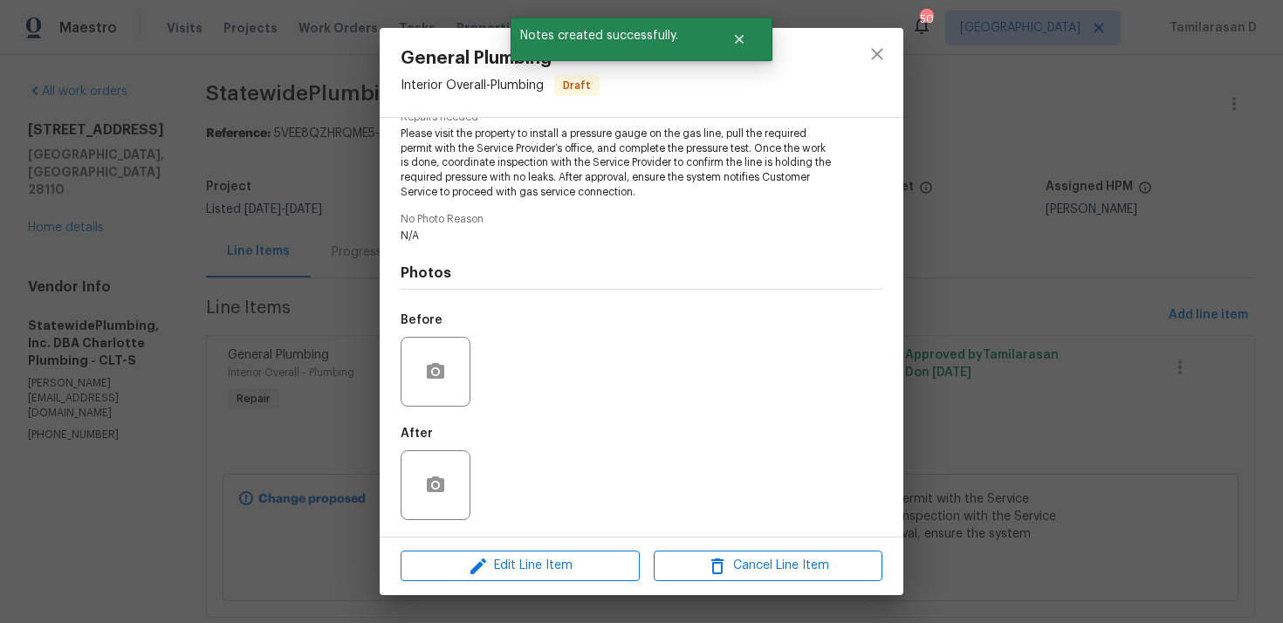
click at [425, 393] on div at bounding box center [436, 372] width 70 height 70
click at [431, 373] on icon "button" at bounding box center [435, 371] width 21 height 21
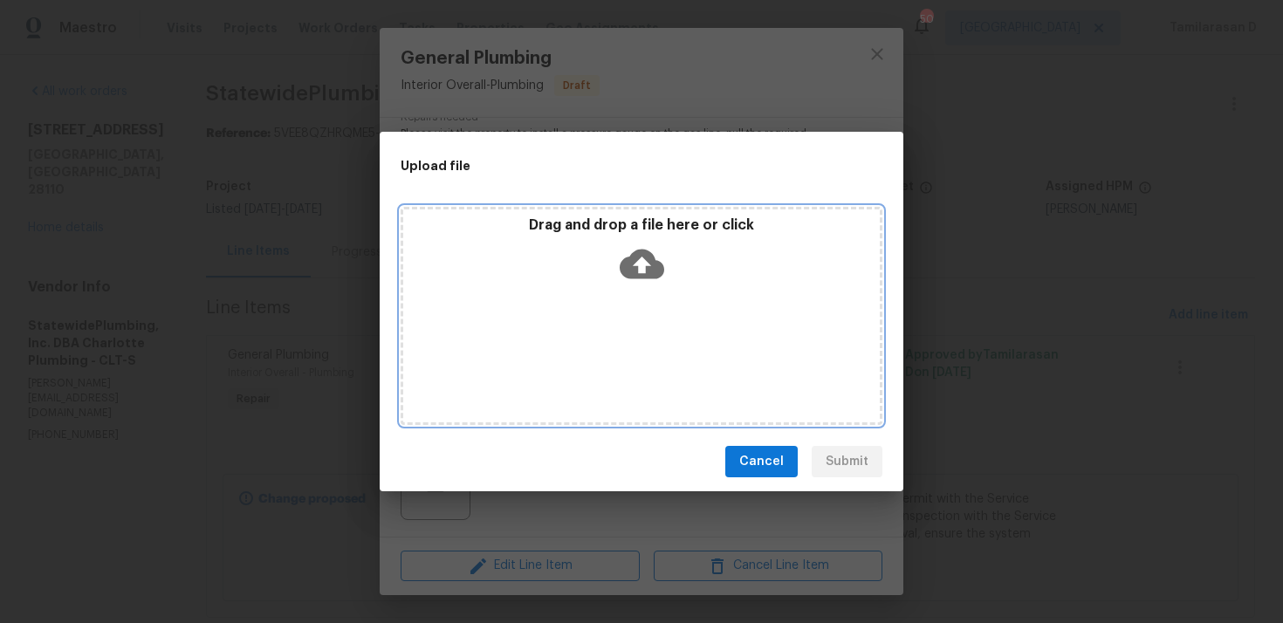
click at [641, 259] on icon at bounding box center [642, 264] width 45 height 45
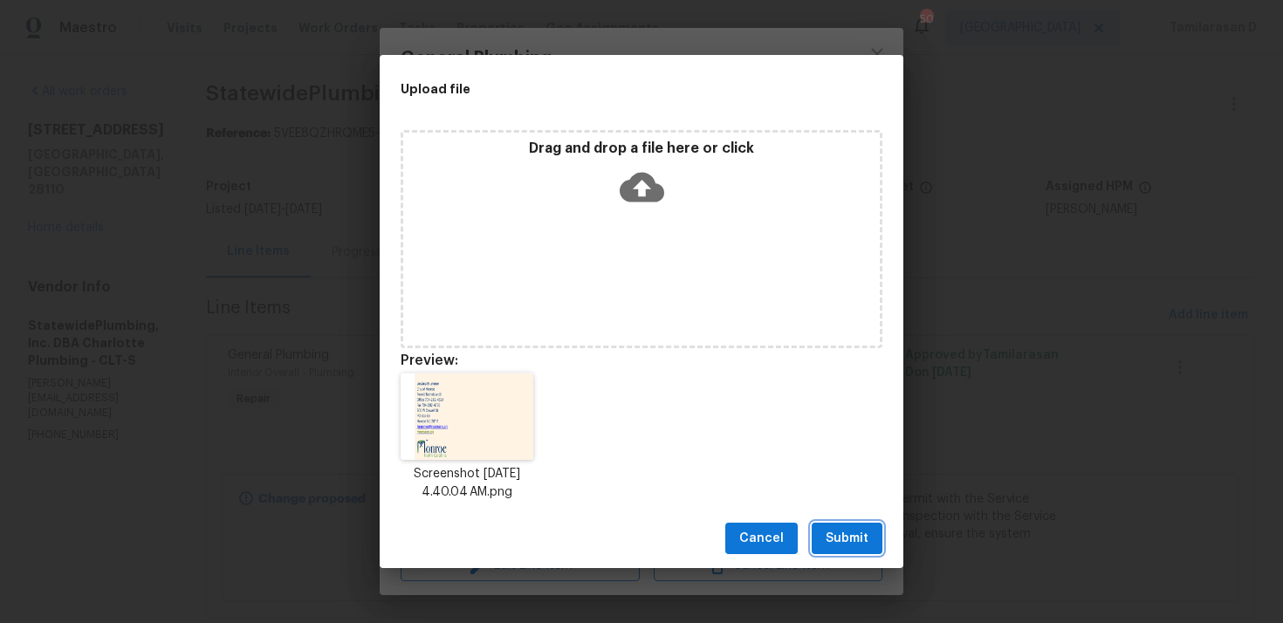
click at [846, 538] on span "Submit" at bounding box center [846, 539] width 43 height 22
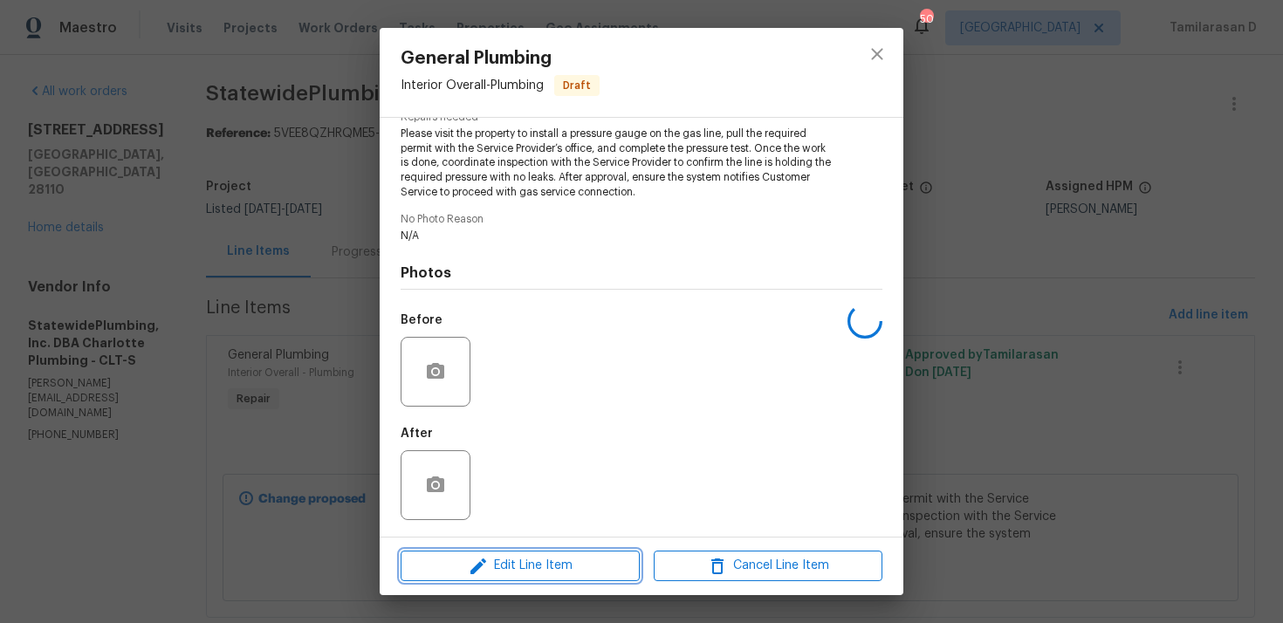
click at [519, 565] on span "Edit Line Item" at bounding box center [520, 566] width 229 height 22
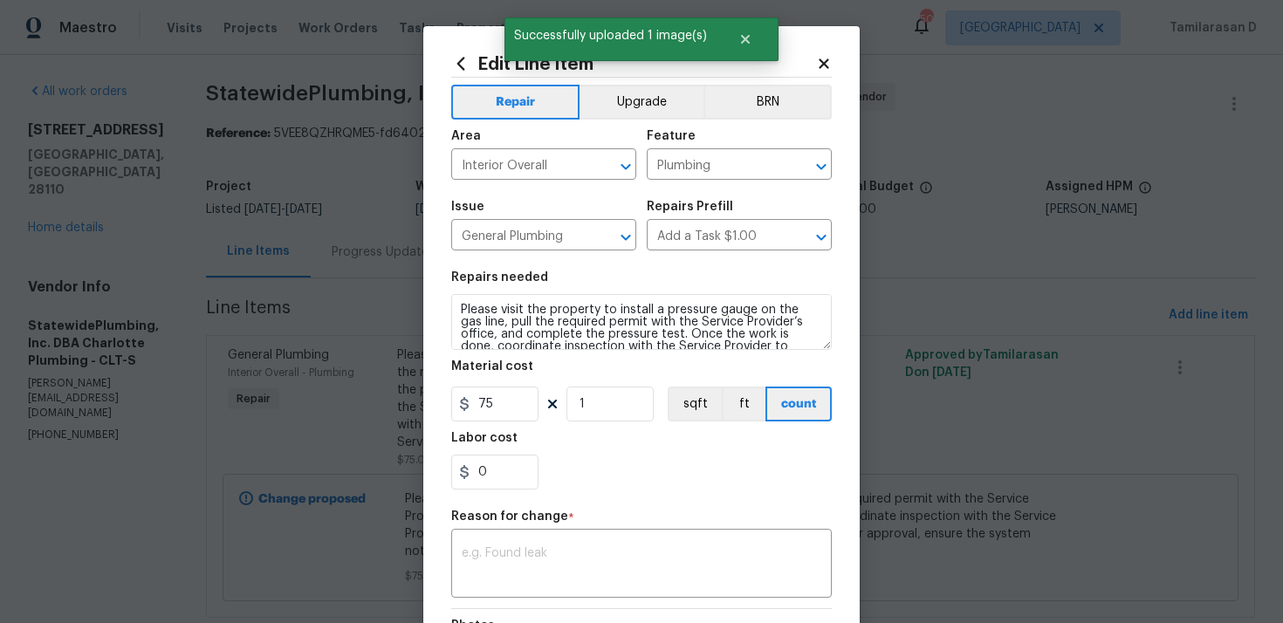
scroll to position [49, 0]
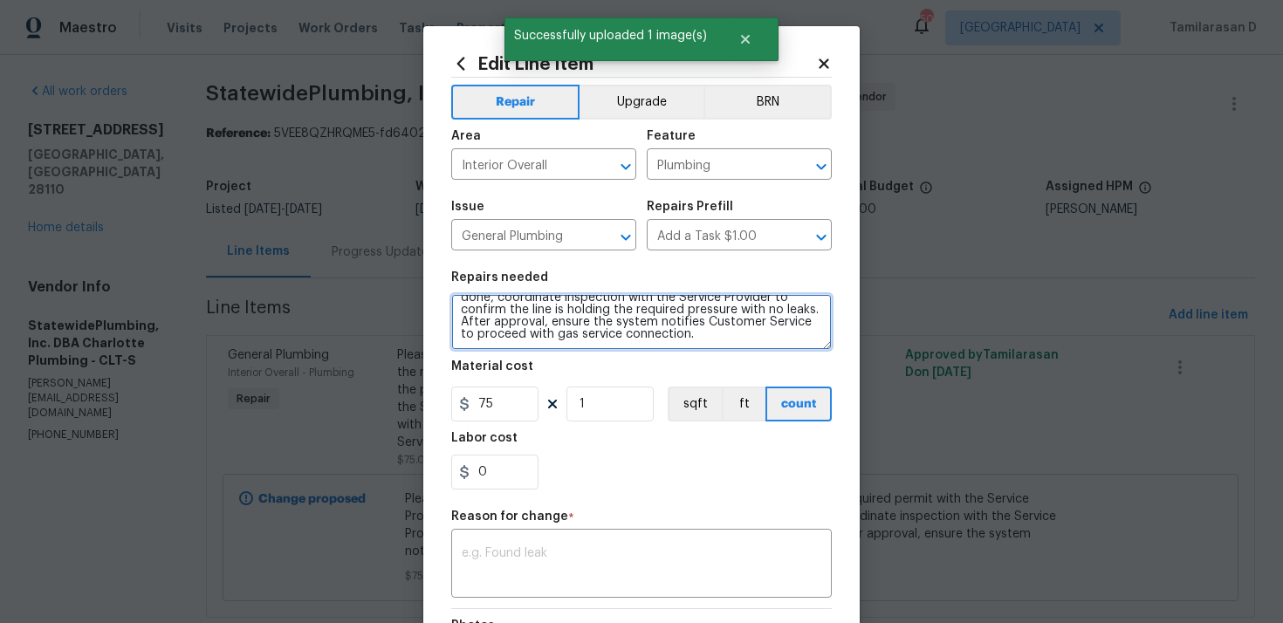
click at [688, 345] on textarea "Please visit the property to install a pressure gauge on the gas line, pull the…" at bounding box center [641, 322] width 380 height 56
paste textarea "SP name - City of Monroe - (704) 282-4511"
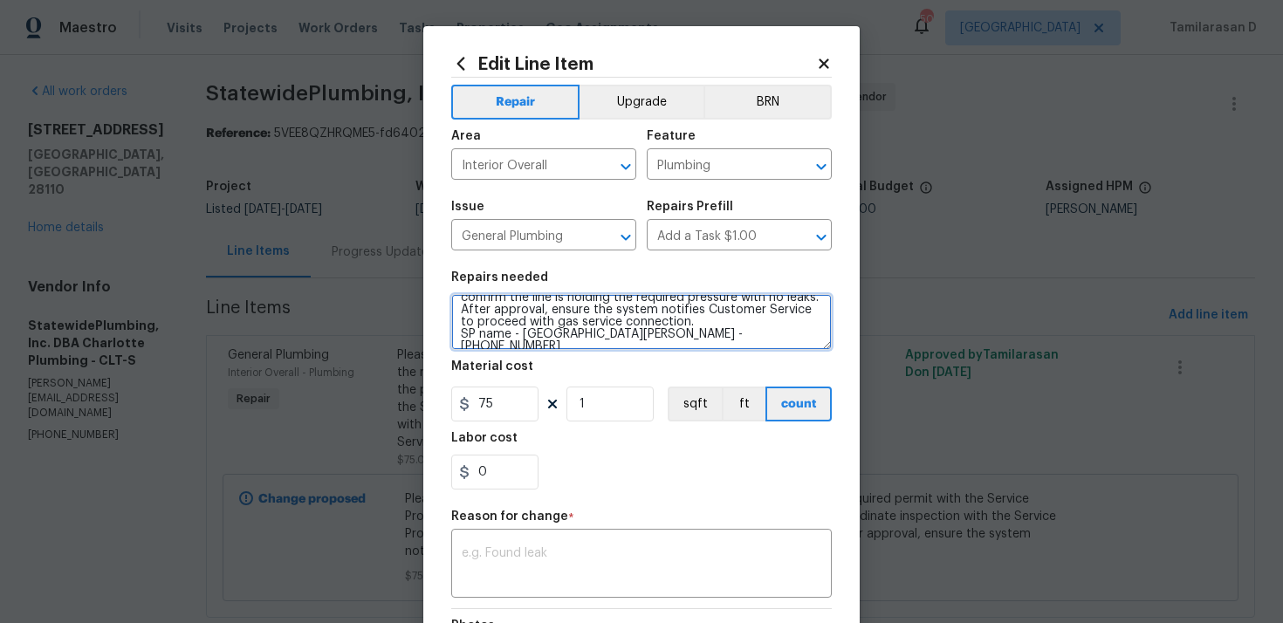
click at [467, 332] on textarea "Please visit the property to install a pressure gauge on the gas line, pull the…" at bounding box center [641, 322] width 380 height 56
click at [695, 333] on textarea "Please visit the property to install a pressure gauge on the gas line, pull the…" at bounding box center [641, 322] width 380 height 56
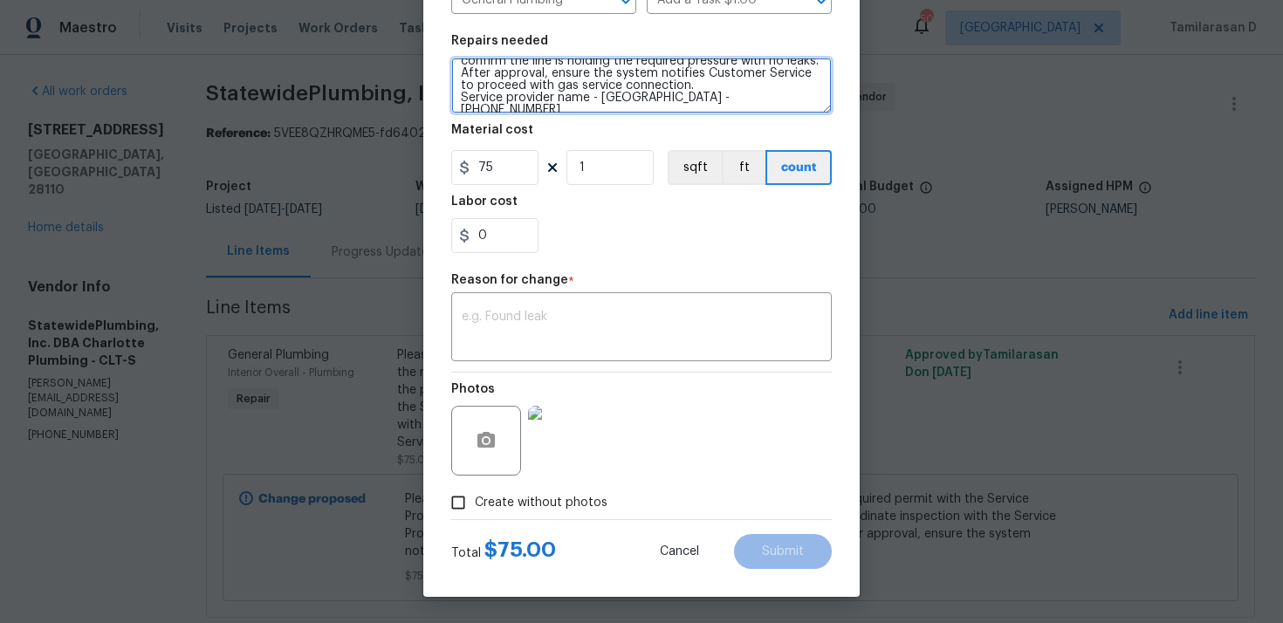
type textarea "Please visit the property to install a pressure gauge on the gas line, pull the…"
click at [499, 378] on div "Photos" at bounding box center [487, 429] width 73 height 113
click at [505, 350] on div "x ​" at bounding box center [641, 329] width 380 height 65
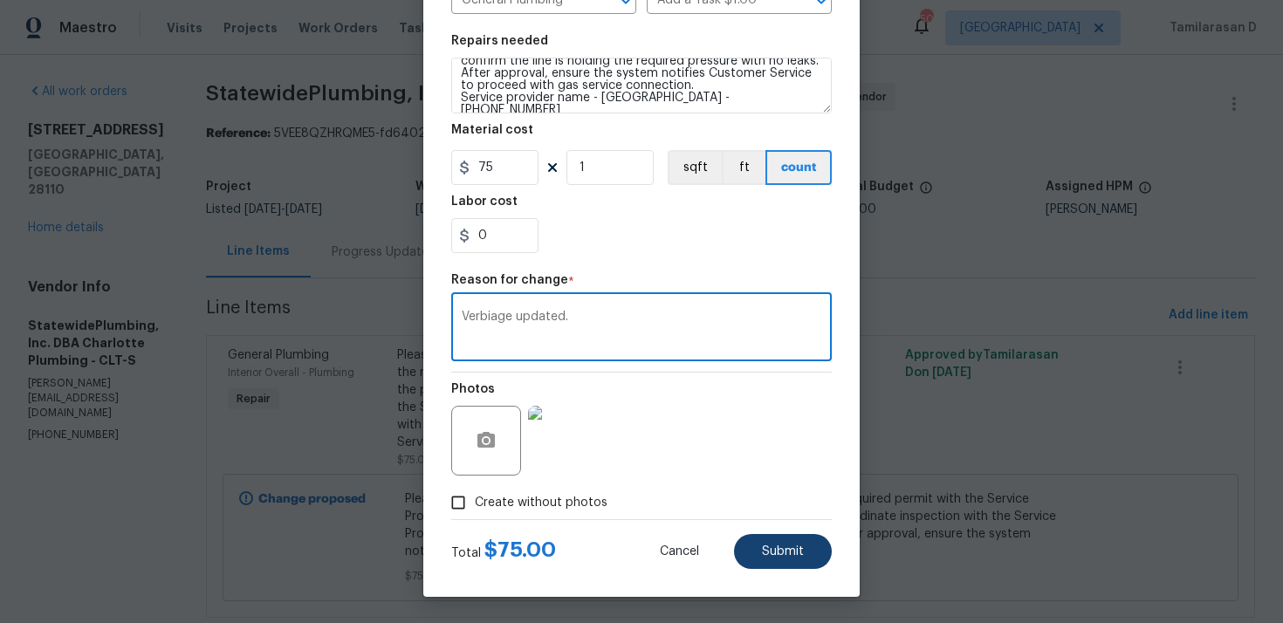
type textarea "Verbiage updated."
click at [784, 545] on span "Submit" at bounding box center [783, 551] width 42 height 13
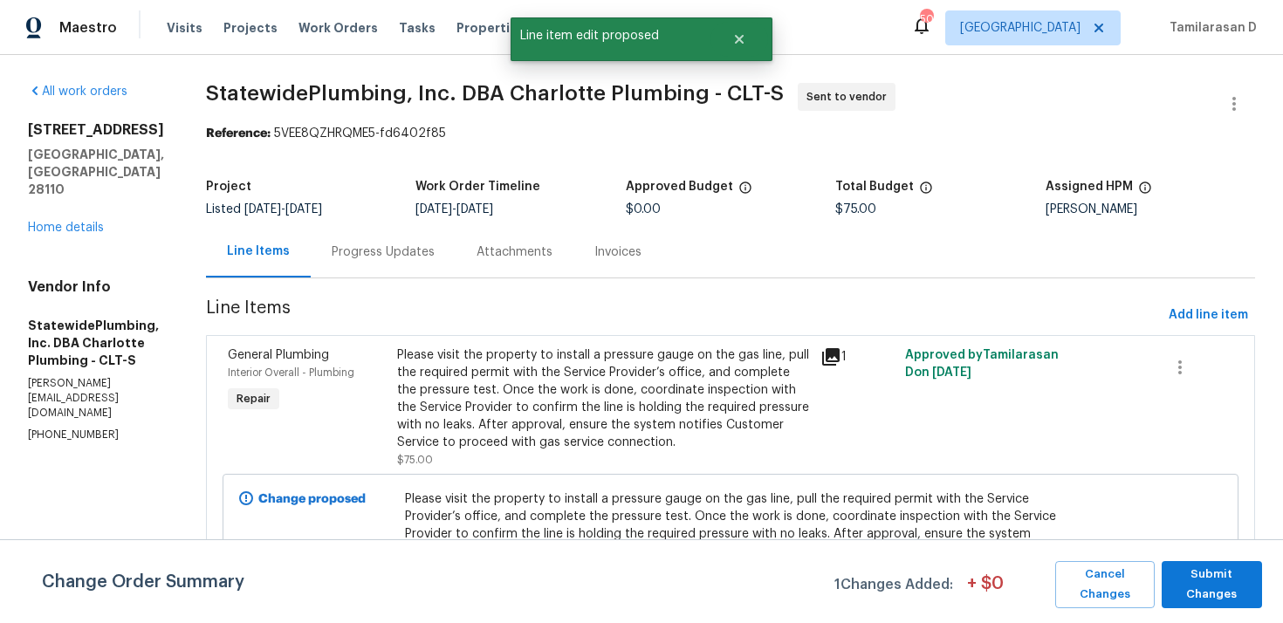
scroll to position [44, 0]
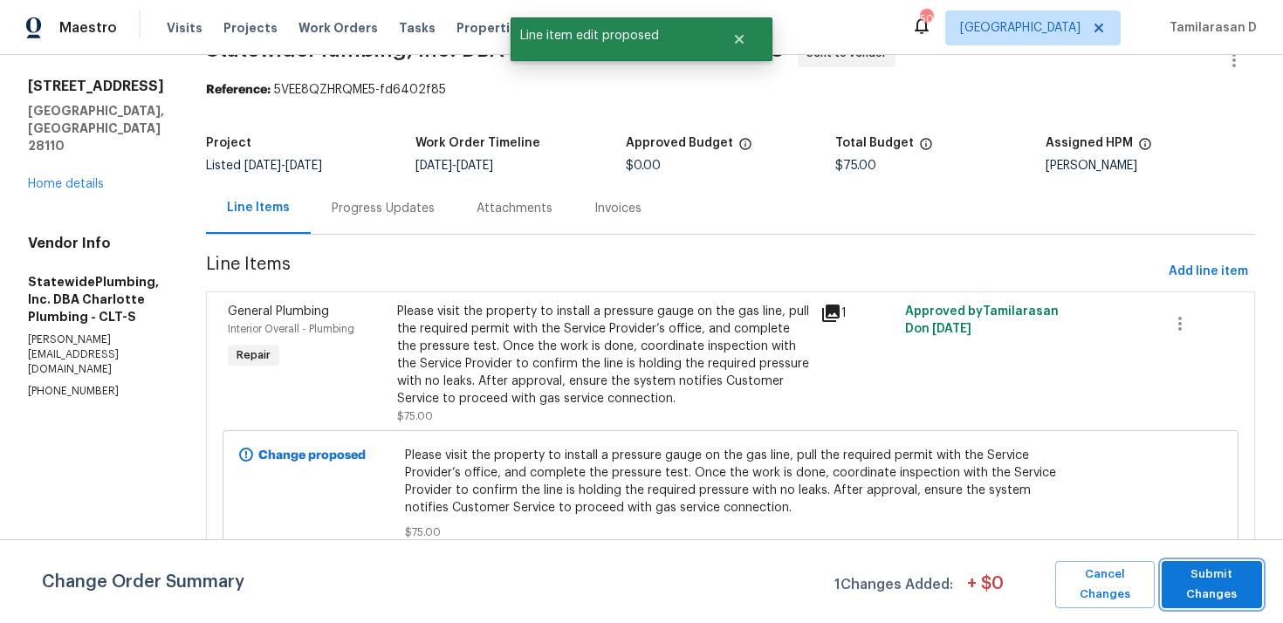
click at [1199, 581] on span "Submit Changes" at bounding box center [1211, 585] width 83 height 40
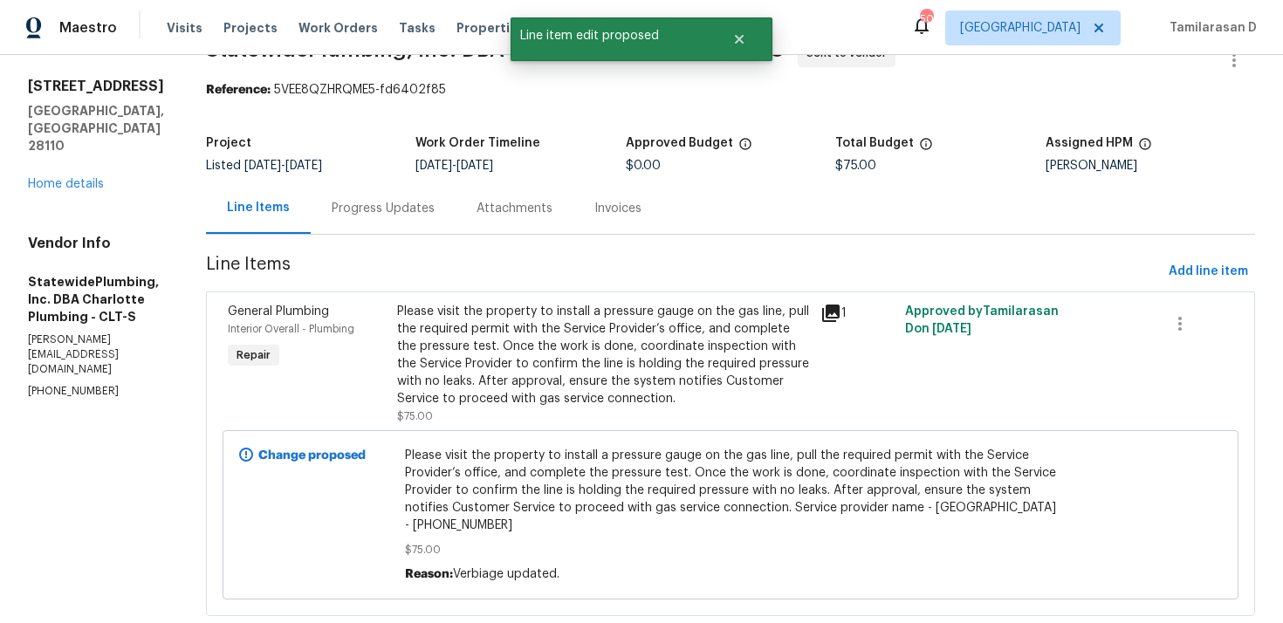
scroll to position [86, 0]
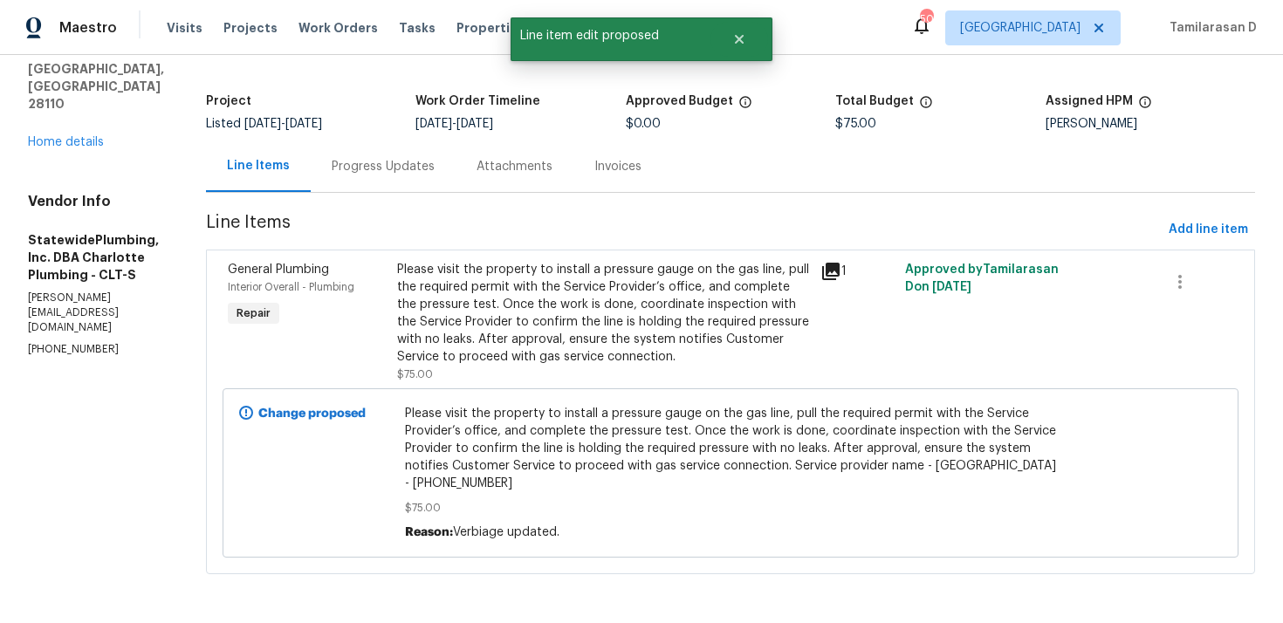
click at [383, 182] on div "Progress Updates" at bounding box center [383, 165] width 145 height 51
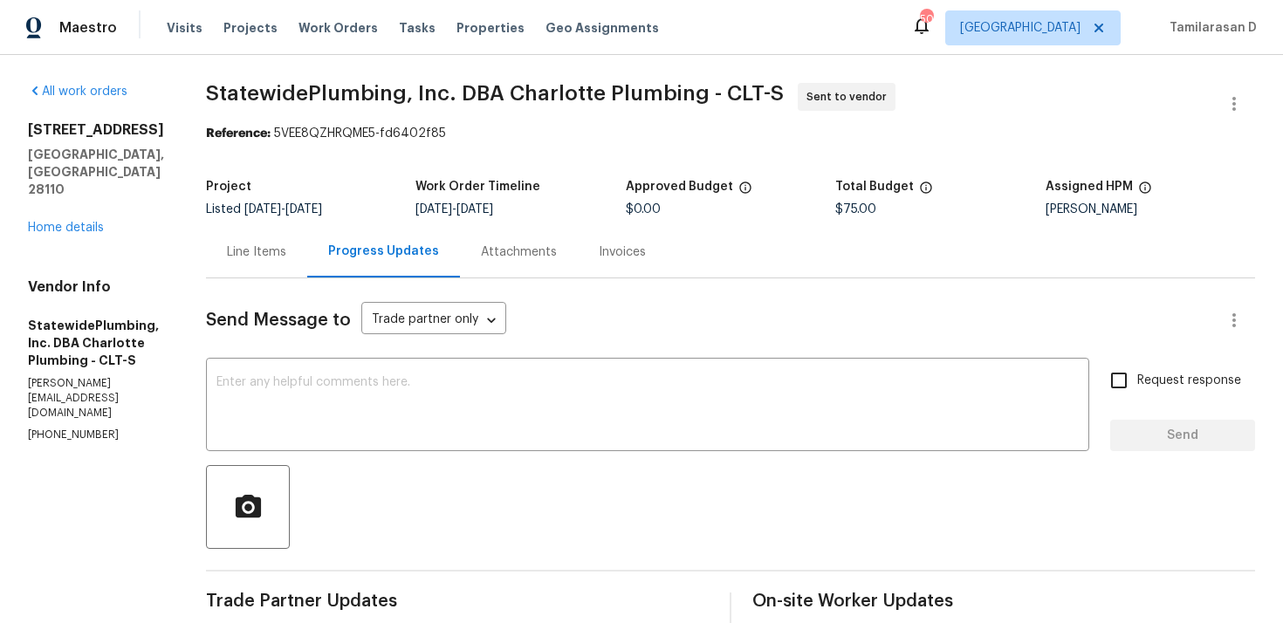
click at [286, 243] on div "Line Items" at bounding box center [256, 251] width 59 height 17
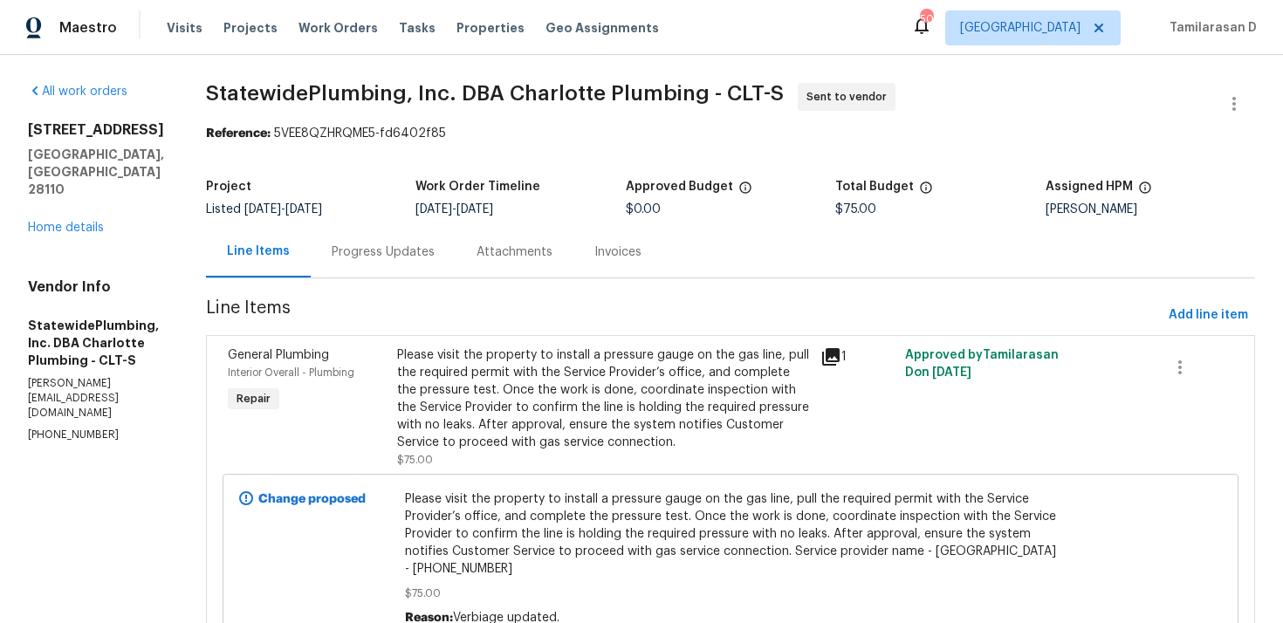
click at [414, 260] on div "Progress Updates" at bounding box center [383, 251] width 103 height 17
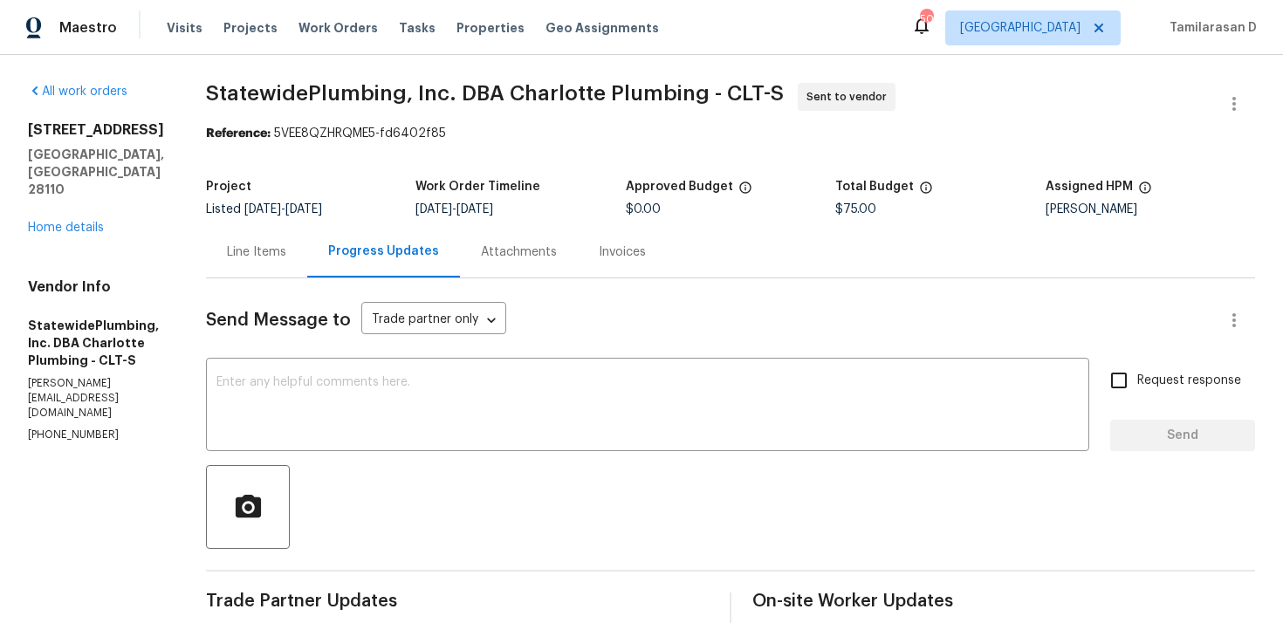
click at [361, 171] on div "Project Listed 10/2/2025 - 10/6/2025 Work Order Timeline 10/2/2025 - 10/6/2025 …" at bounding box center [730, 198] width 1049 height 56
click at [307, 238] on div "Line Items" at bounding box center [256, 251] width 101 height 51
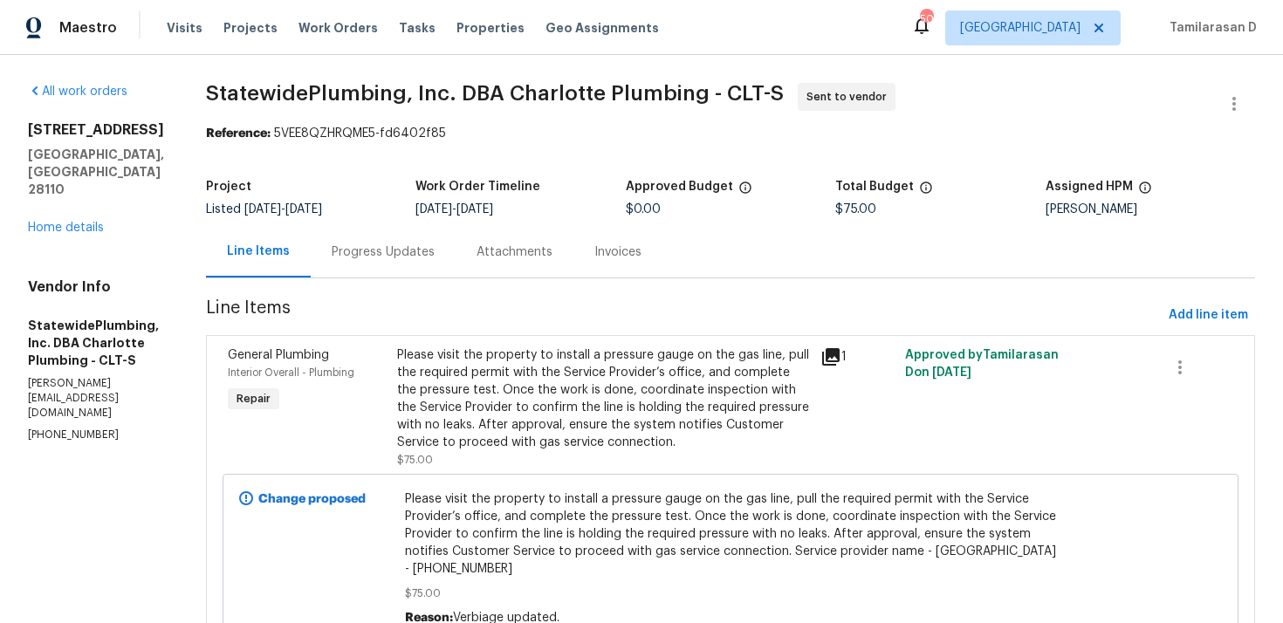
scroll to position [86, 0]
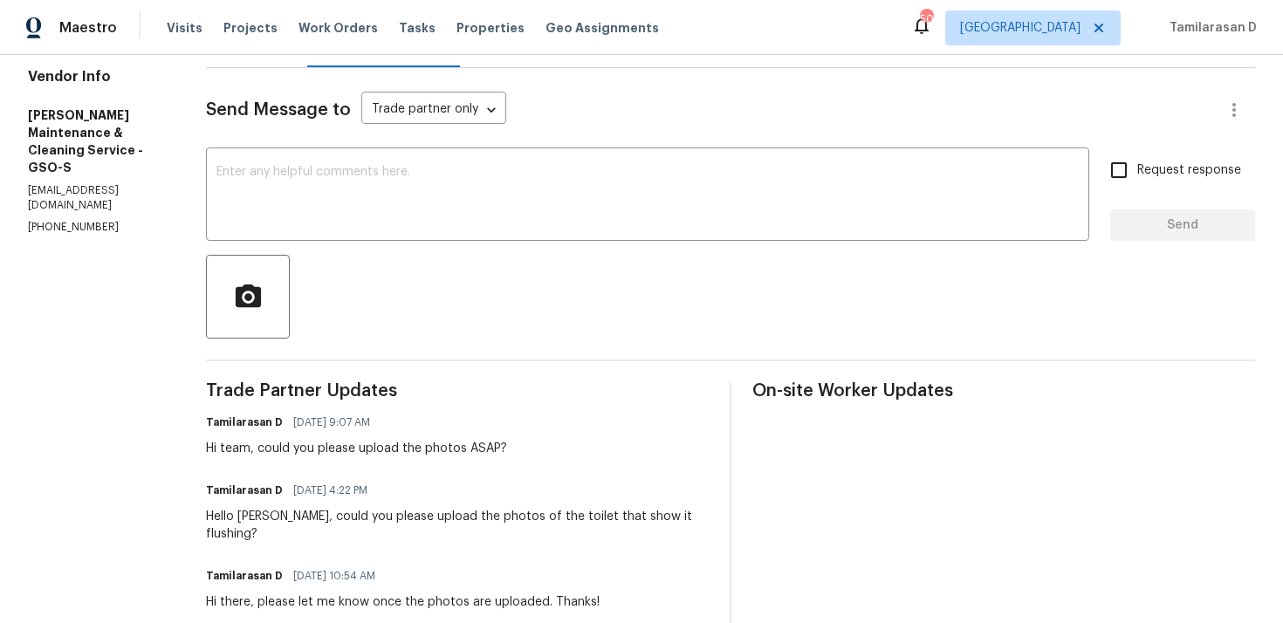
scroll to position [173, 0]
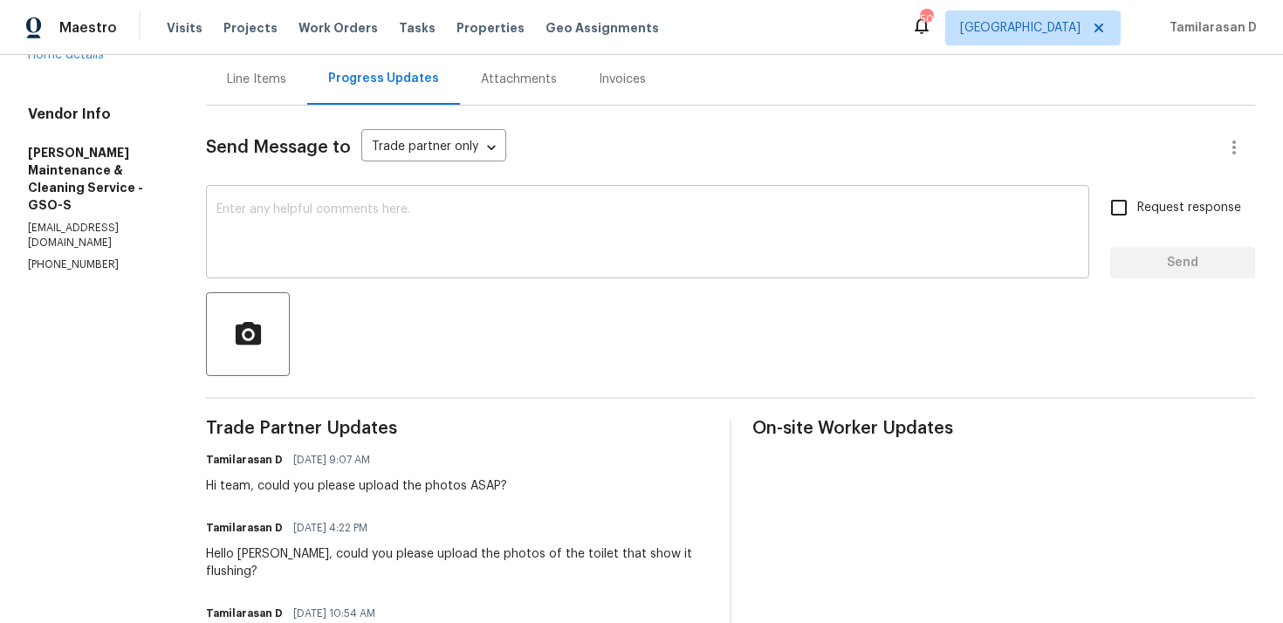
click at [330, 241] on textarea at bounding box center [647, 233] width 862 height 61
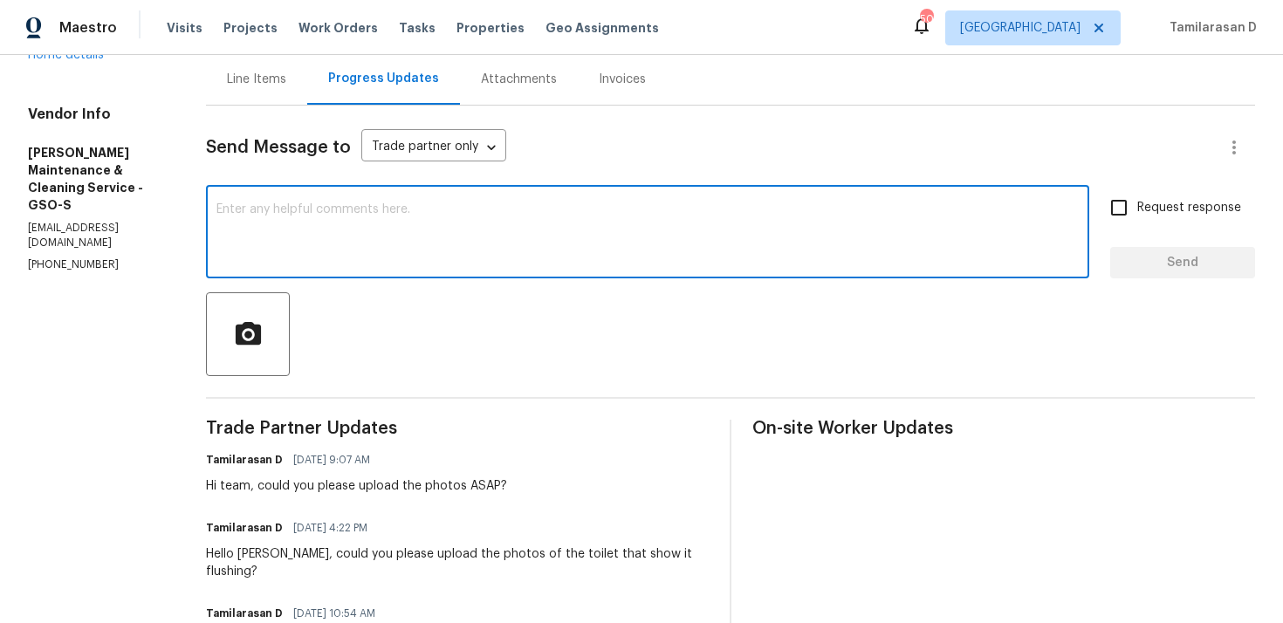
scroll to position [152, 0]
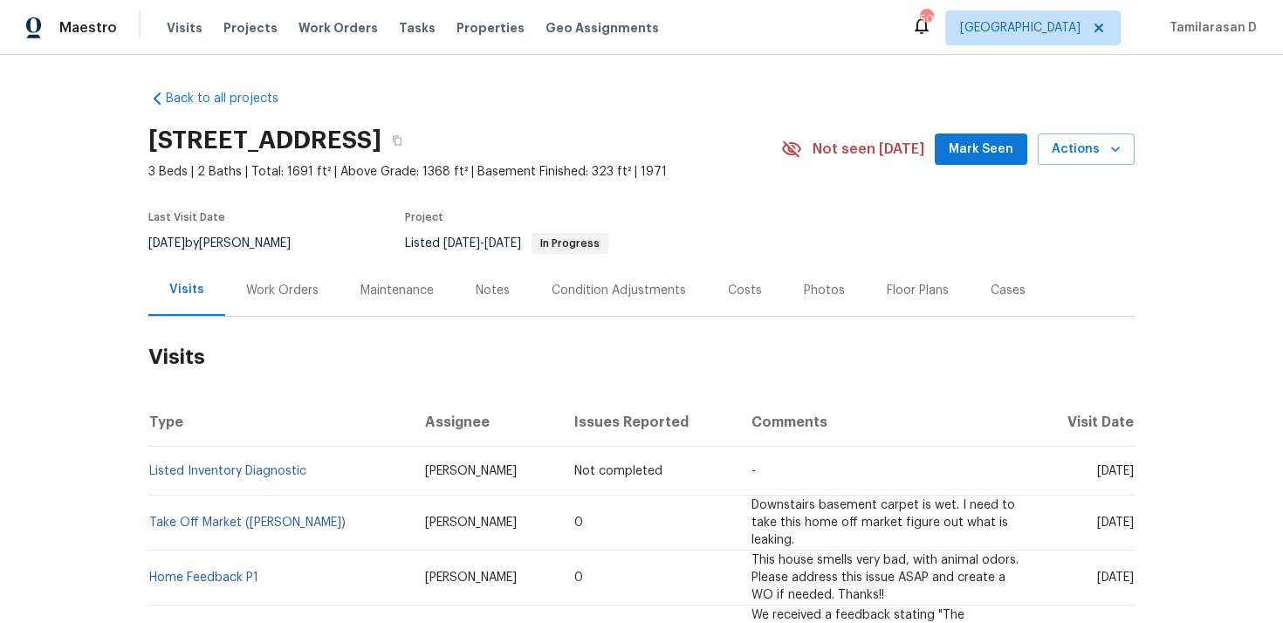
click at [262, 278] on div "Work Orders" at bounding box center [282, 289] width 114 height 51
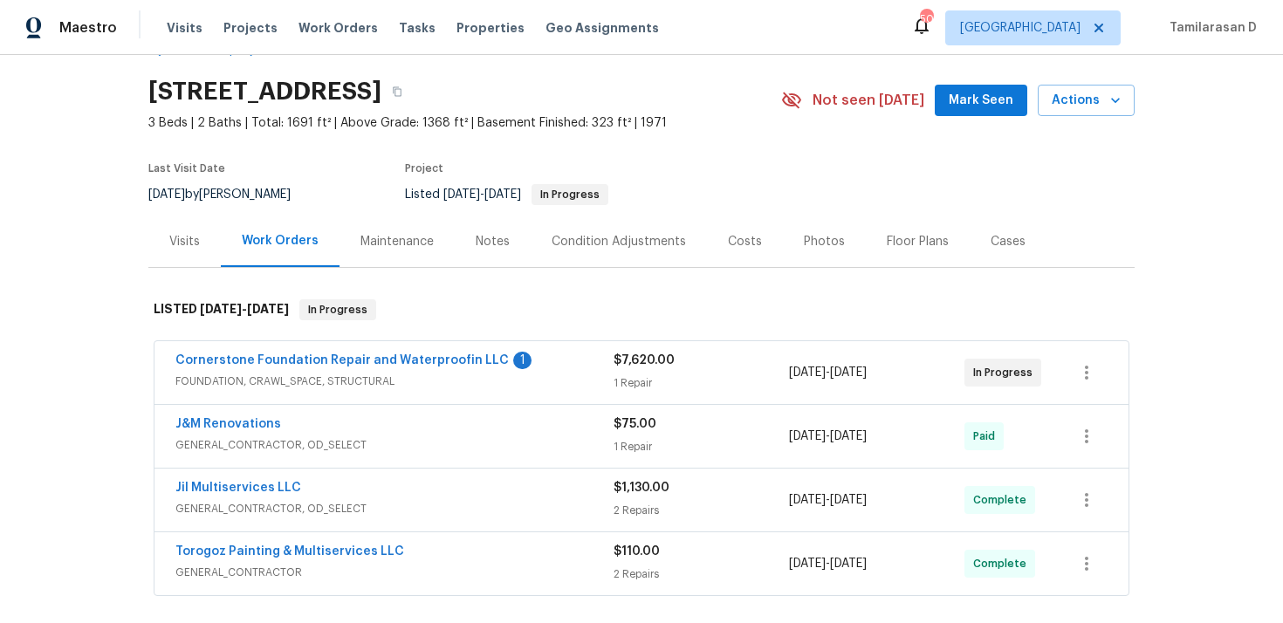
scroll to position [92, 0]
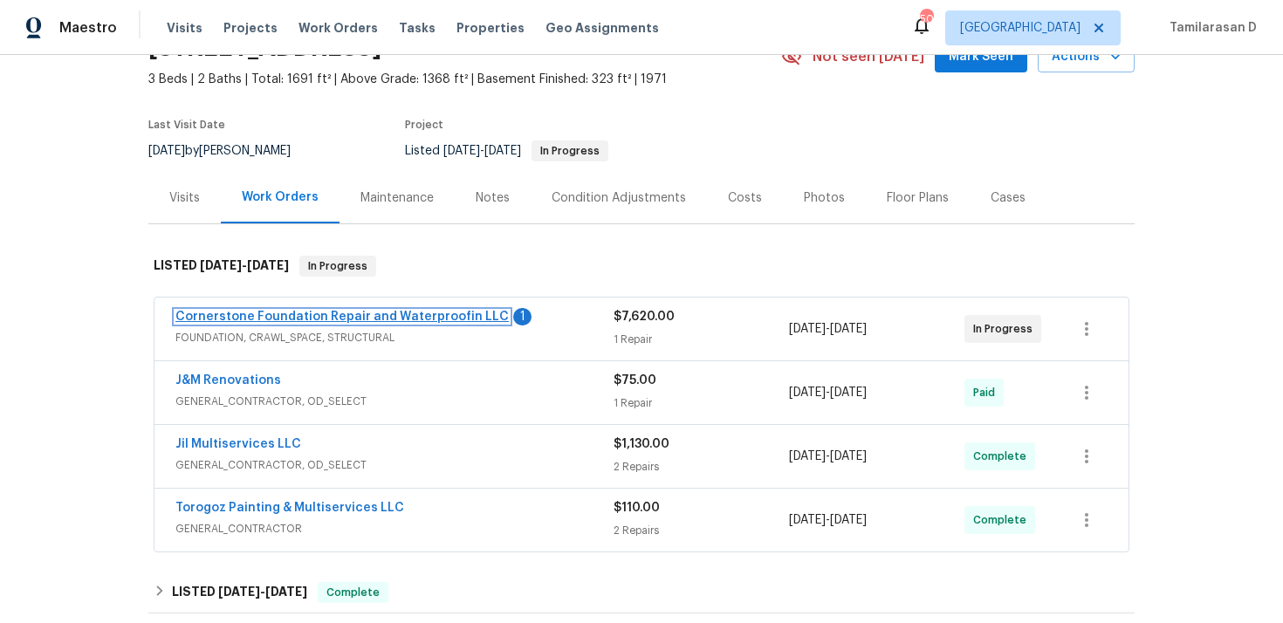
click at [303, 314] on link "Cornerstone Foundation Repair and Waterproofin LLC" at bounding box center [341, 317] width 333 height 12
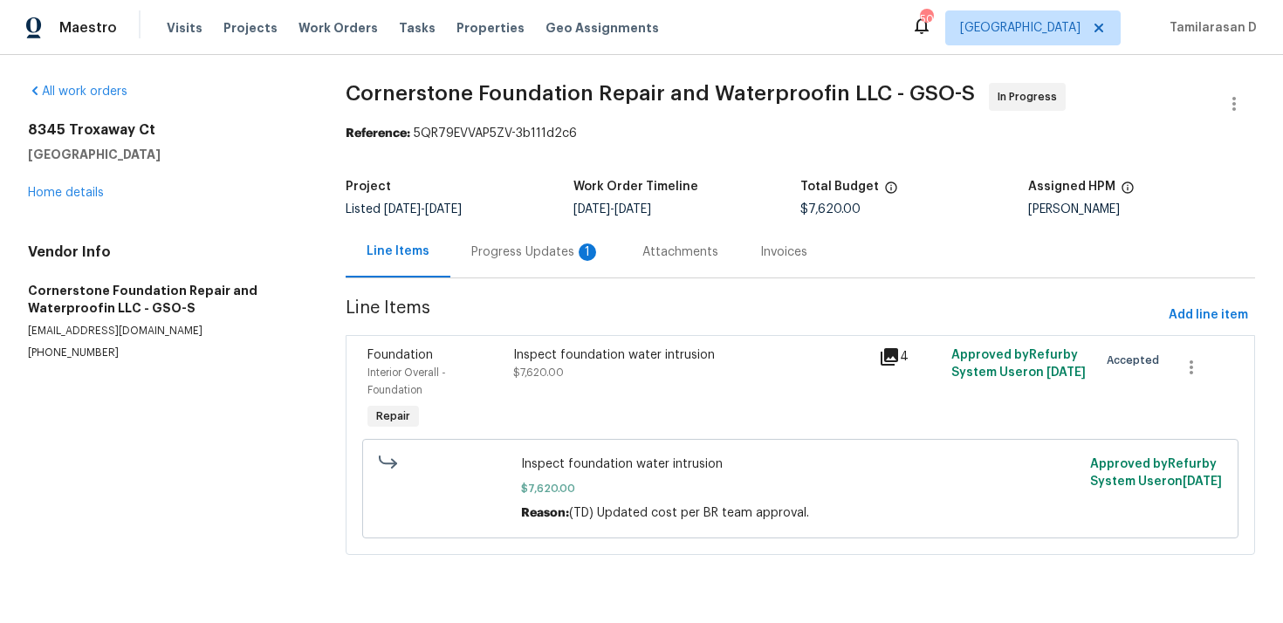
click at [476, 252] on div "Progress Updates 1" at bounding box center [535, 251] width 129 height 17
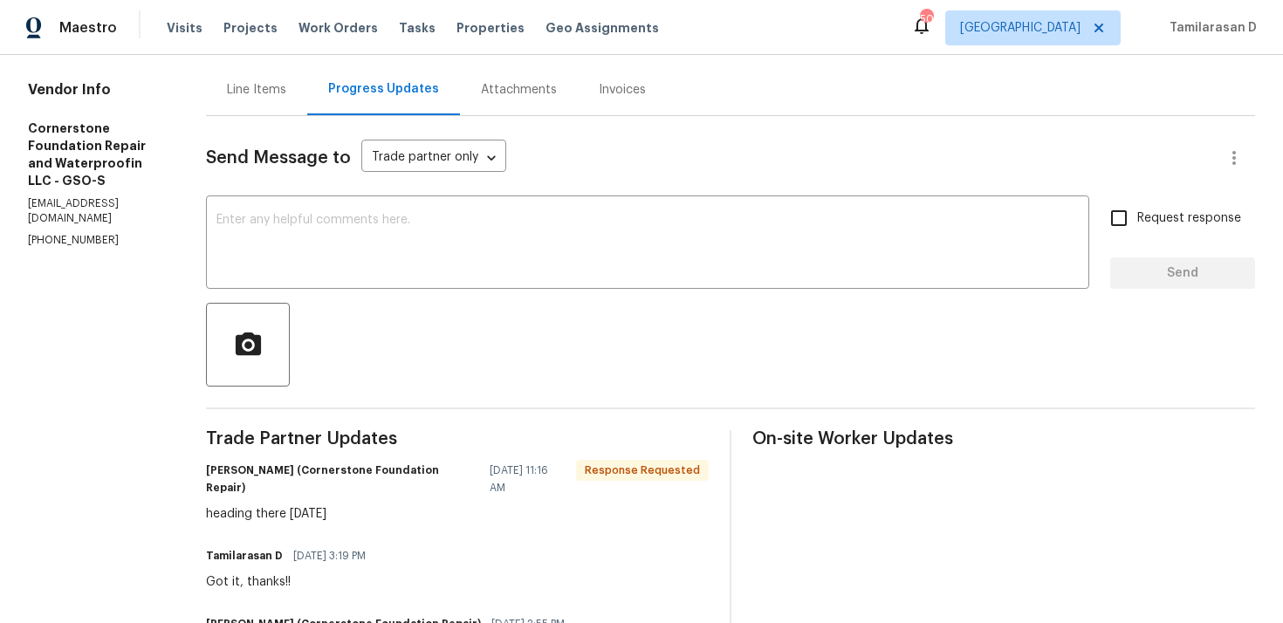
scroll to position [171, 0]
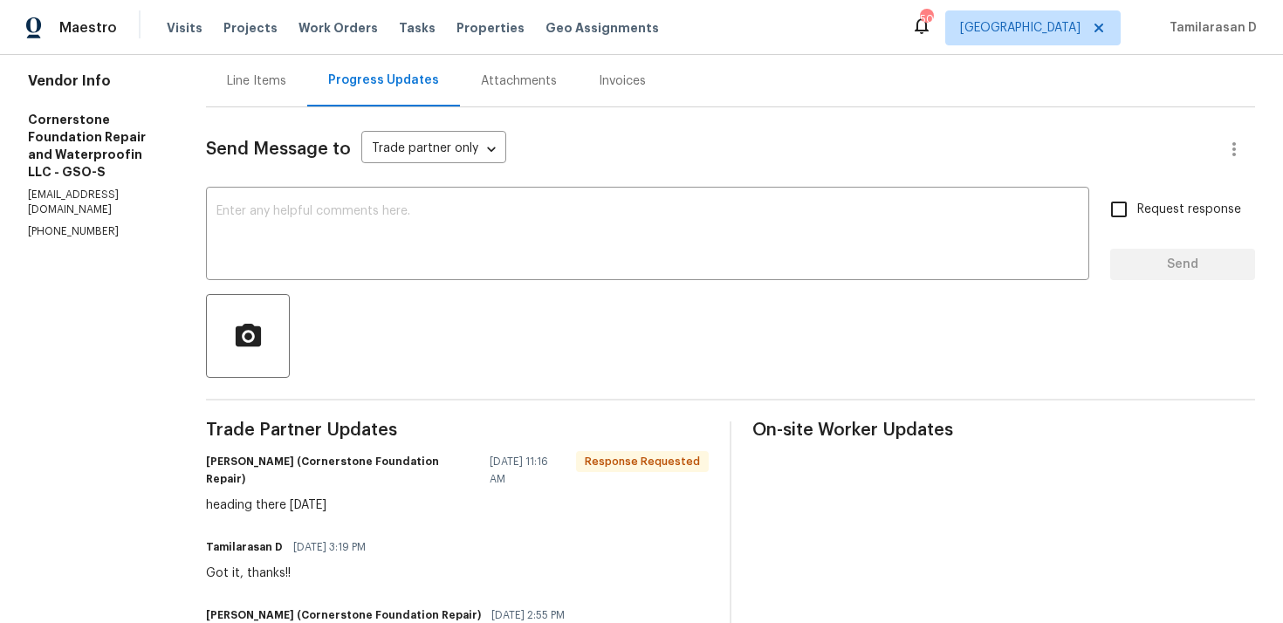
click at [353, 480] on h6 "Jonathan Hallenborg (Cornerstone Foundation Repair)" at bounding box center [342, 470] width 273 height 35
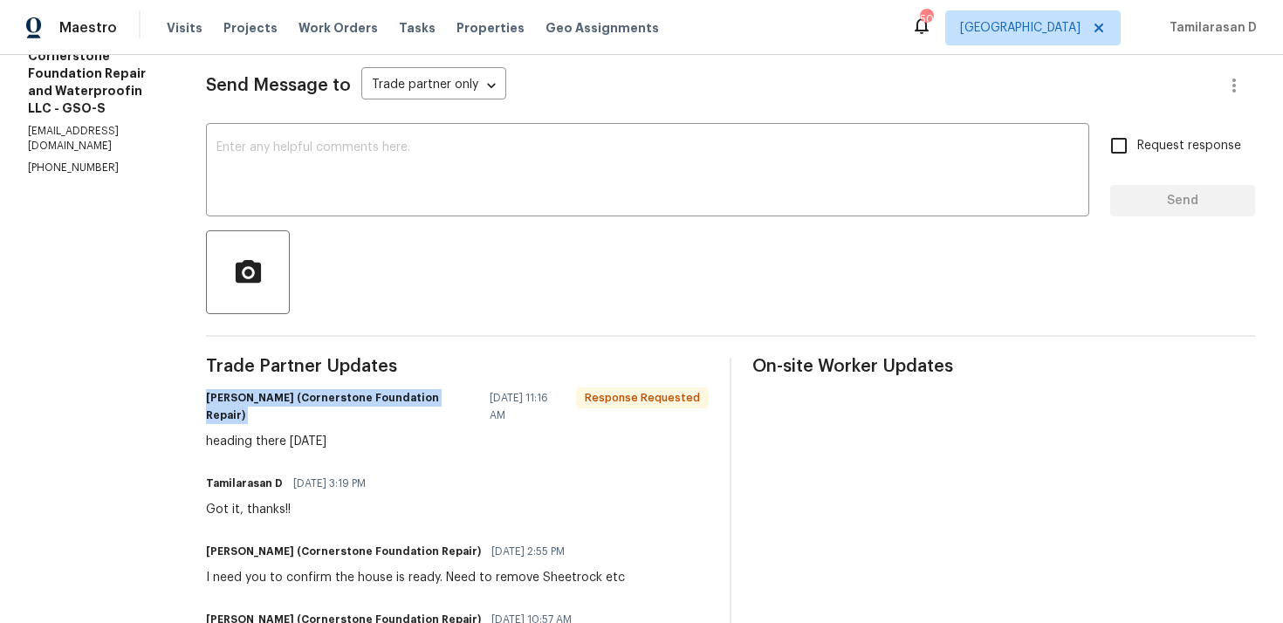
click at [292, 441] on div "heading there tomorrow" at bounding box center [457, 441] width 503 height 17
click at [284, 172] on textarea at bounding box center [647, 171] width 862 height 61
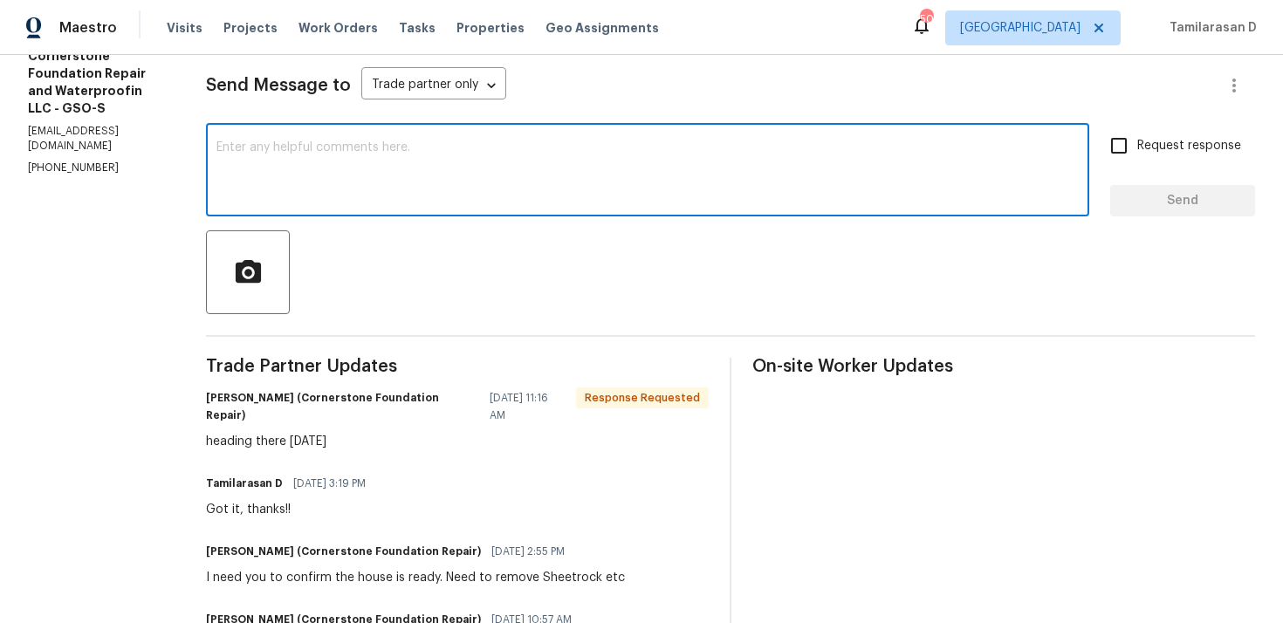
type textarea "p"
type textarea "P"
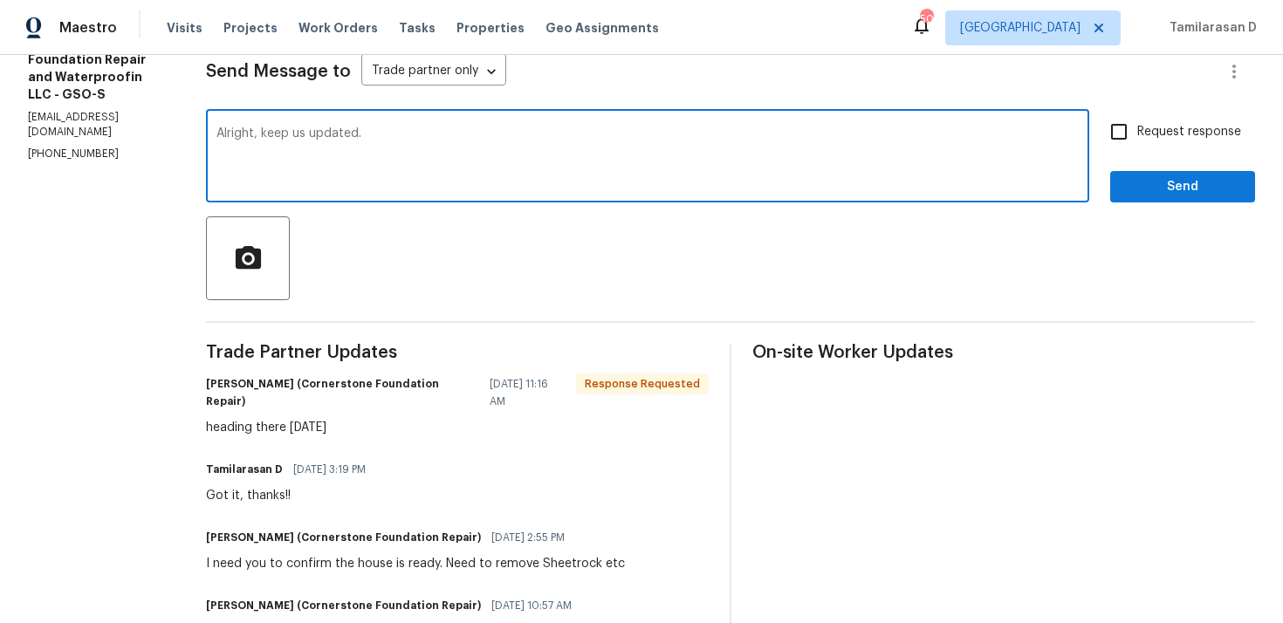
type textarea "Alright, keep us updated."
click at [1161, 130] on span "Request response" at bounding box center [1189, 132] width 104 height 18
click at [1137, 130] on input "Request response" at bounding box center [1118, 131] width 37 height 37
checkbox input "true"
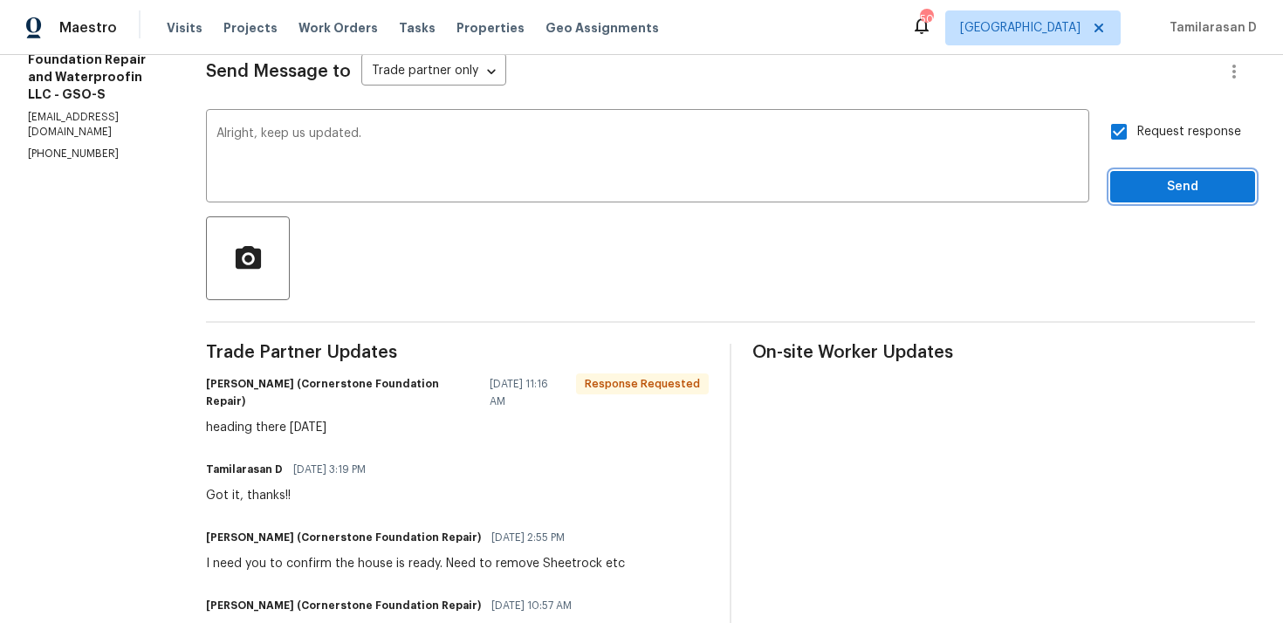
click at [1185, 196] on span "Send" at bounding box center [1182, 187] width 117 height 22
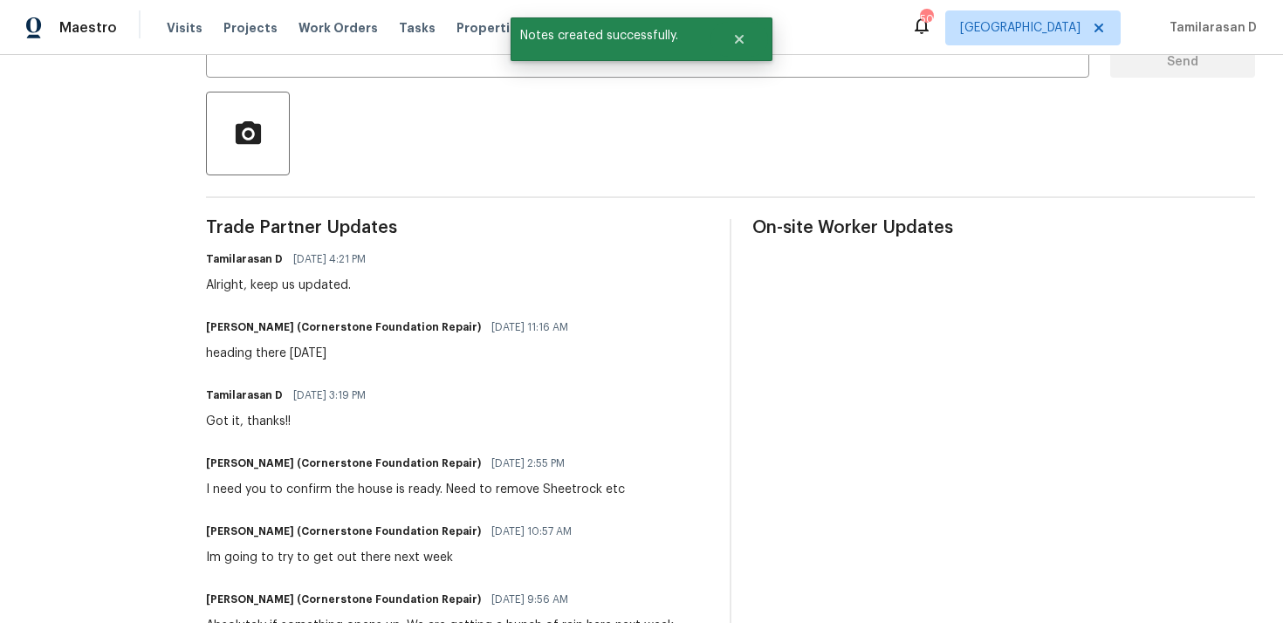
scroll to position [377, 0]
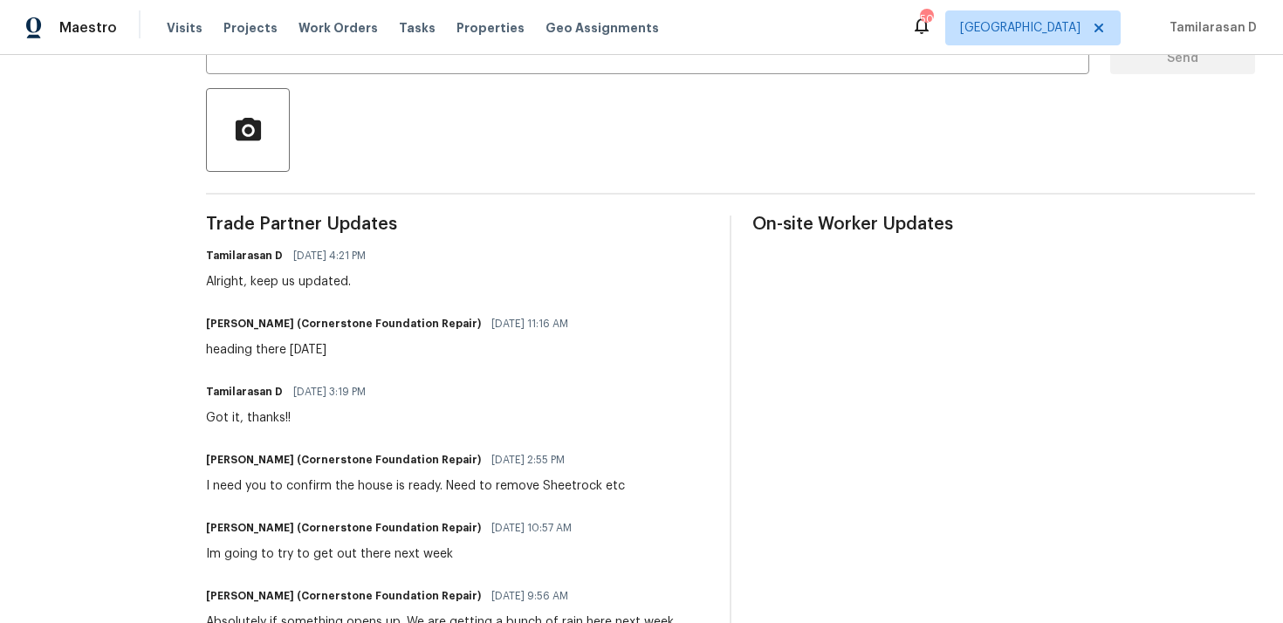
click at [243, 278] on div "Alright, keep us updated." at bounding box center [291, 281] width 170 height 17
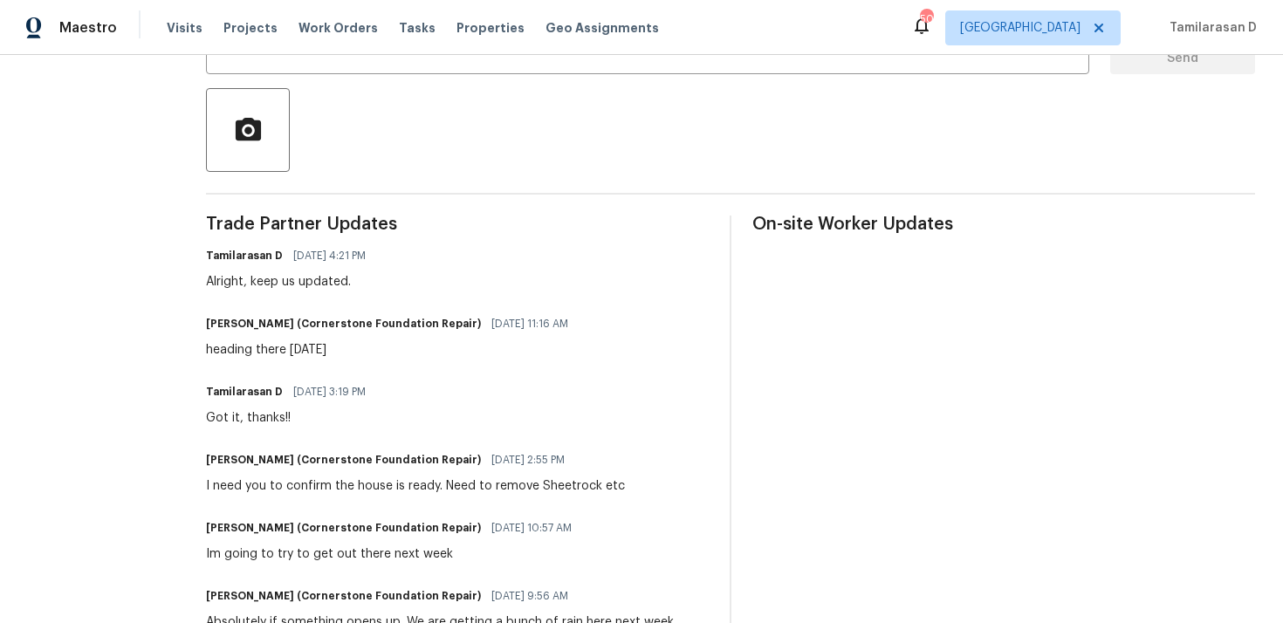
copy div "heading there tomorrow"
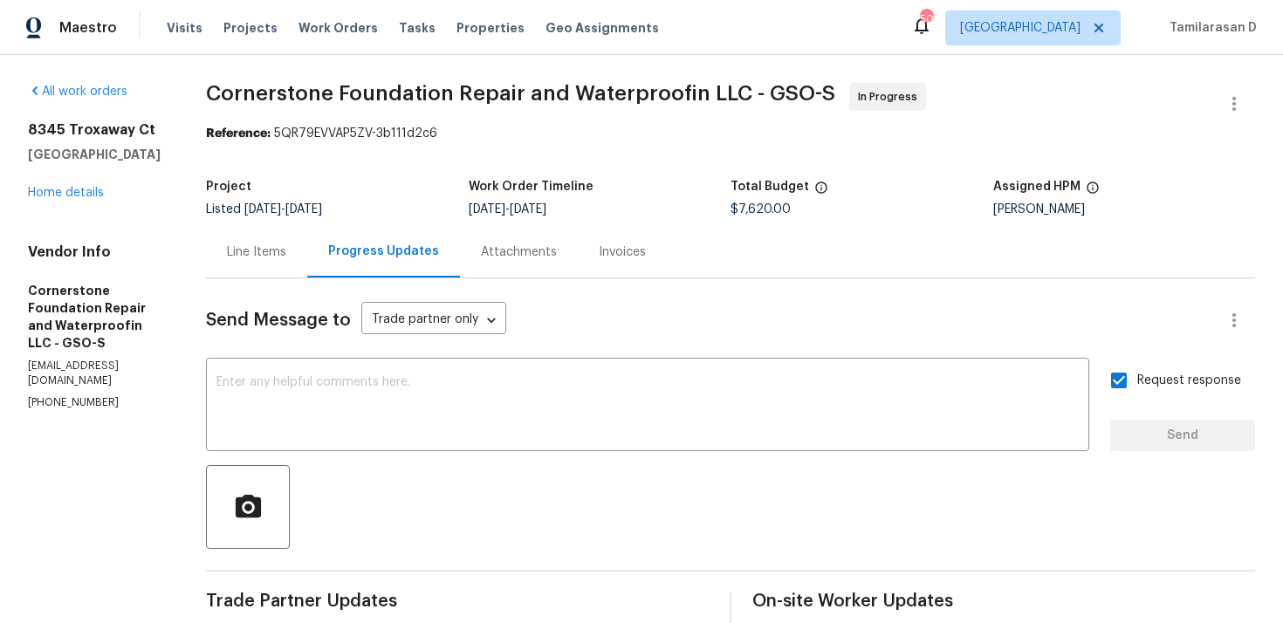
click at [380, 210] on div "Listed 8/22/2025 - 10/3/2025" at bounding box center [337, 209] width 262 height 12
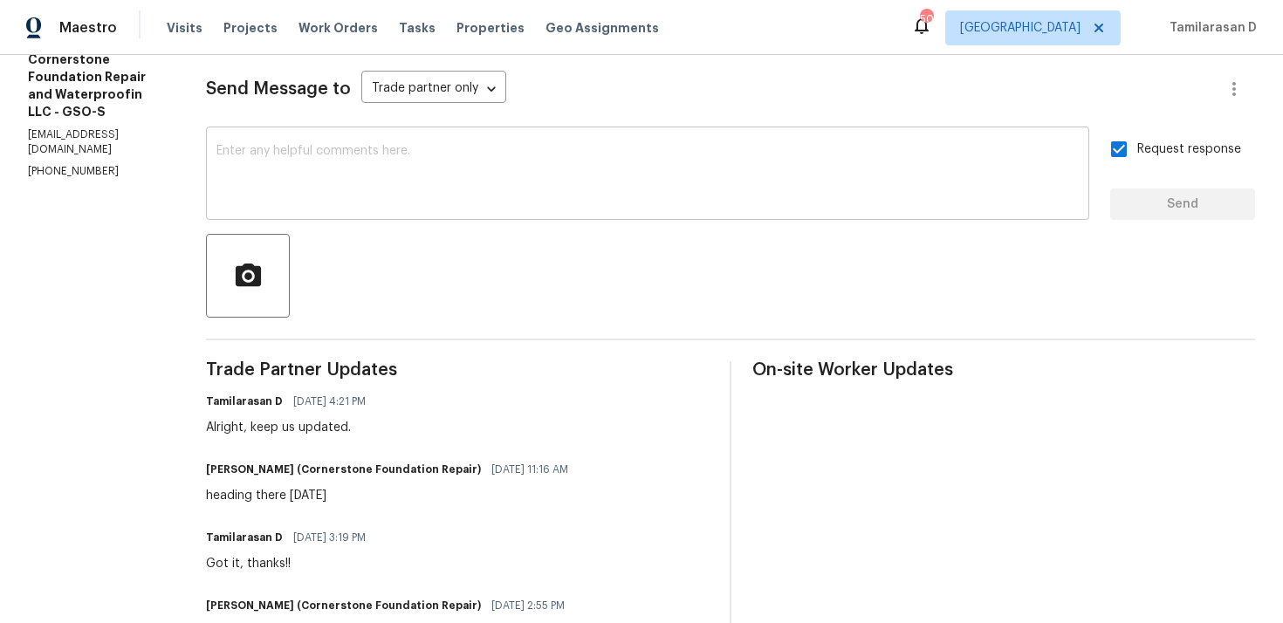
scroll to position [257, 0]
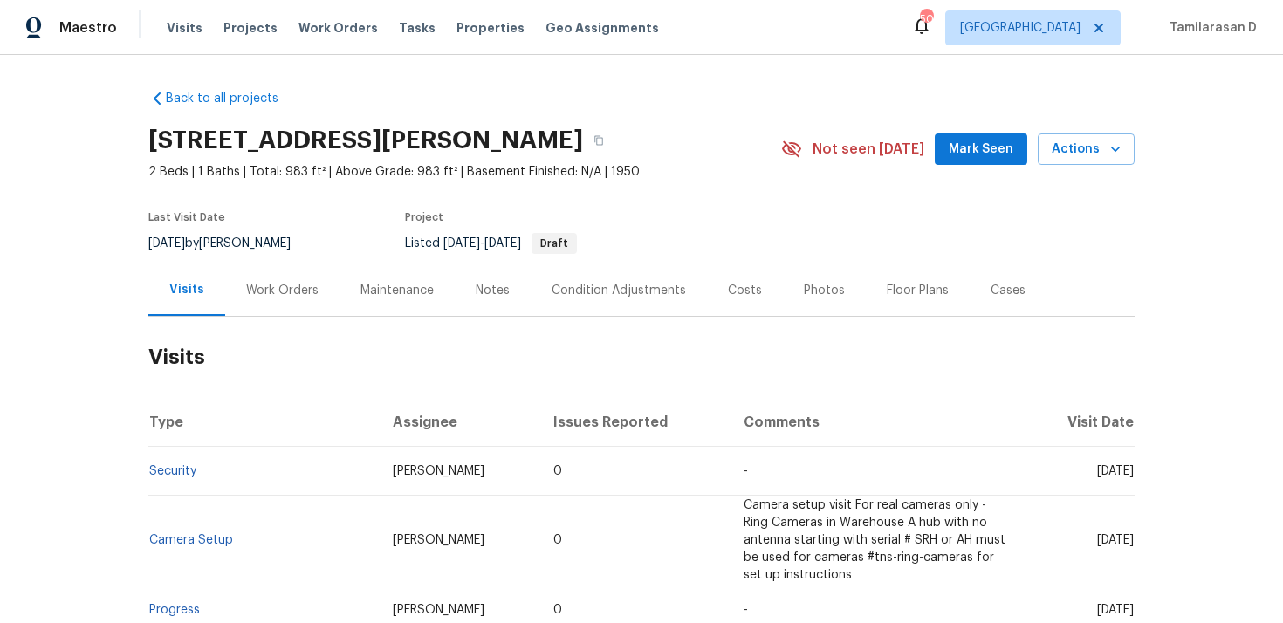
click at [276, 284] on div "Work Orders" at bounding box center [282, 290] width 72 height 17
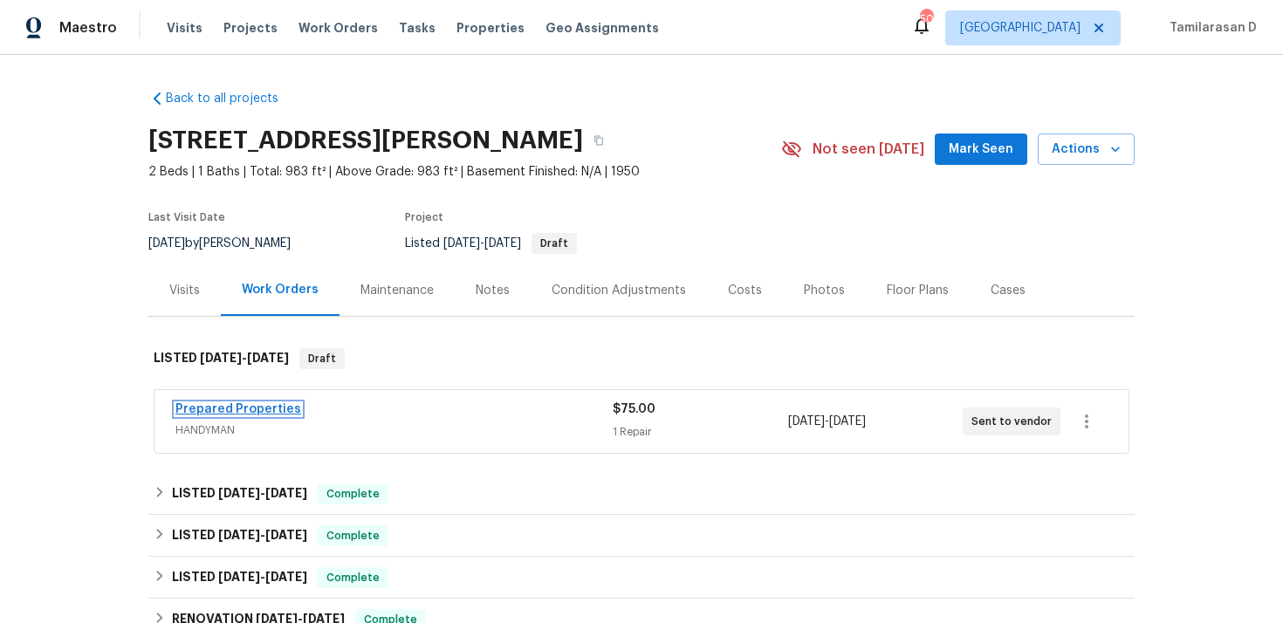
click at [223, 408] on link "Prepared Properties" at bounding box center [238, 409] width 126 height 12
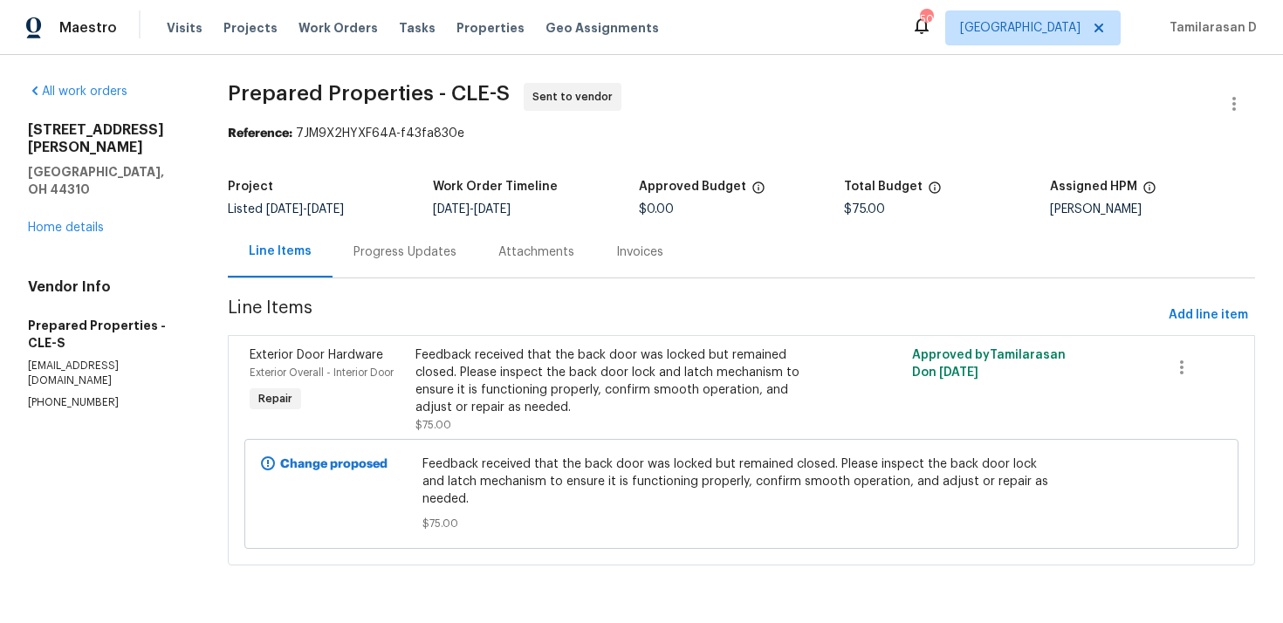
click at [424, 256] on div "Progress Updates" at bounding box center [404, 251] width 103 height 17
